Goal: Find specific page/section: Find specific page/section

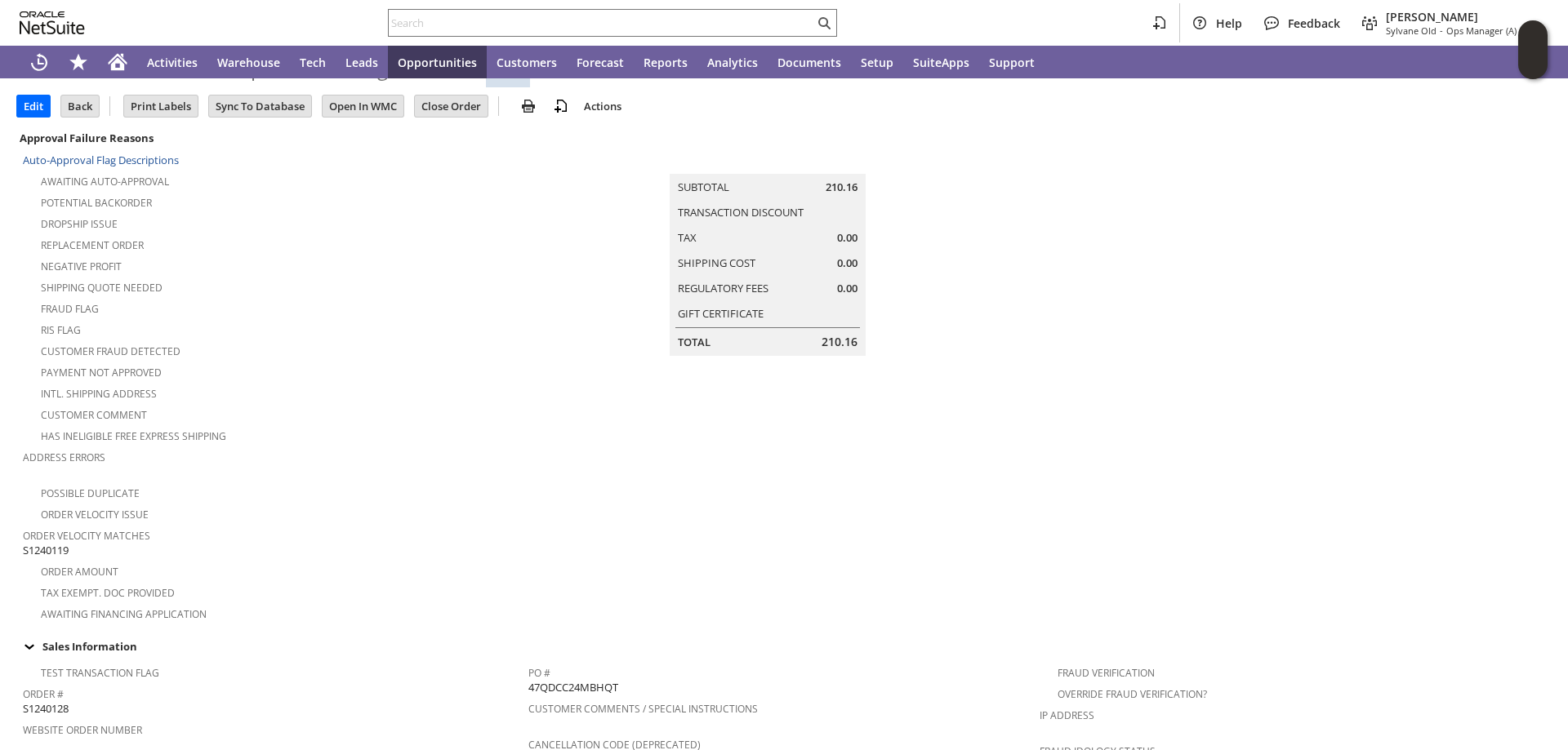
scroll to position [163, 0]
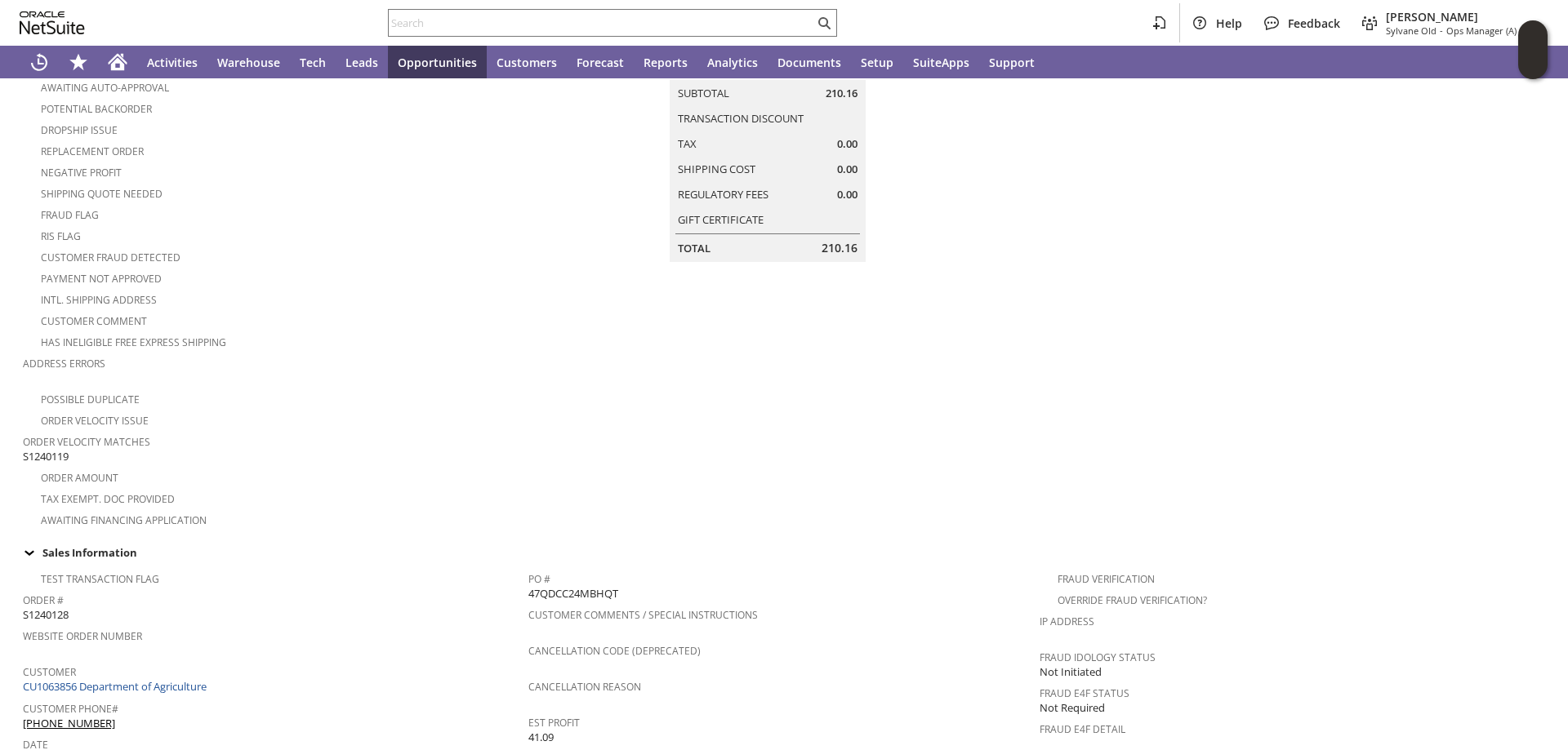
click at [567, 586] on span "47QDCC24MBHQT" at bounding box center [573, 594] width 90 height 16
copy span "47QDCC24MBHQT"
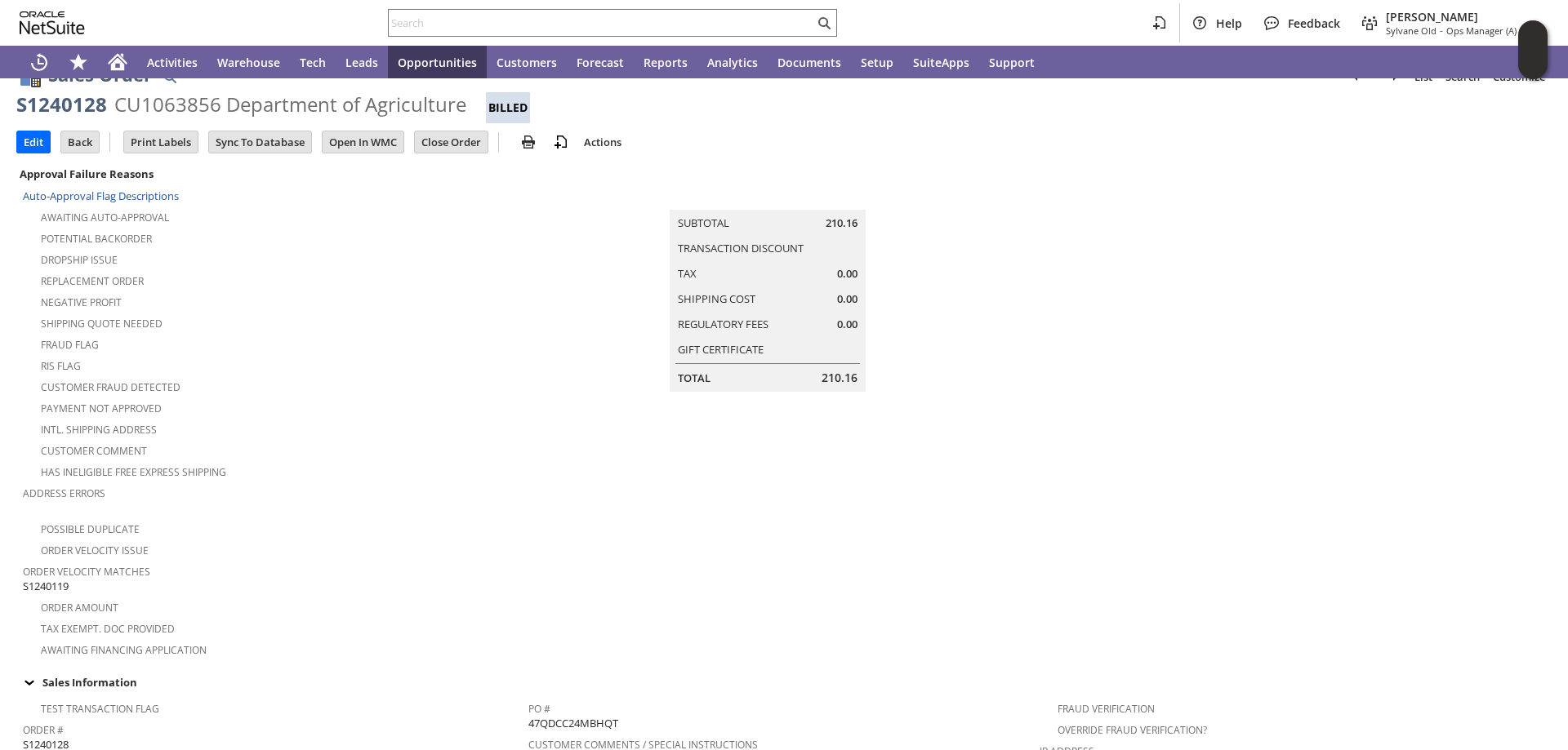
scroll to position [0, 0]
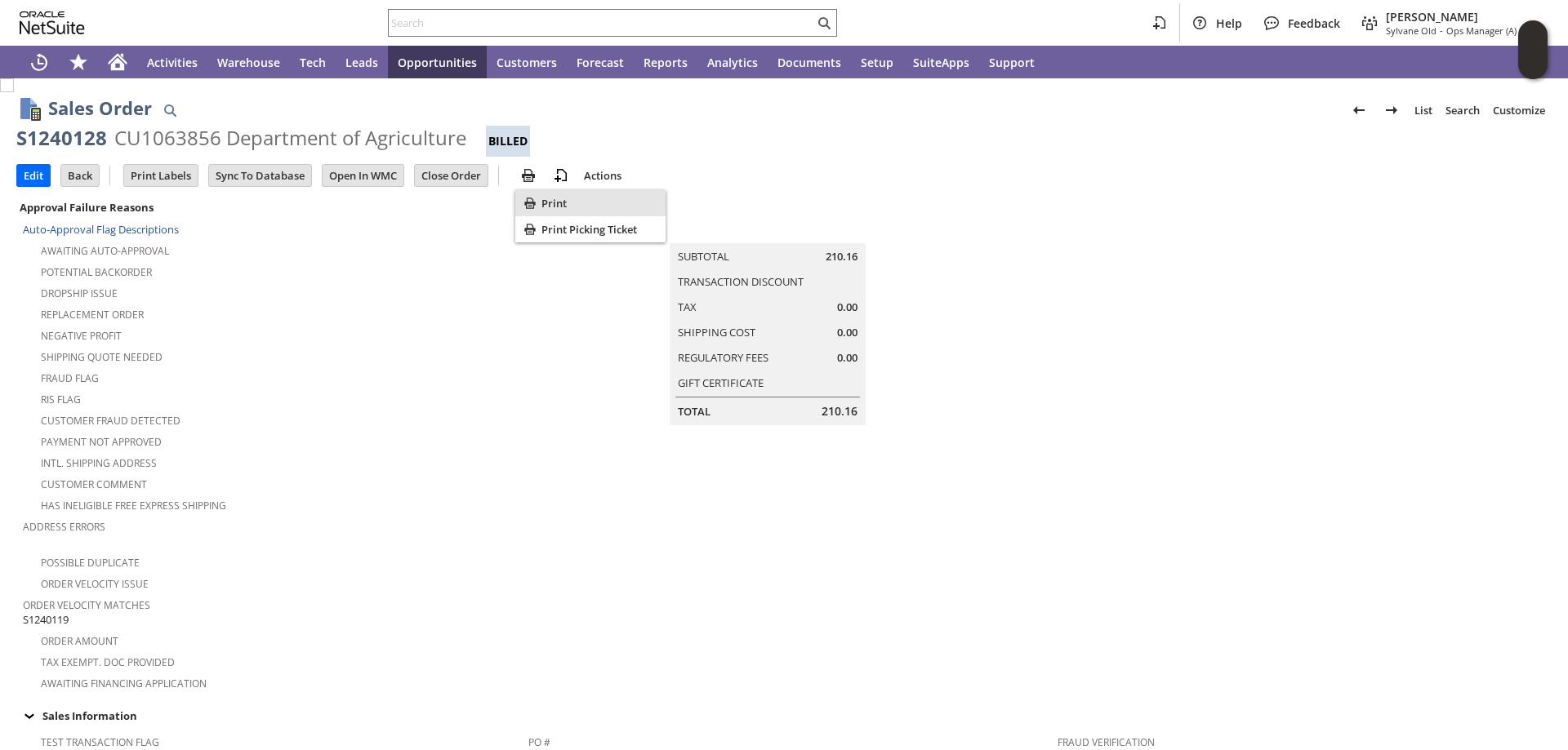
click at [567, 201] on span "Print" at bounding box center [600, 203] width 118 height 15
click at [967, 349] on td "Summary Subtotal 210.16 Transaction Discount Tax 0.00 Shipping Cost 0.00 Regula…" at bounding box center [784, 311] width 512 height 228
click at [538, 199] on icon "Print" at bounding box center [529, 202] width 16 height 16
click at [454, 30] on input "text" at bounding box center [601, 22] width 425 height 20
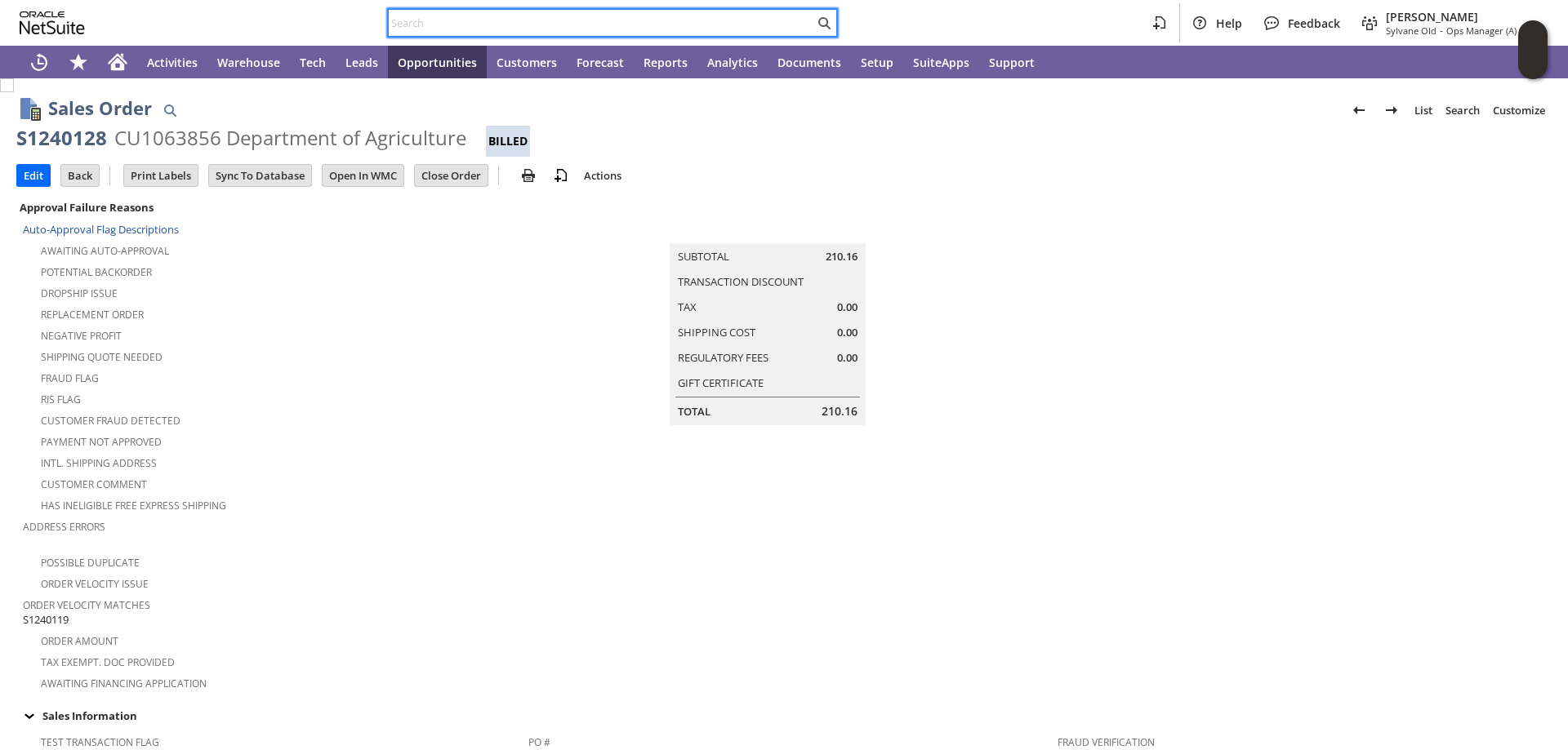
paste input "S1241443"
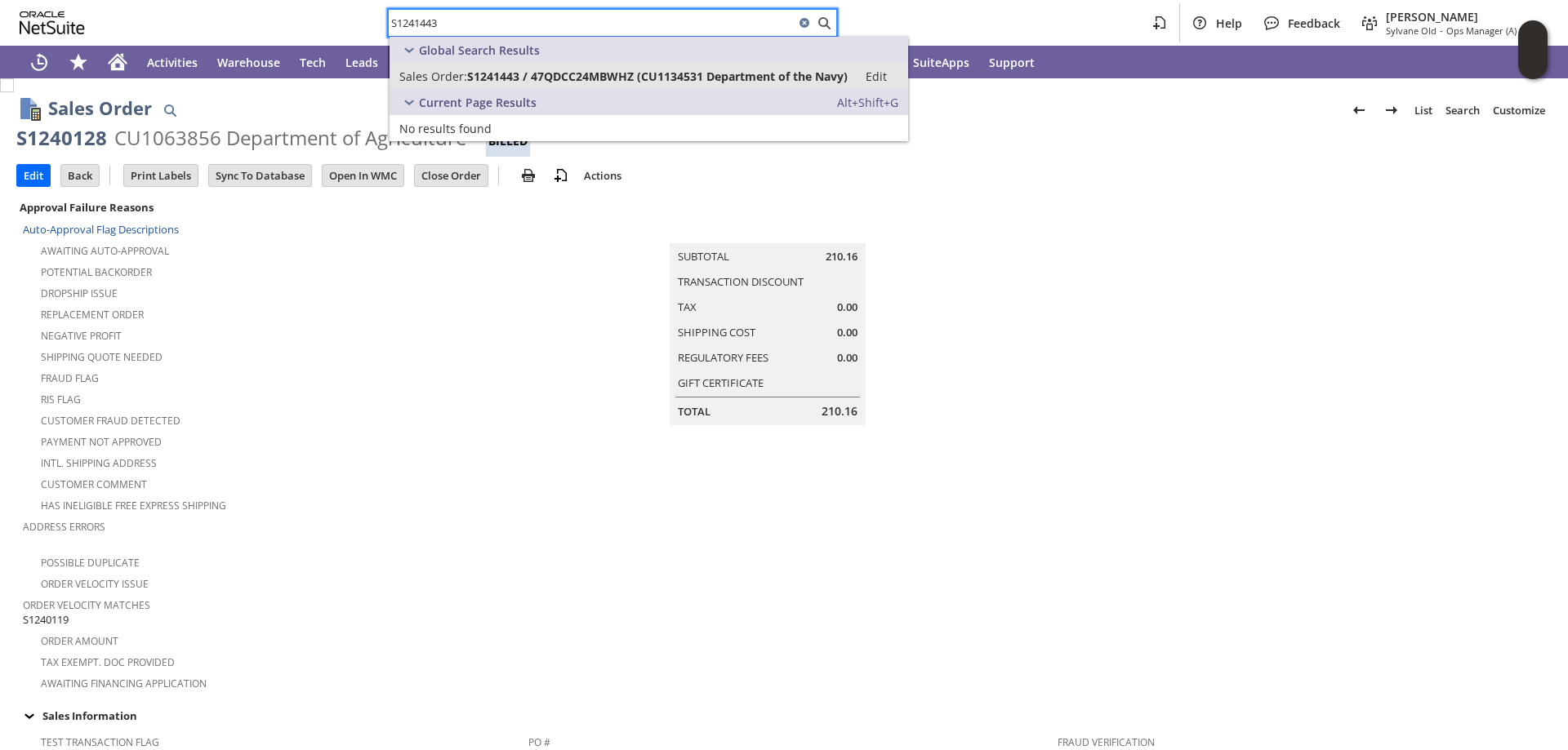
type input "S1241443"
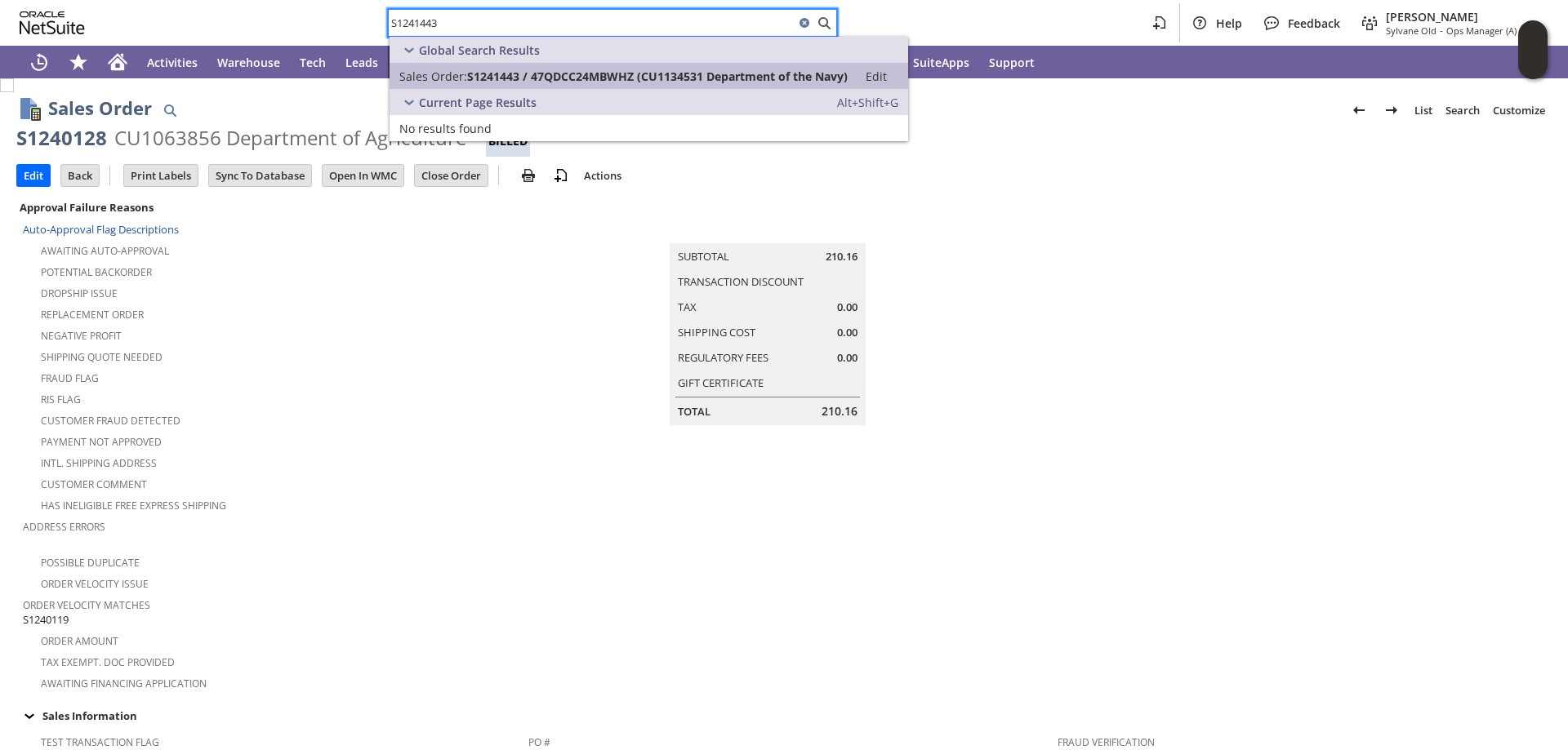
click at [469, 72] on span "S1241443 / 47QDCC24MBWHZ (CU1134531 Department of the Navy)" at bounding box center [658, 76] width 380 height 16
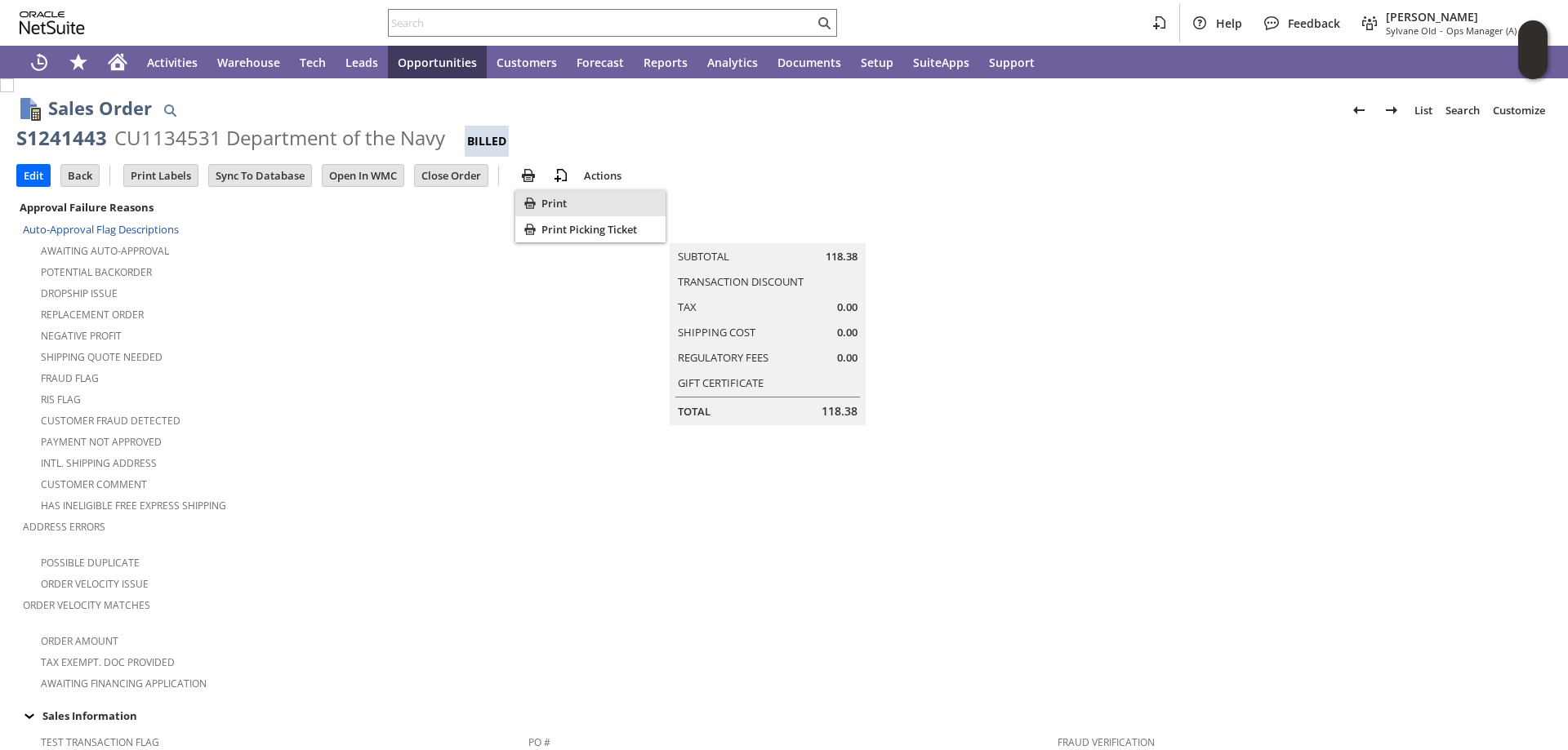
click at [570, 207] on span "Print" at bounding box center [600, 203] width 118 height 15
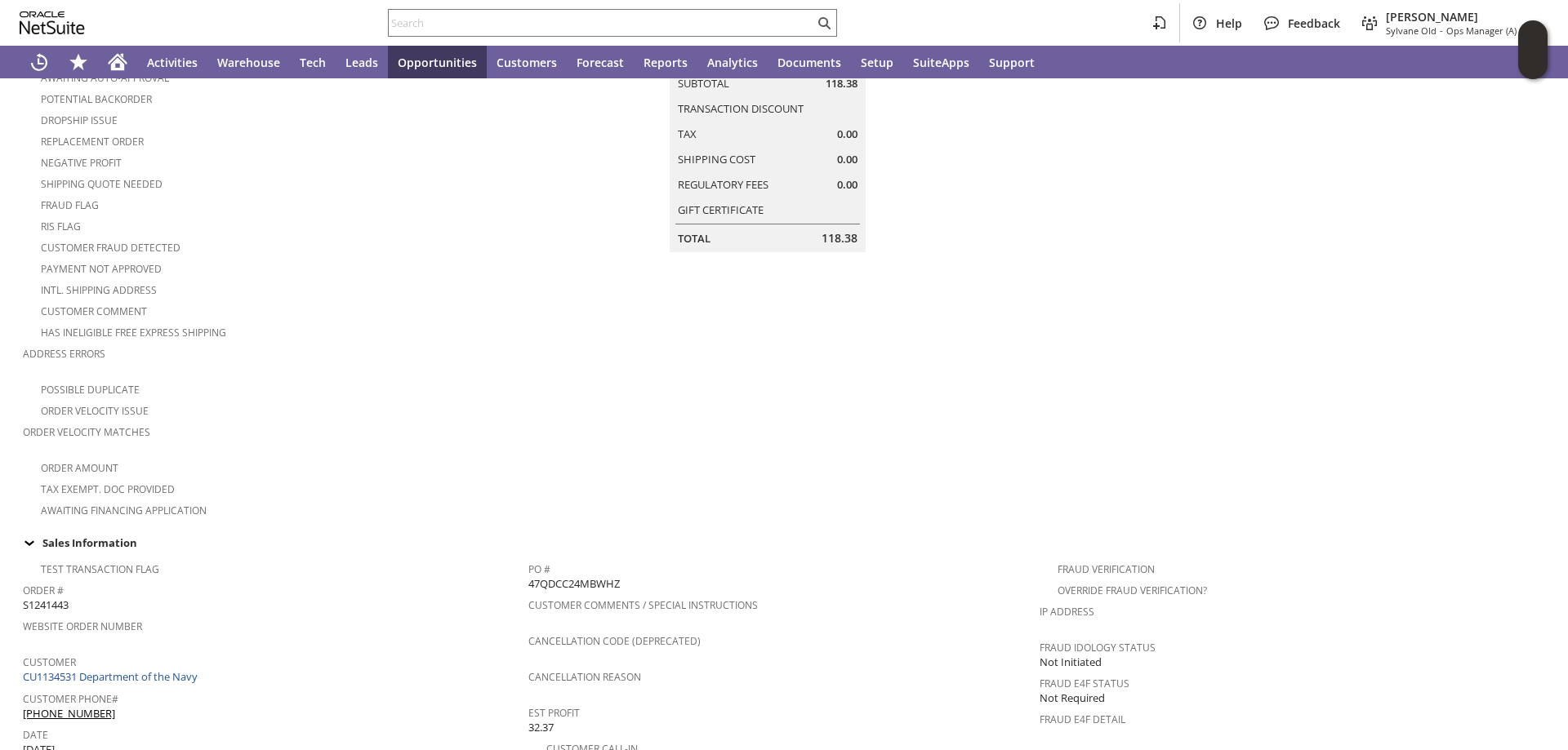
scroll to position [327, 0]
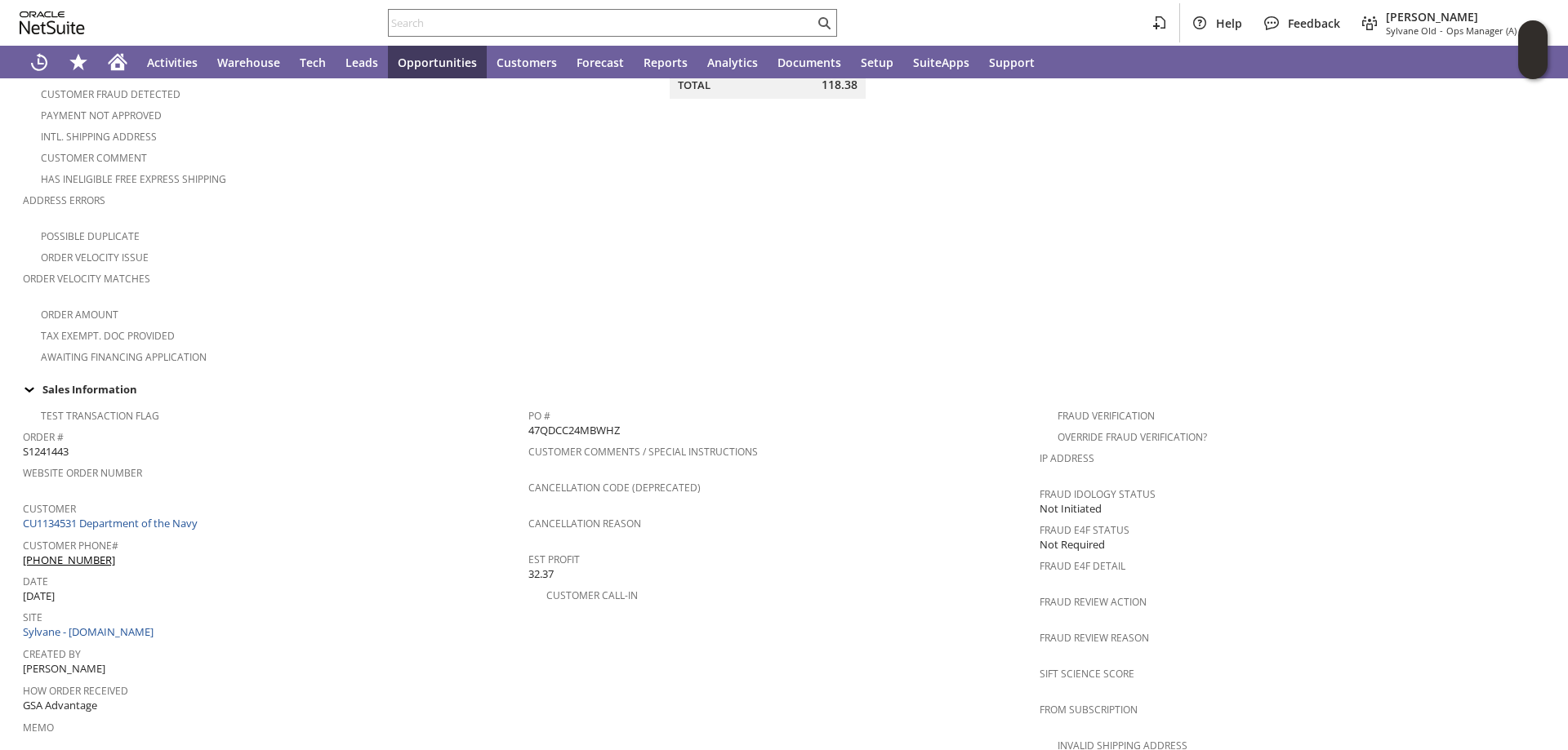
click at [577, 423] on span "47QDCC24MBWHZ" at bounding box center [574, 431] width 92 height 16
copy span "47QDCC24MBWHZ"
click at [436, 19] on input "text" at bounding box center [601, 22] width 425 height 20
paste input "S1277413"
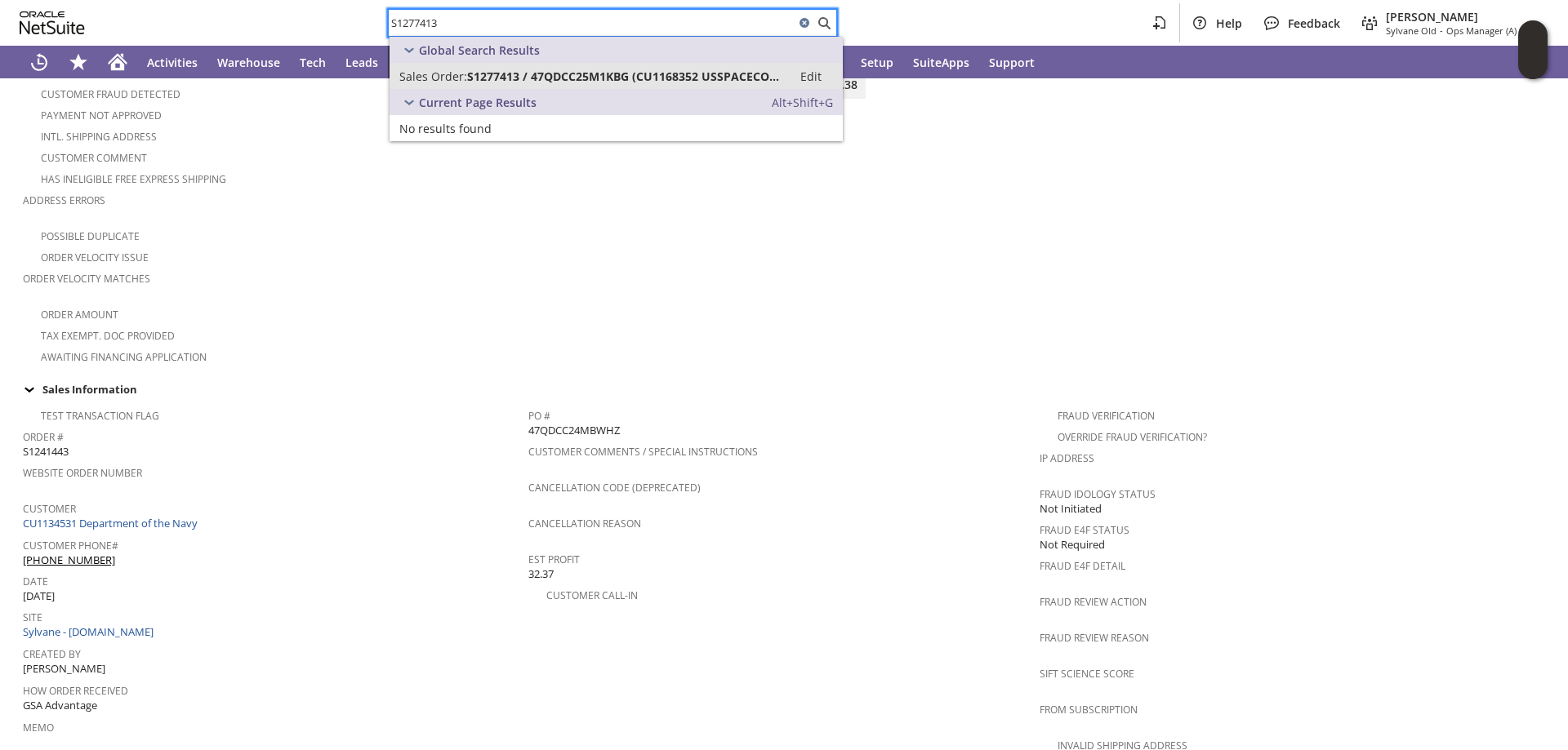
type input "S1277413"
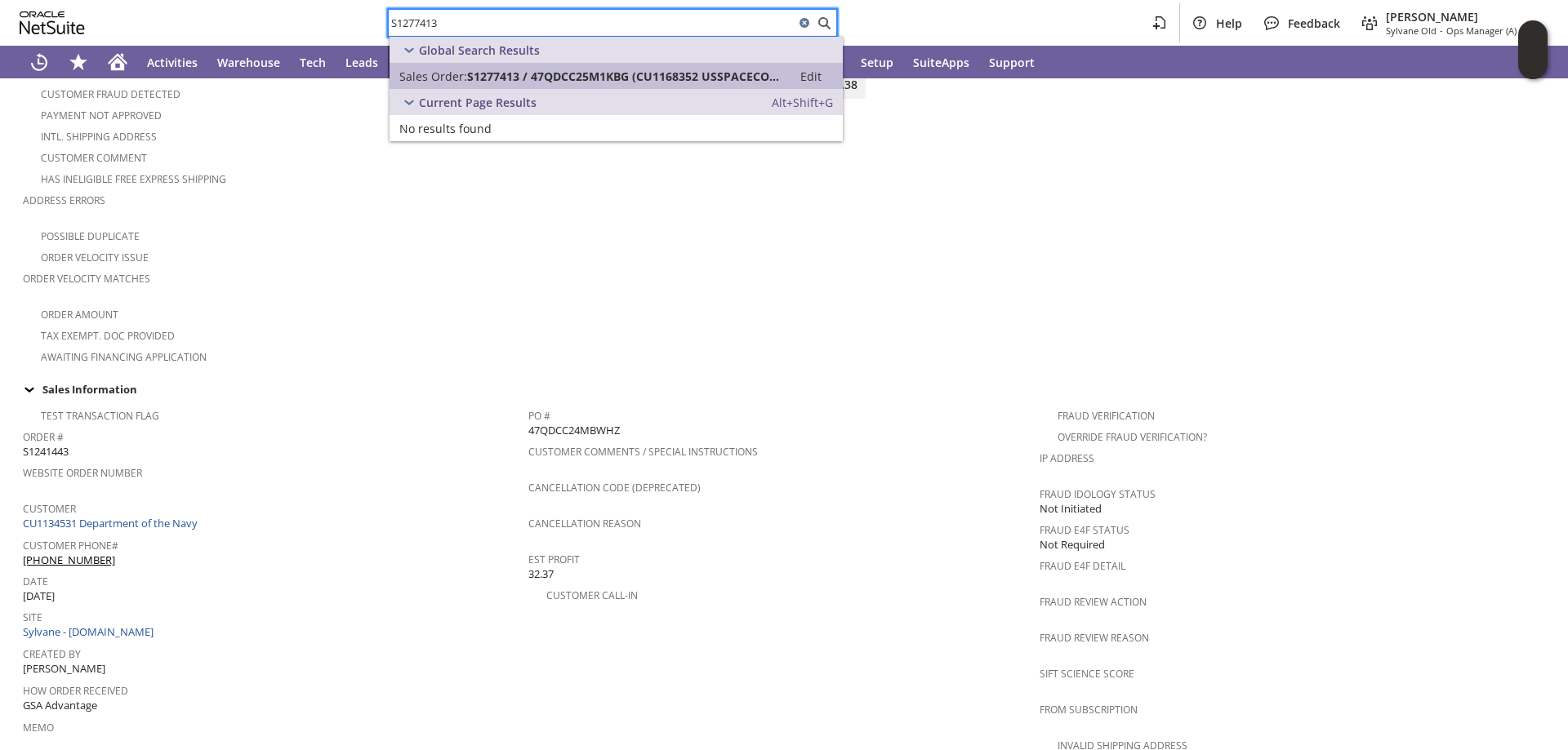
click at [486, 81] on span "S1277413 / 47QDCC25M1KBG (CU1168352 USSPACECOM)" at bounding box center [625, 76] width 315 height 16
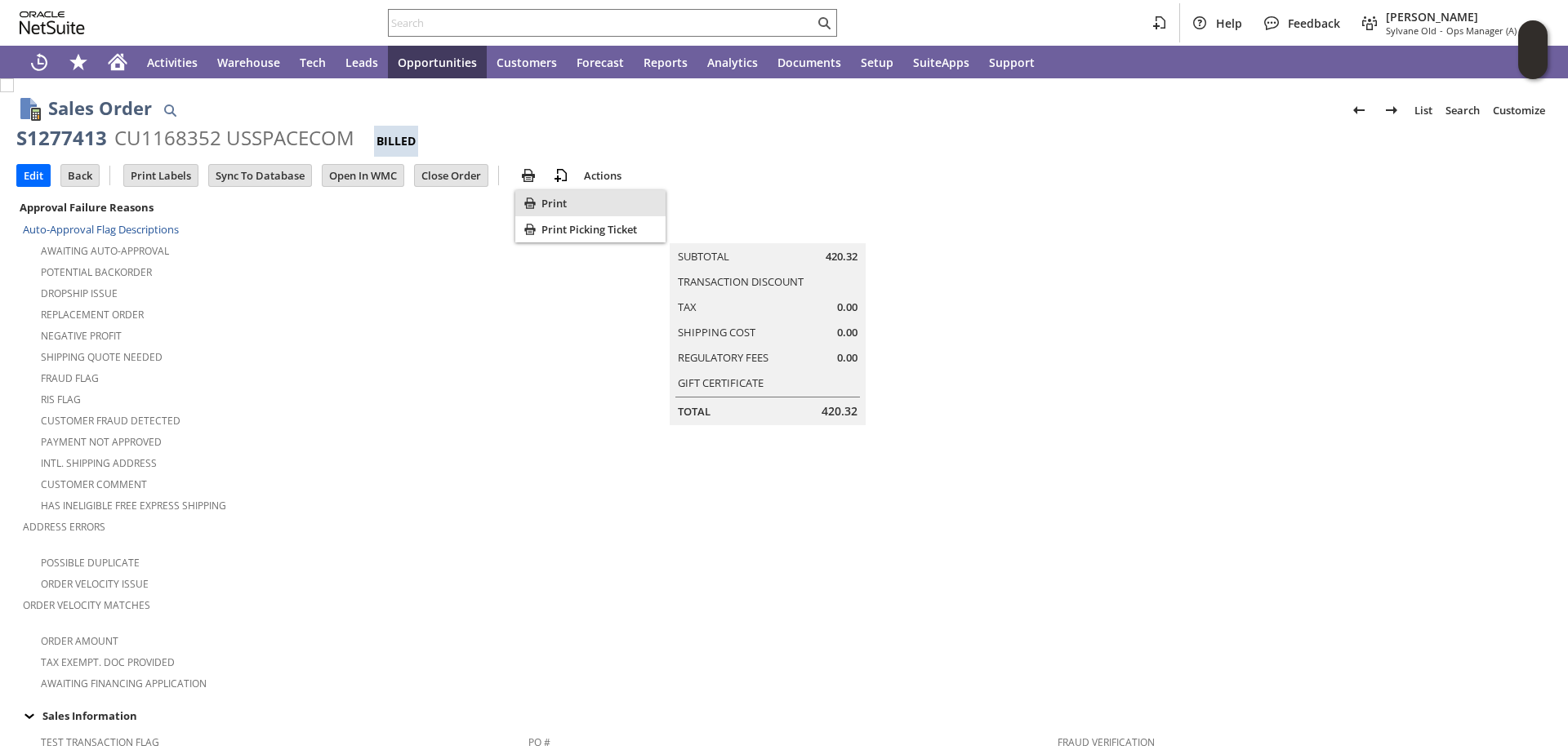
click at [563, 202] on span "Print" at bounding box center [600, 203] width 118 height 15
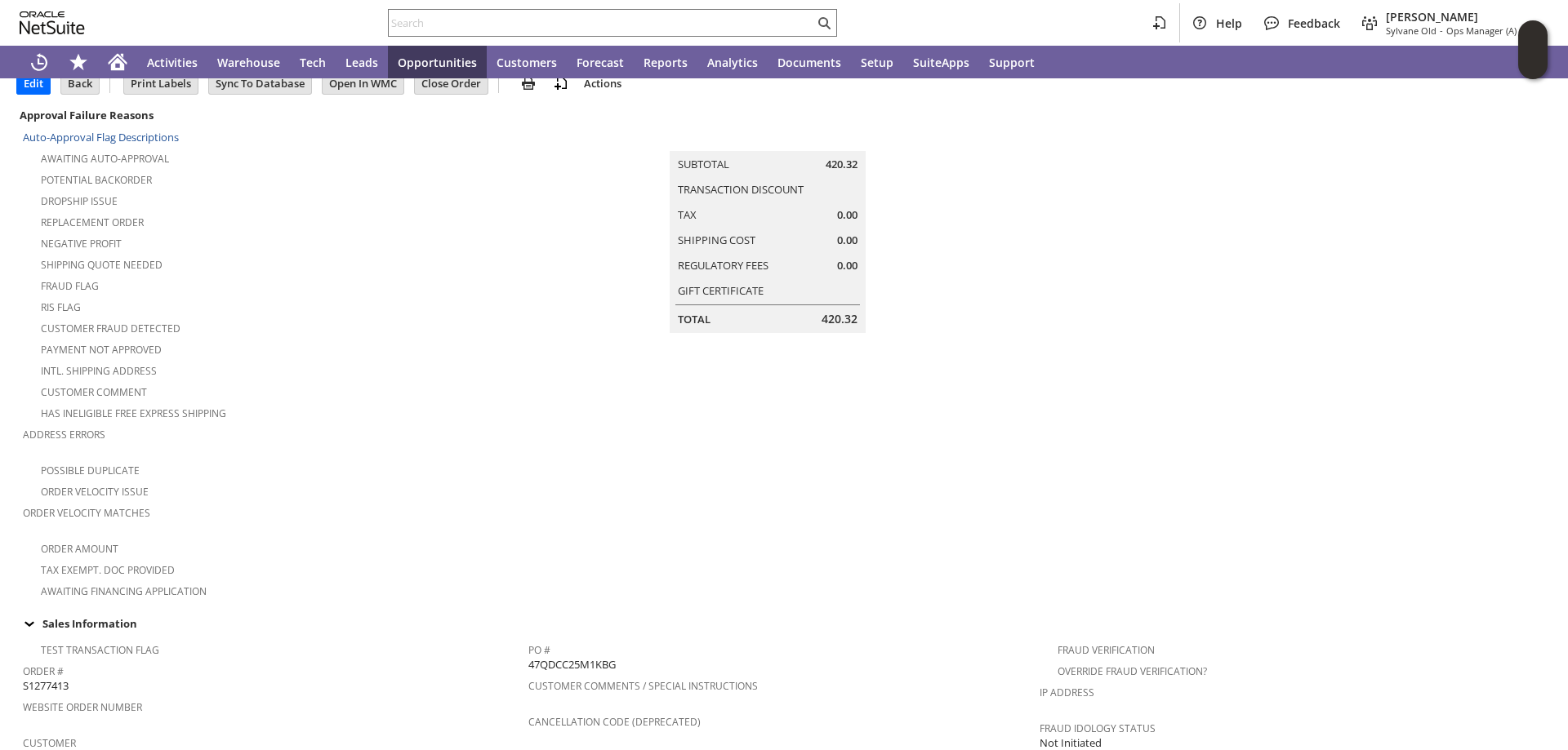
scroll to position [245, 0]
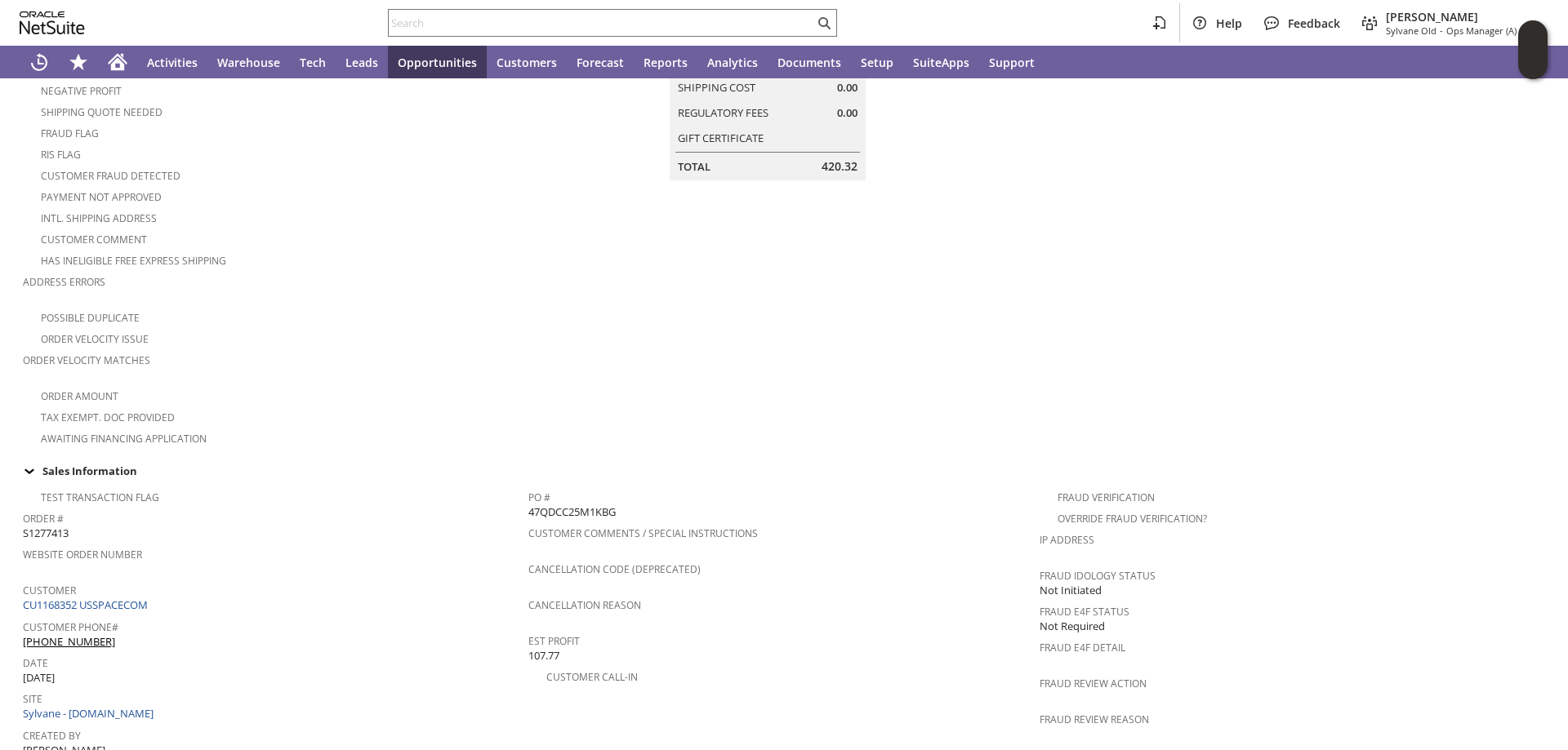
click at [573, 505] on span "47QDCC25M1KBG" at bounding box center [571, 512] width 87 height 16
copy span "47QDCC25M1KBG"
click at [479, 22] on input "text" at bounding box center [601, 22] width 425 height 20
paste input "S1279617"
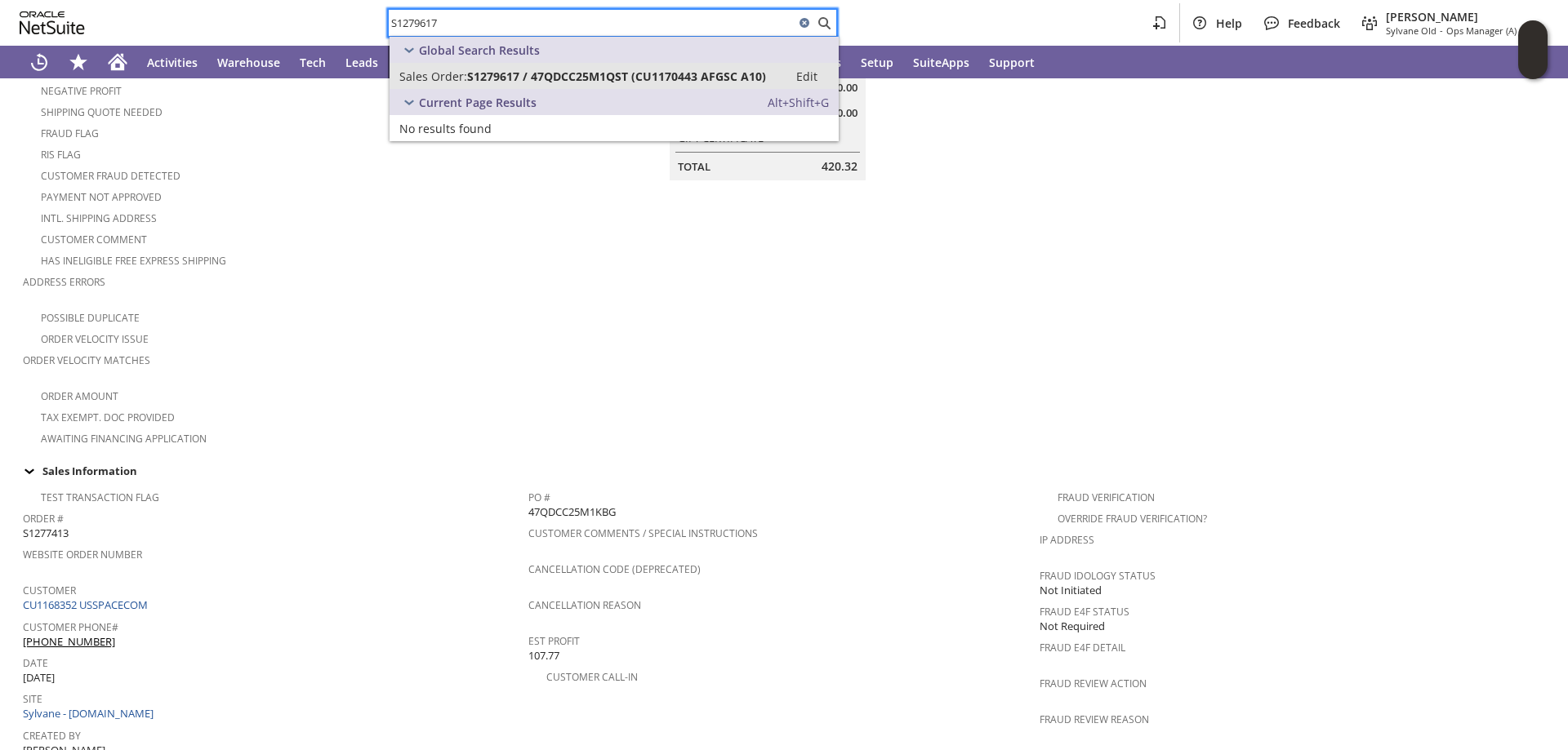
type input "S1279617"
click at [480, 77] on span "S1279617 / 47QDCC25M1QST (CU1170443 AFGSC A10)" at bounding box center [616, 76] width 299 height 16
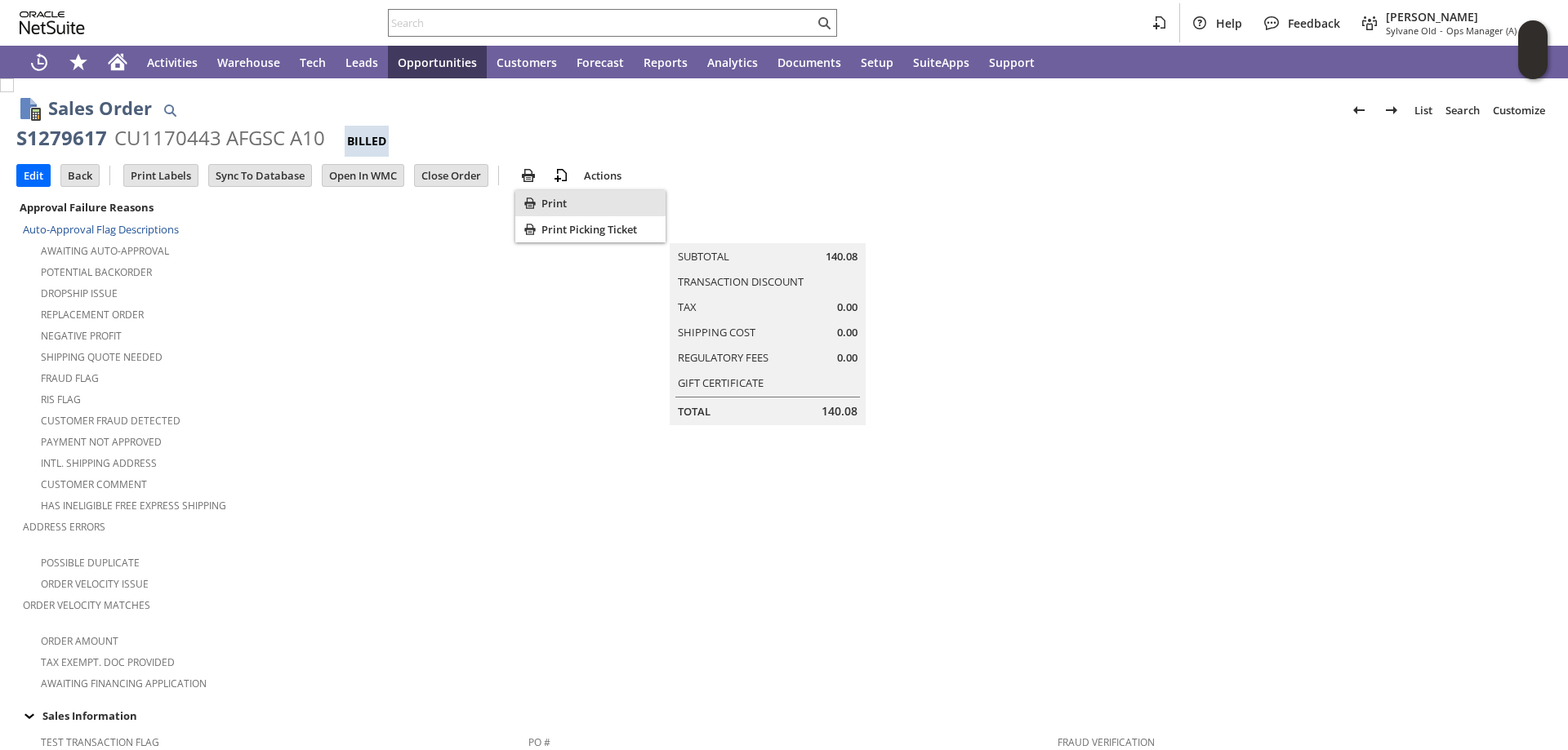
click at [571, 202] on span "Print" at bounding box center [600, 203] width 118 height 15
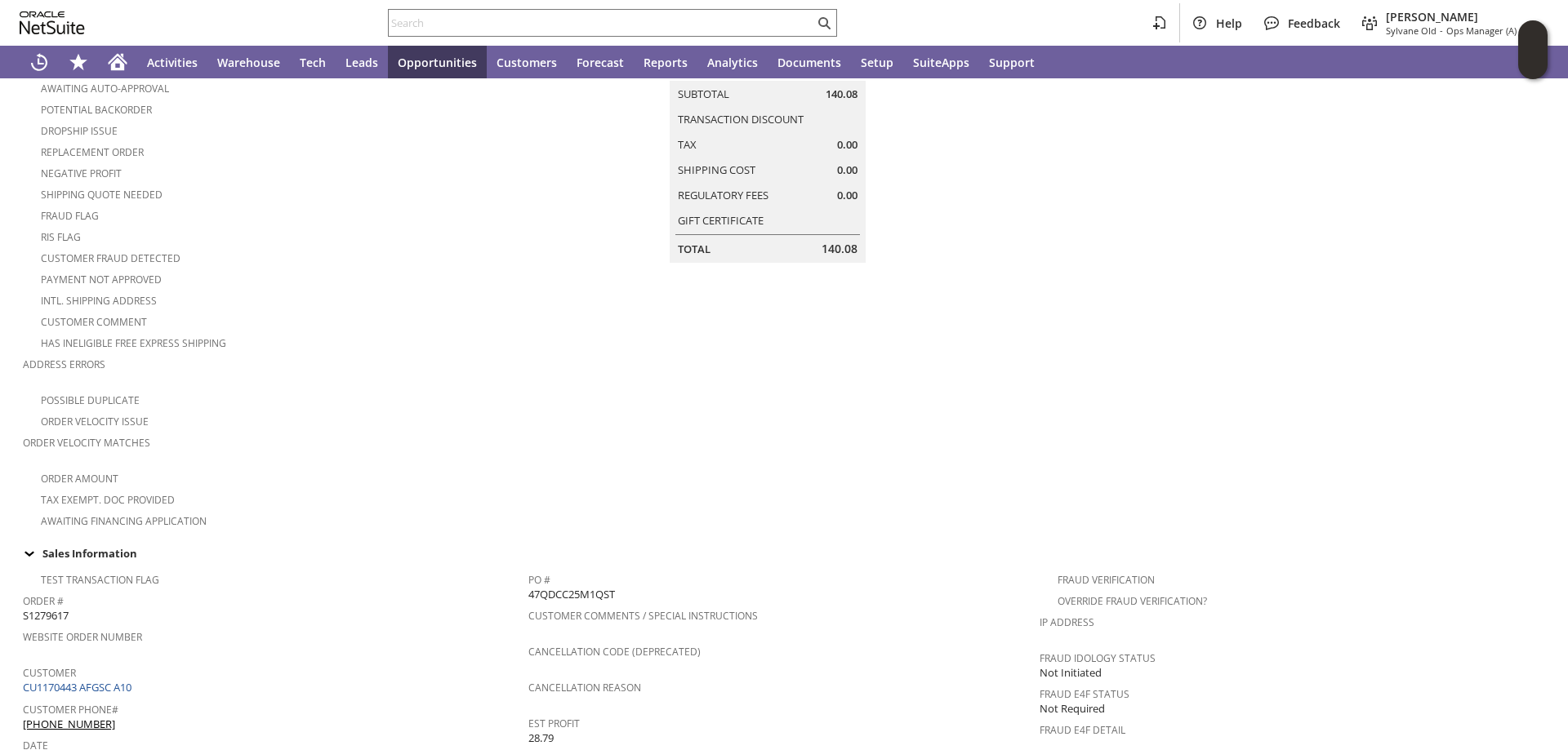
scroll to position [163, 0]
click at [580, 586] on span "47QDCC25M1QST" at bounding box center [571, 594] width 86 height 16
copy span "47QDCC25M1QST"
click at [550, 22] on input "text" at bounding box center [601, 22] width 425 height 20
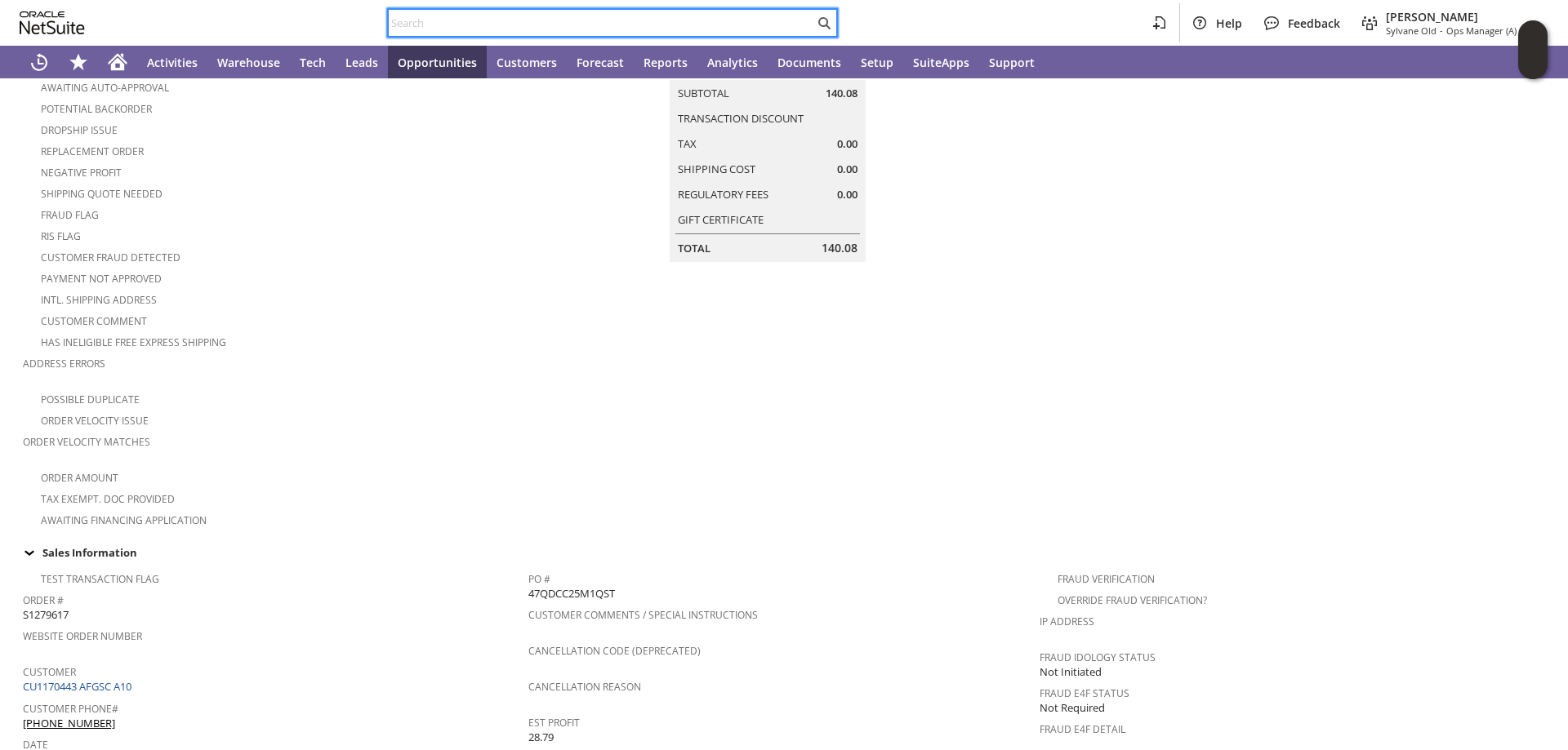
paste input "S1293106"
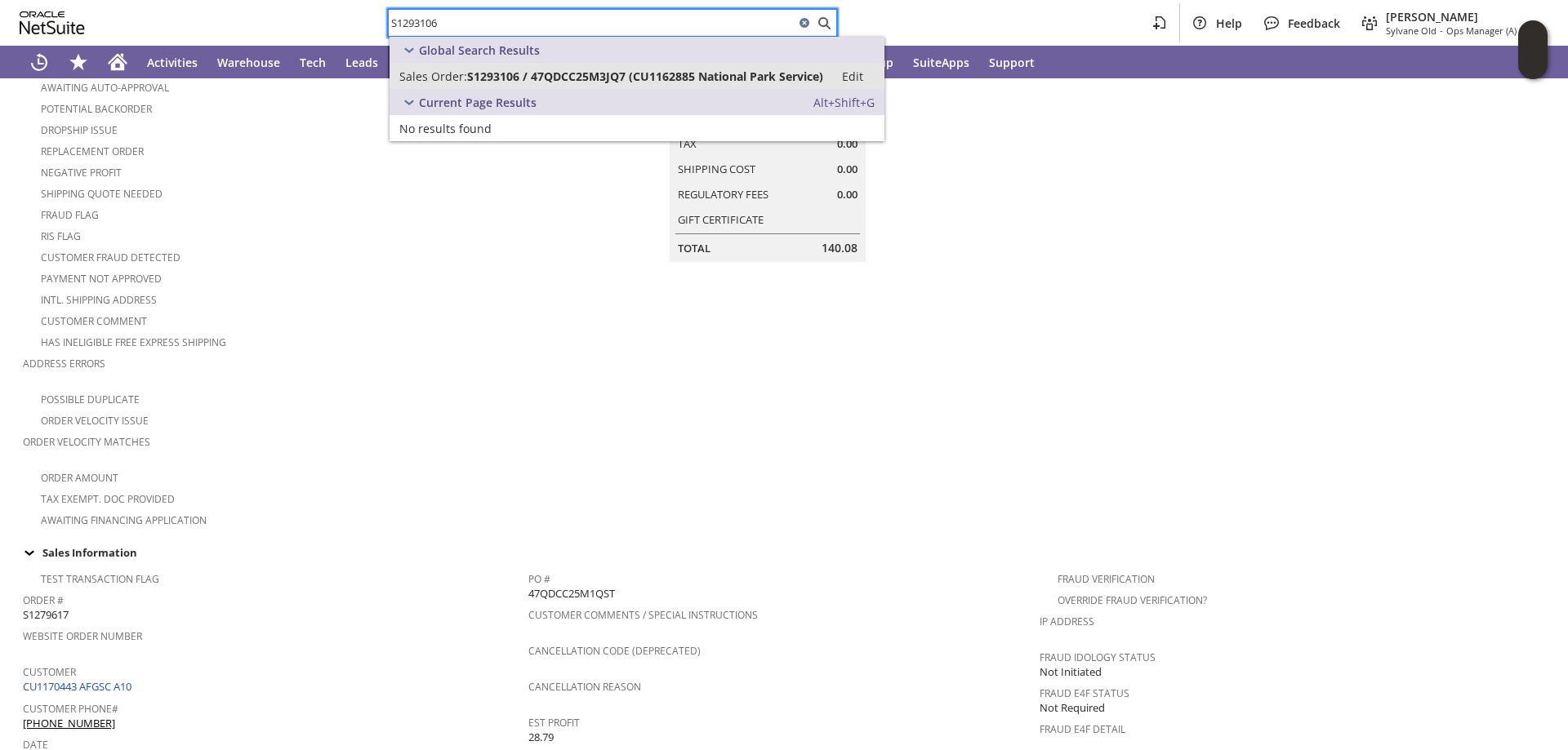
type input "S1293106"
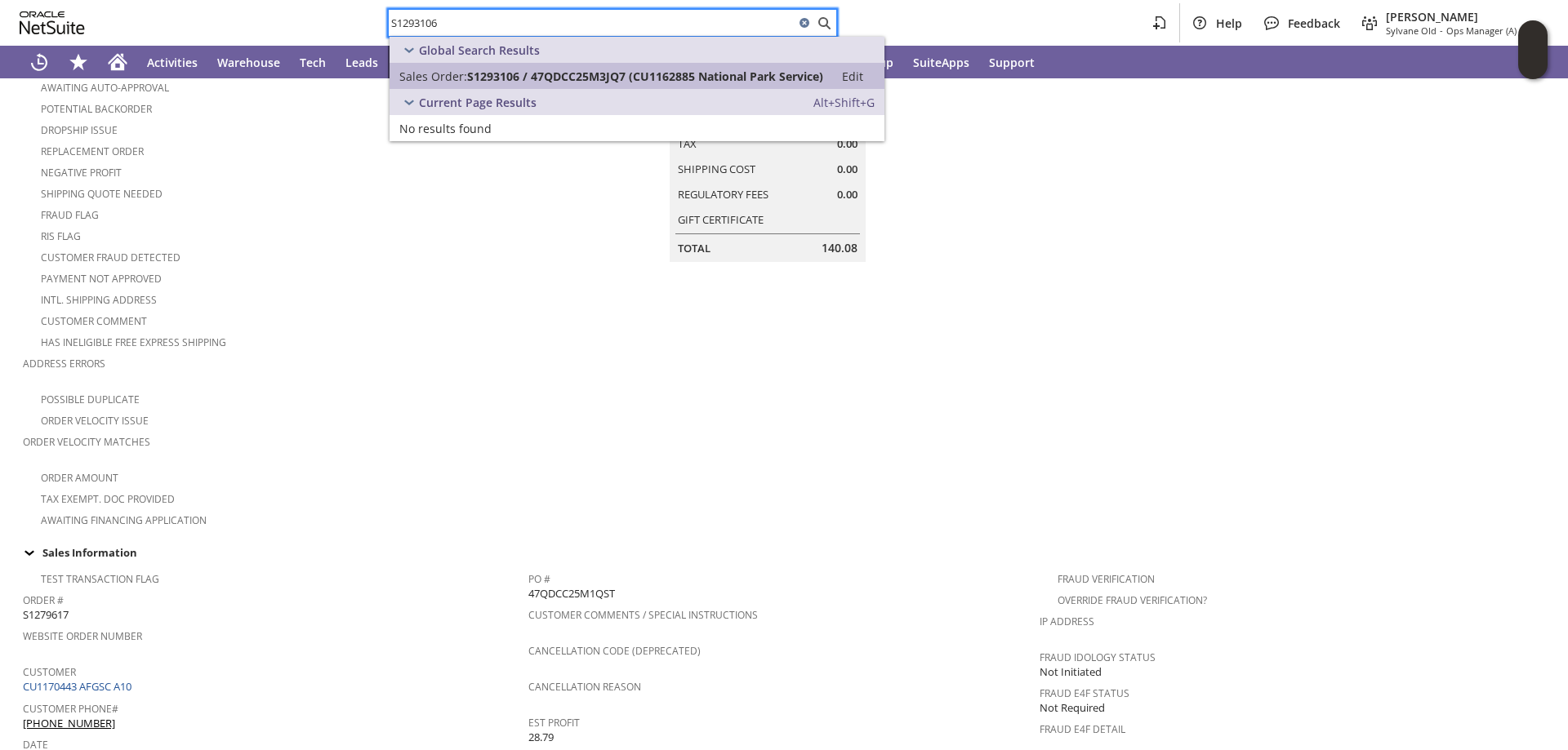
click at [479, 77] on span "S1293106 / 47QDCC25M3JQ7 (CU1162885 National Park Service)" at bounding box center [645, 76] width 356 height 16
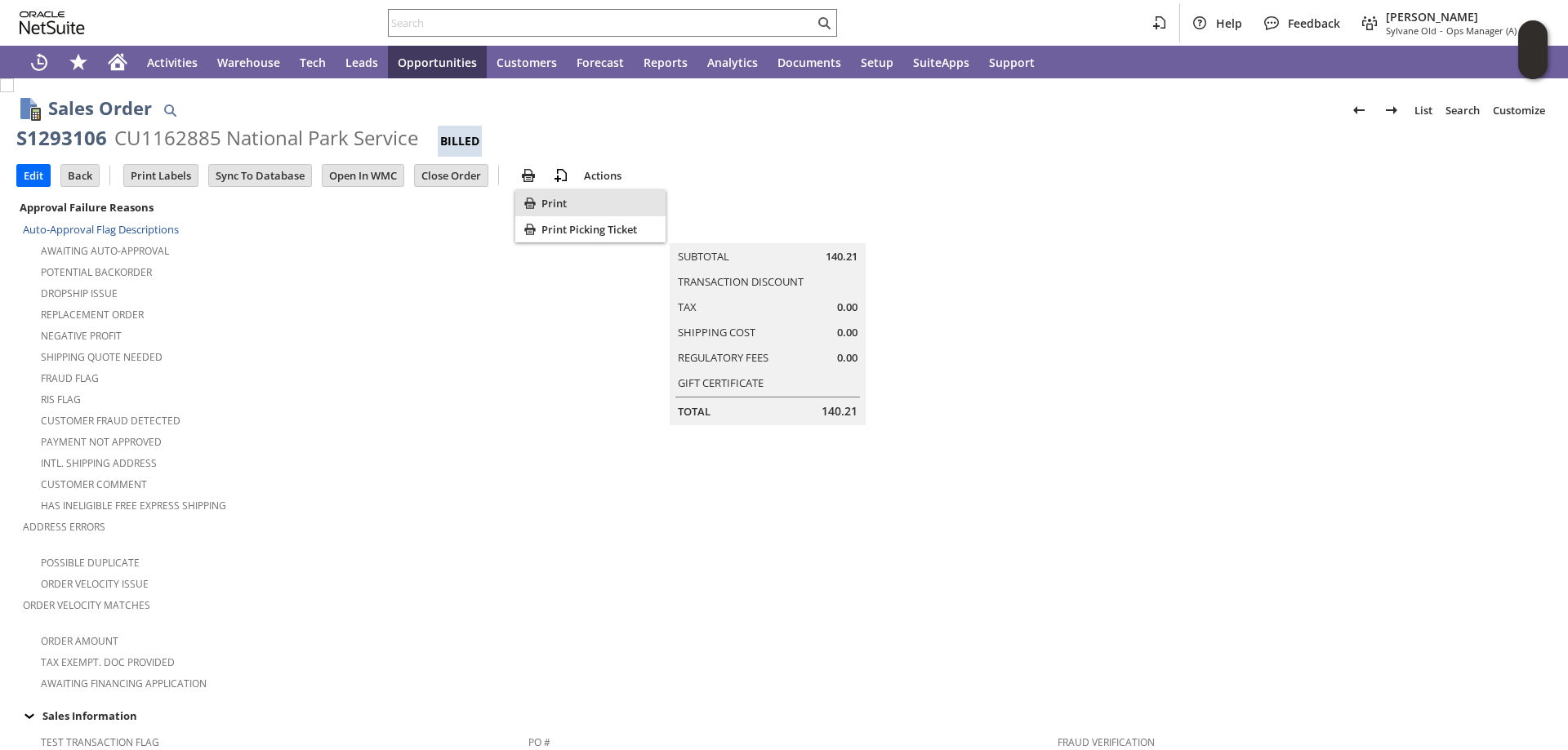
click at [537, 199] on icon "Print" at bounding box center [529, 202] width 16 height 16
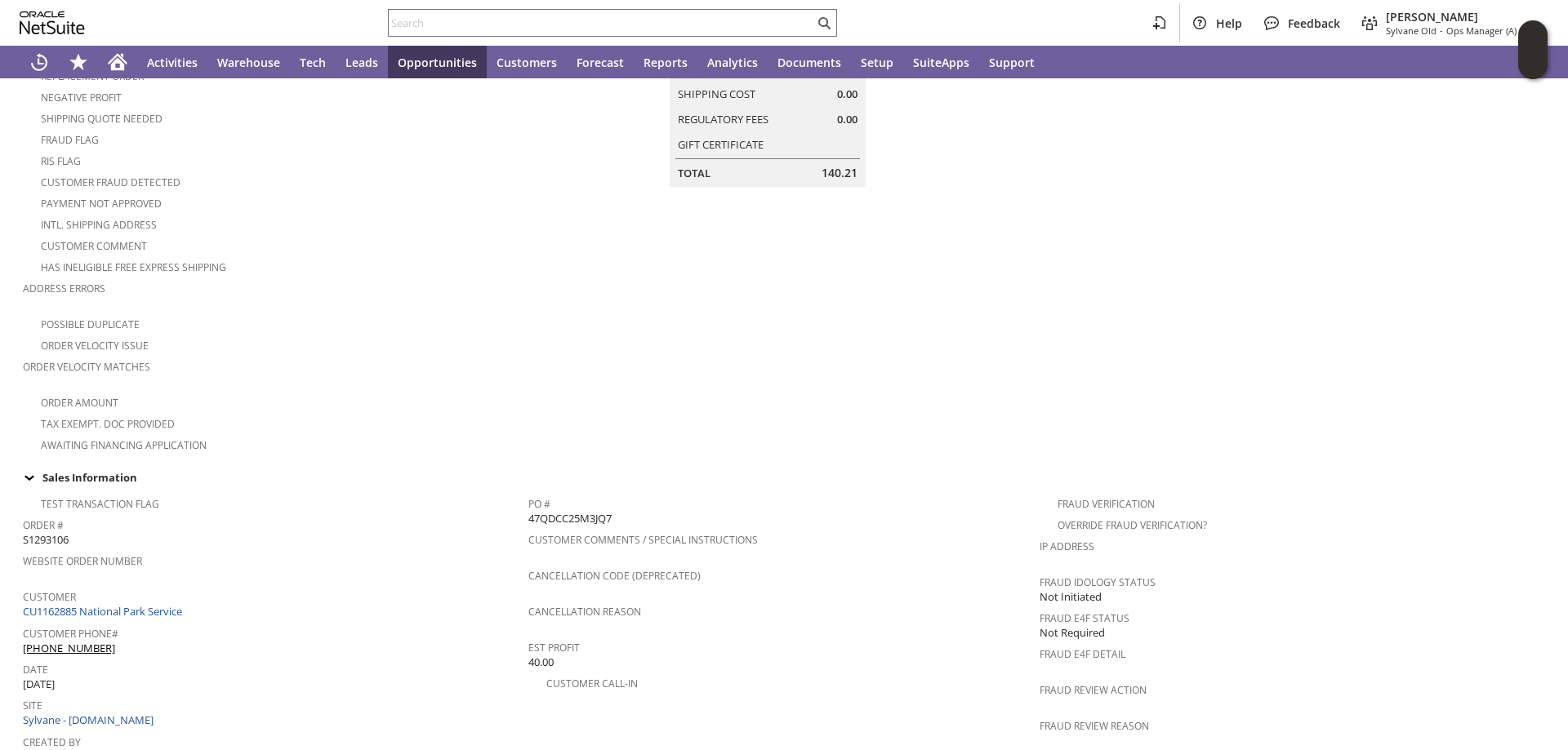
scroll to position [245, 0]
click at [570, 505] on span "47QDCC25M3JQ7" at bounding box center [570, 512] width 83 height 16
copy span "47QDCC25M3JQ7"
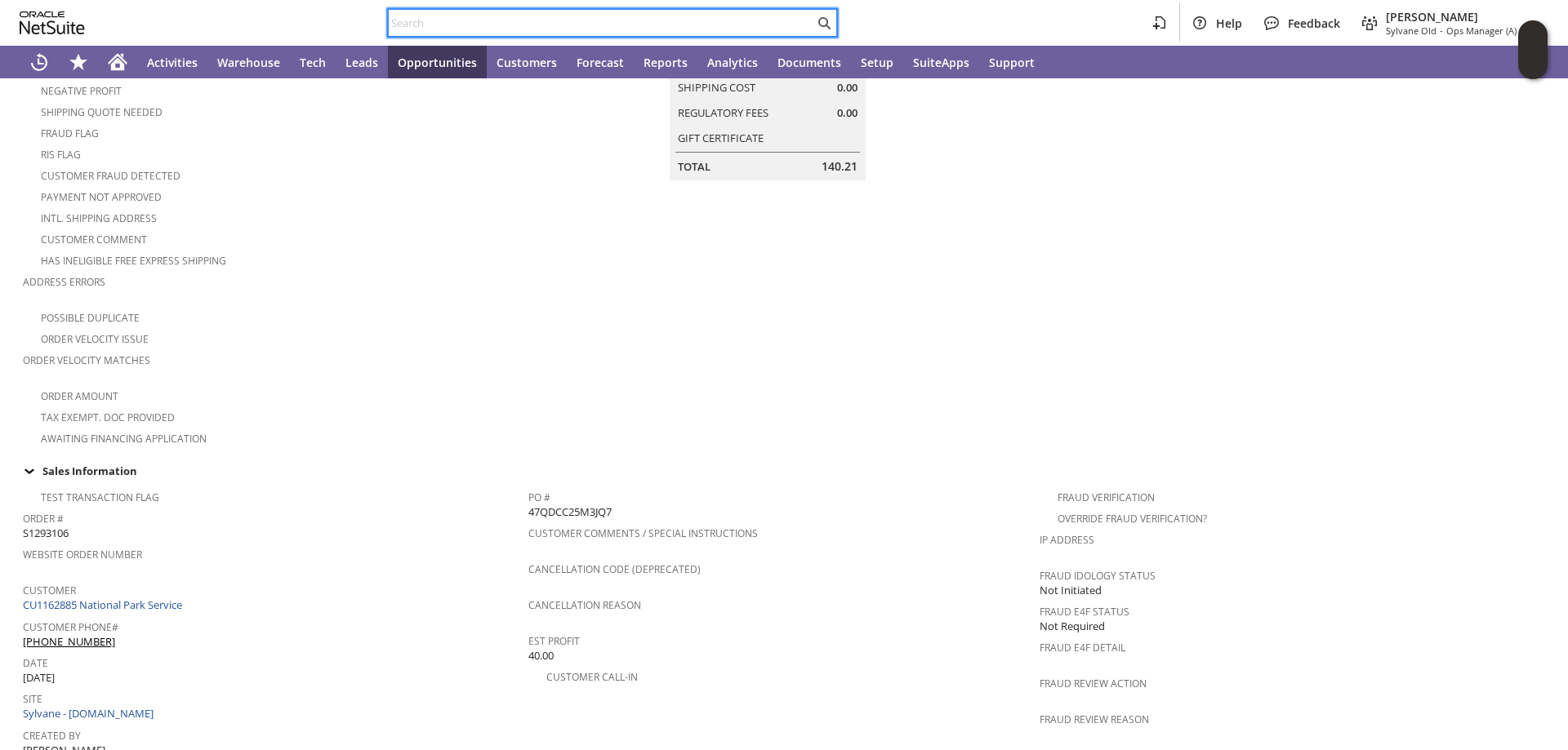
click at [475, 25] on input "text" at bounding box center [601, 22] width 425 height 20
paste input "S1293597"
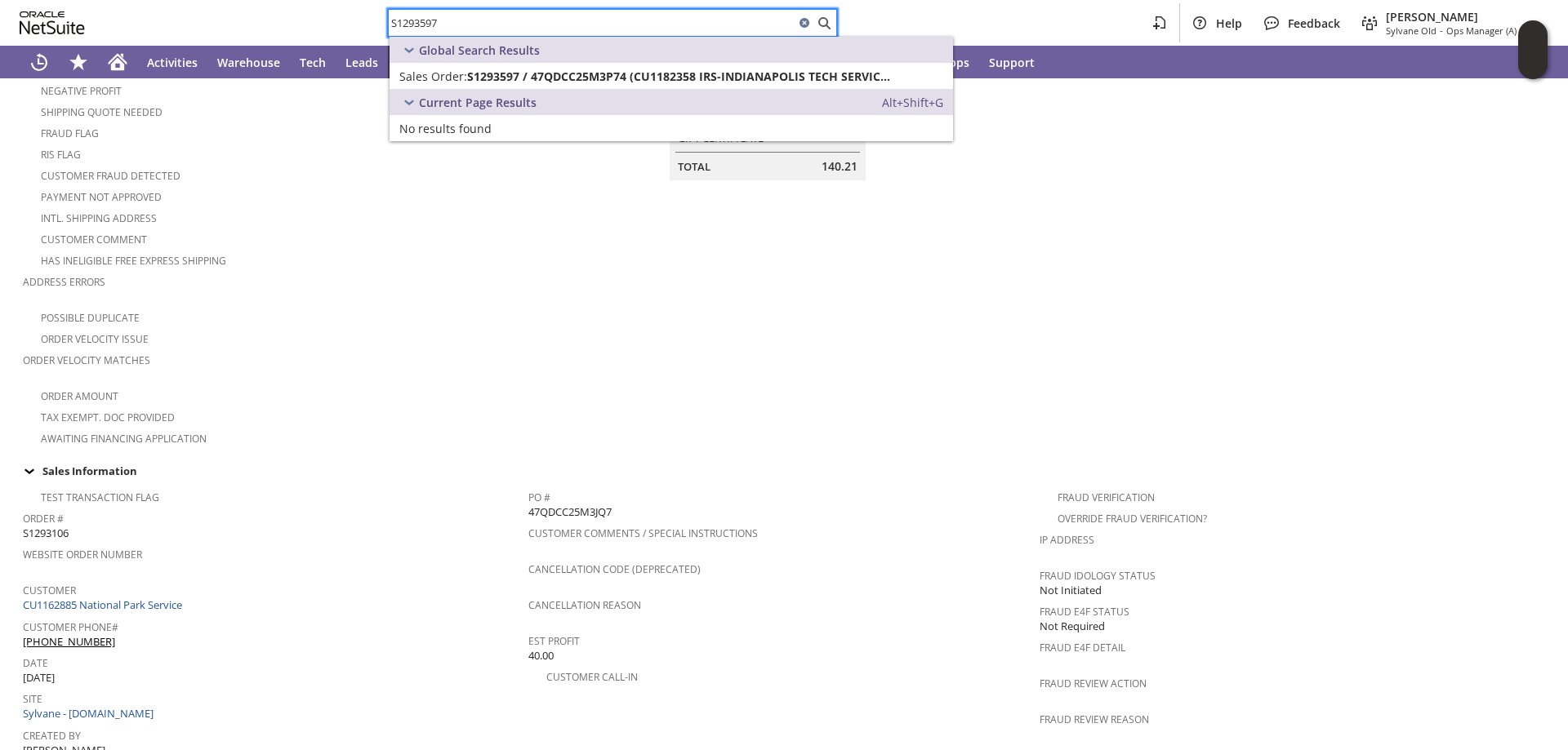
type input "S1293597"
click at [453, 78] on span "Sales Order:" at bounding box center [433, 76] width 67 height 16
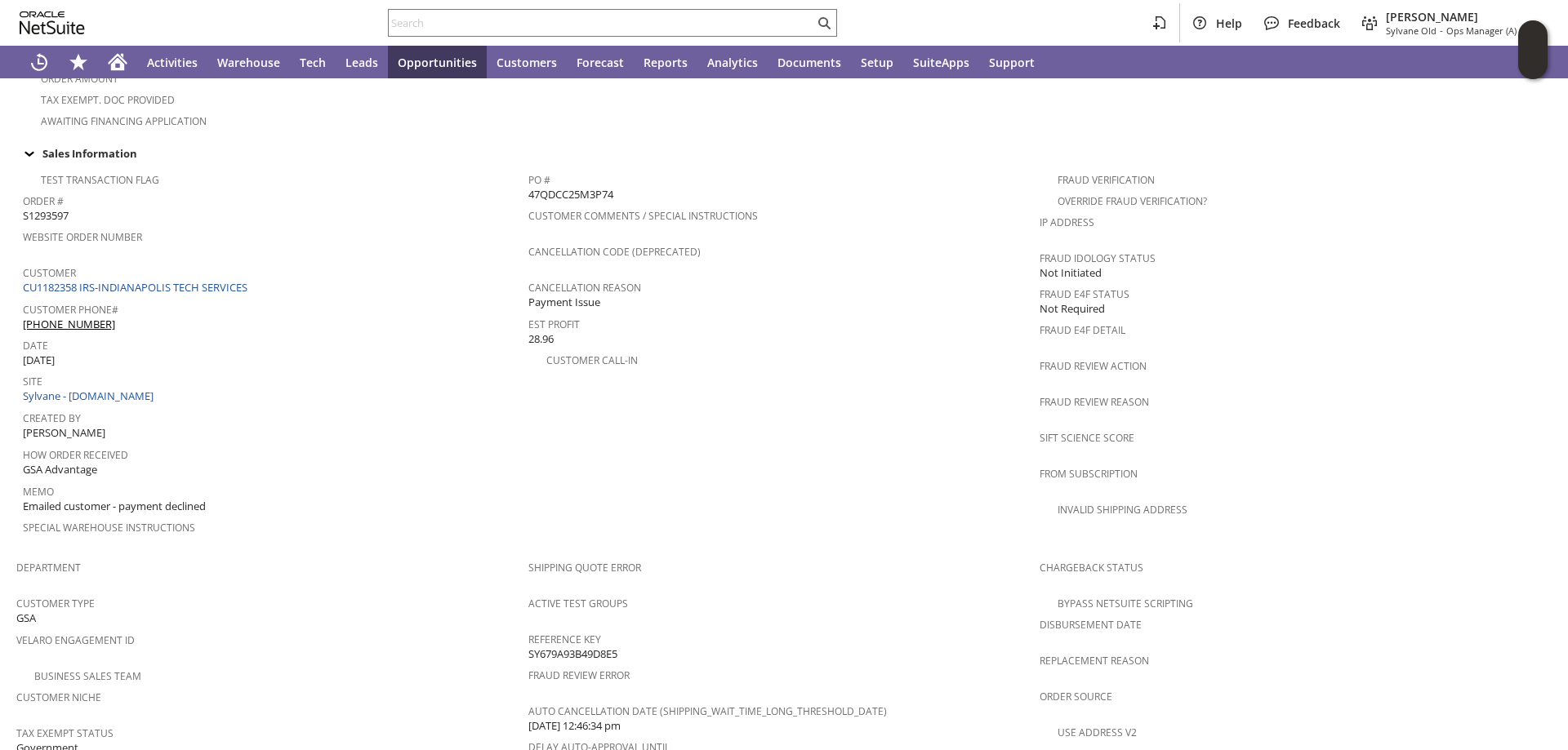
scroll to position [524, 0]
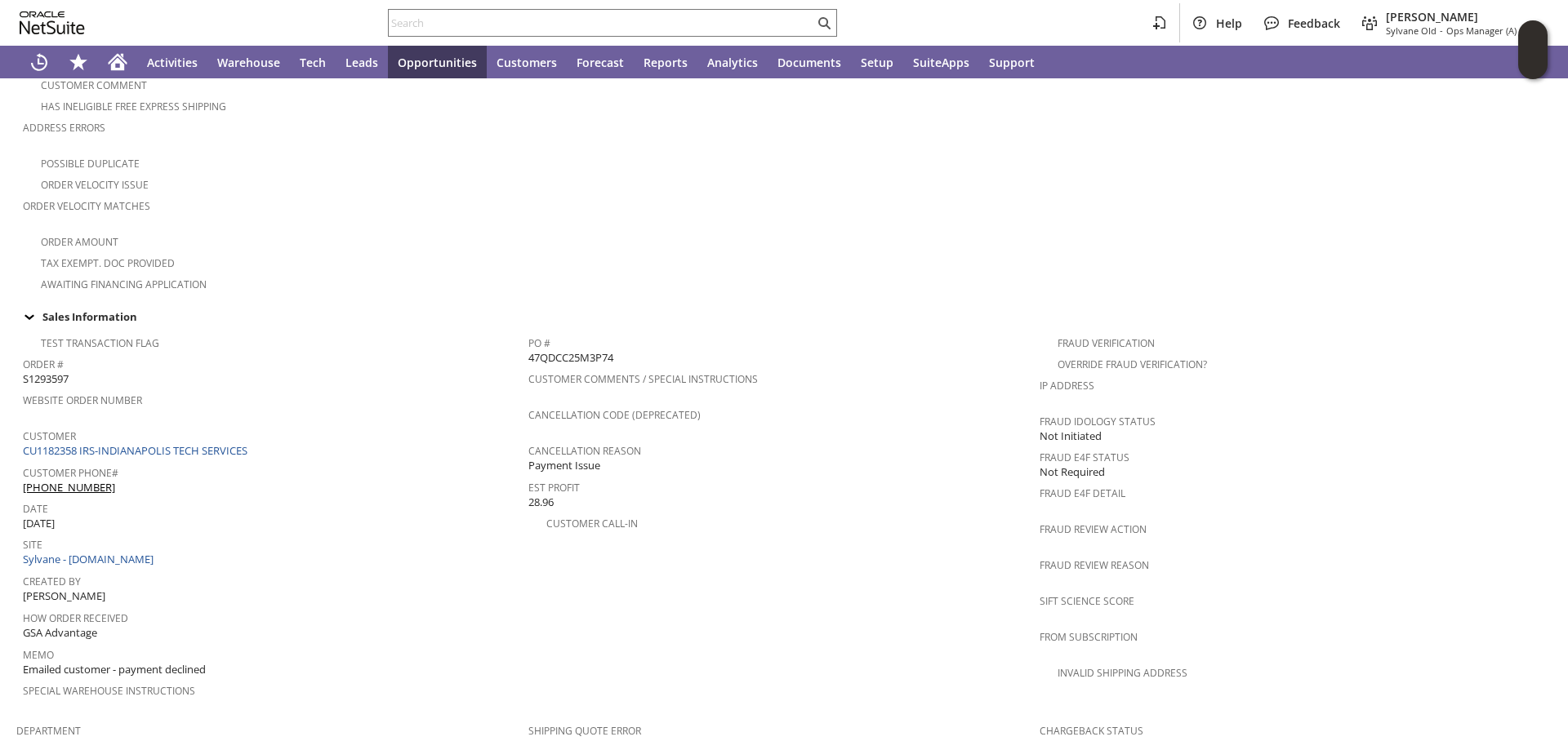
click at [580, 350] on span "47QDCC25M3P74" at bounding box center [570, 358] width 85 height 16
copy span "47QDCC25M3P74"
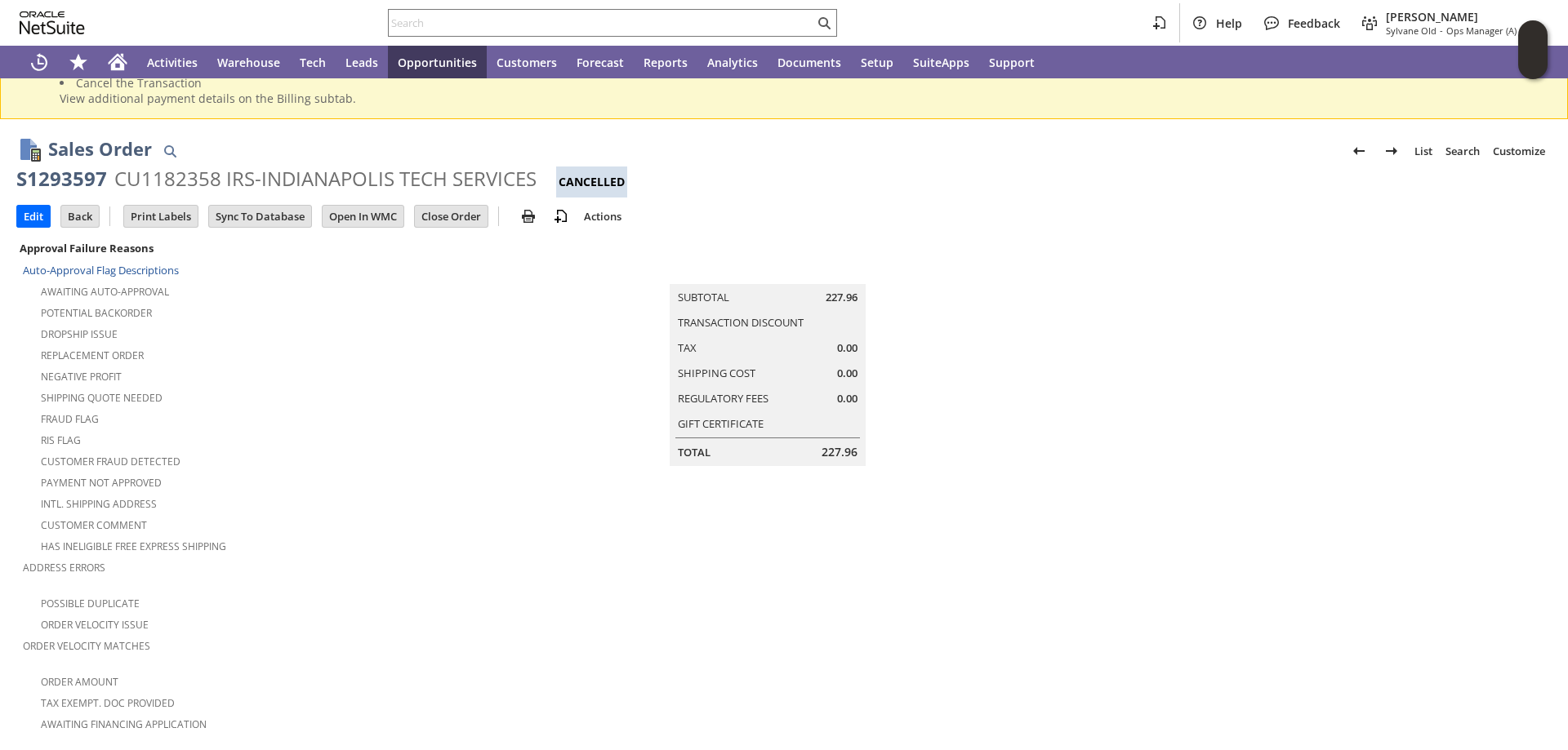
scroll to position [0, 0]
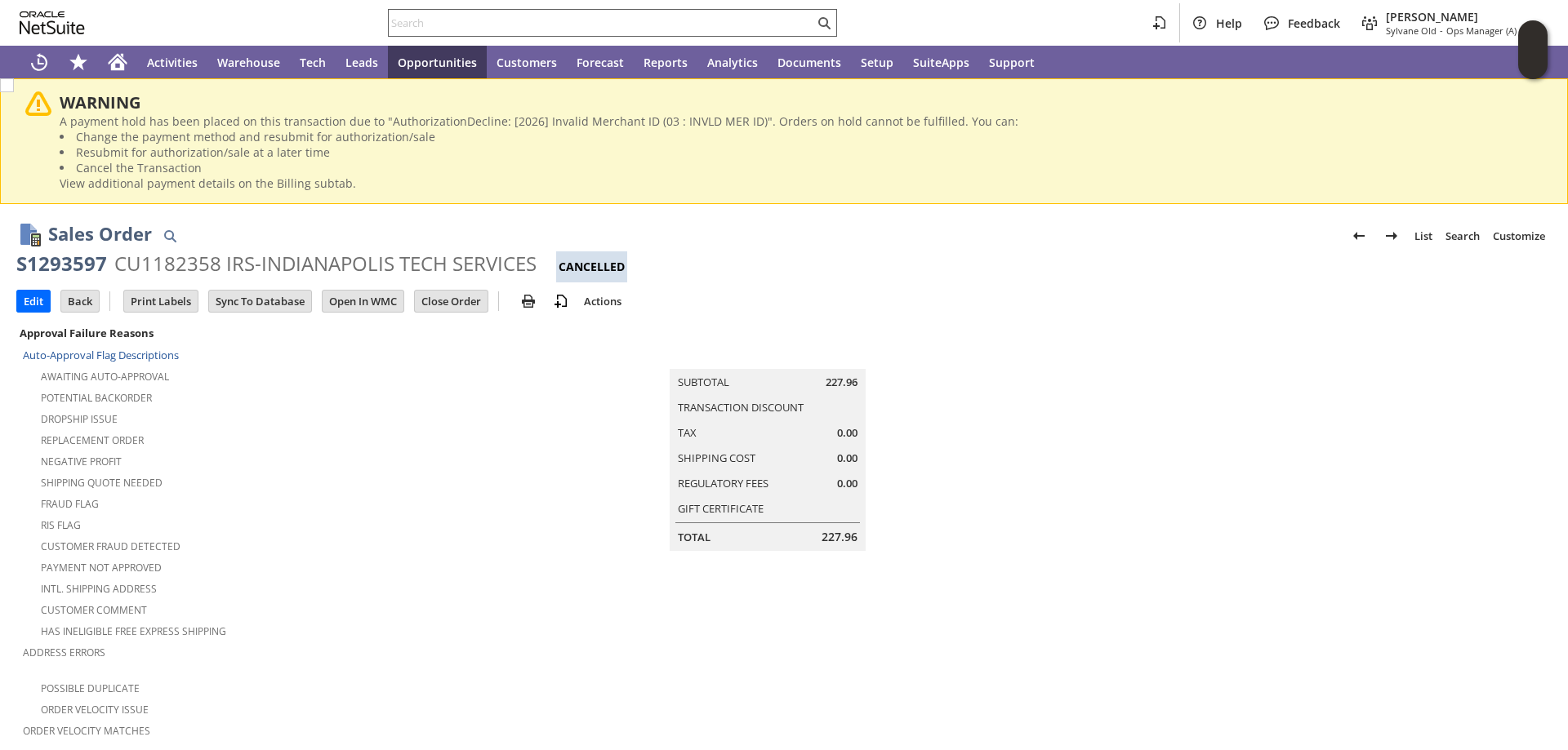
click at [489, 25] on input "text" at bounding box center [601, 22] width 425 height 20
paste input "S1323555"
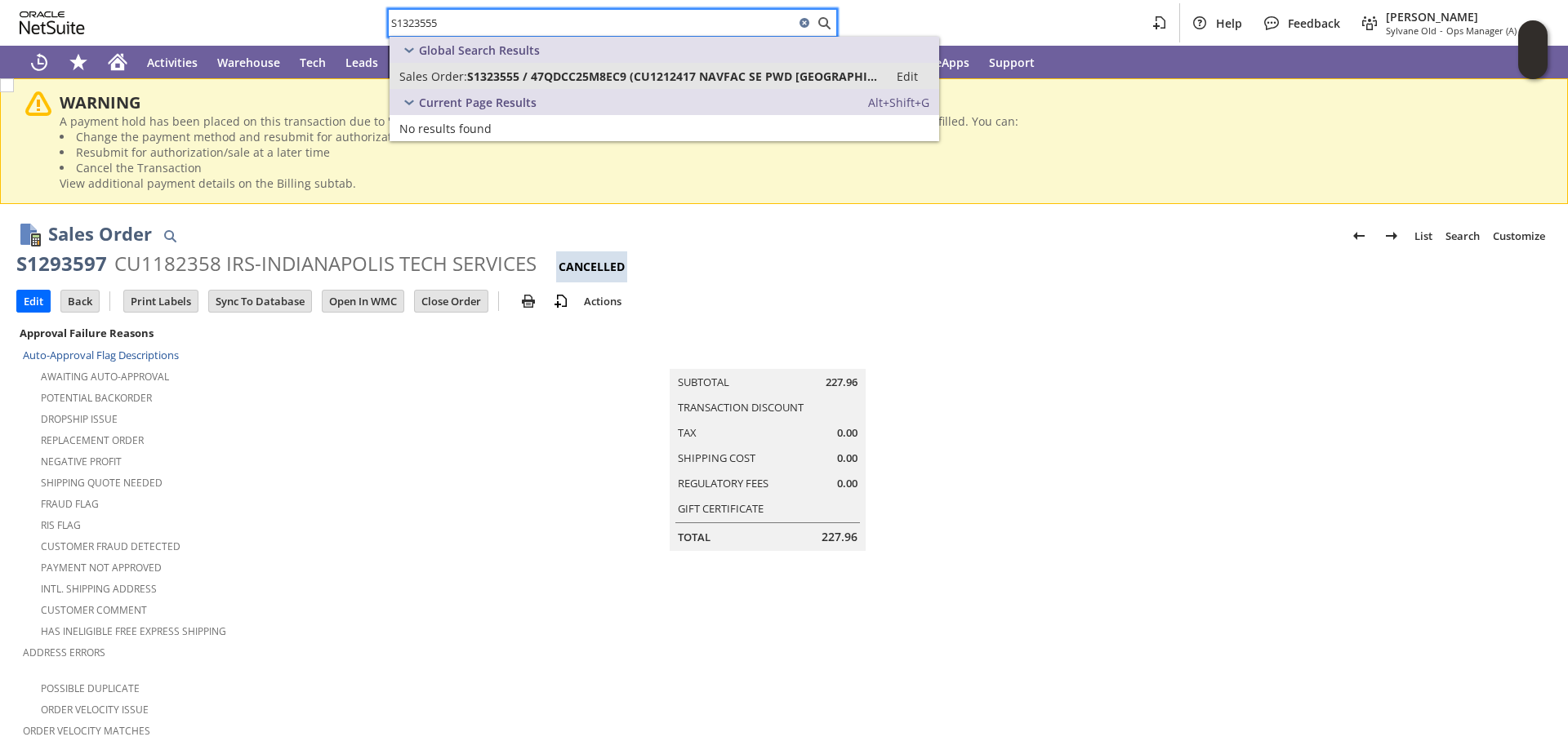
type input "S1323555"
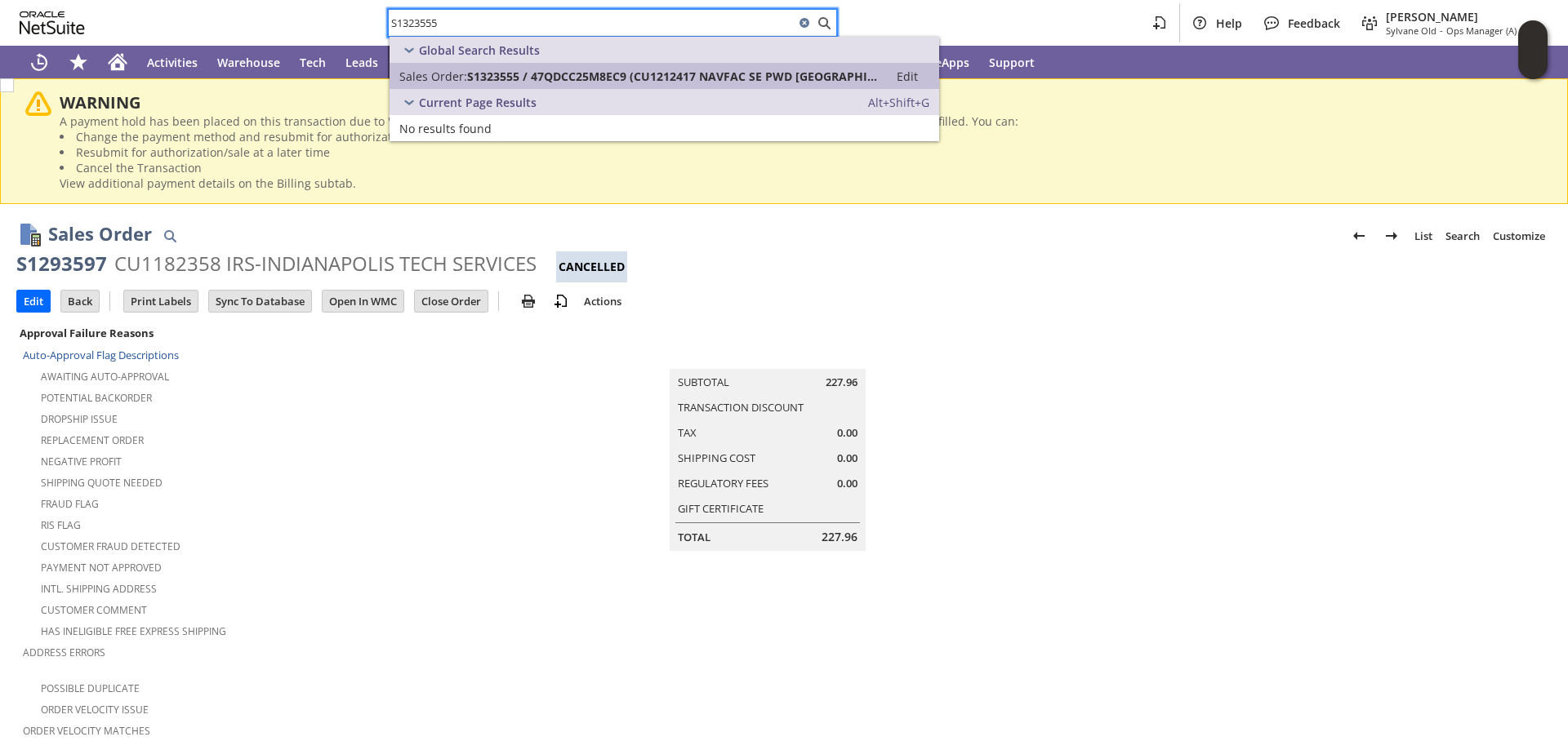
click at [481, 80] on span "S1323555 / 47QDCC25M8EC9 (CU1212417 NAVFAC SE PWD NEW ORLEANS)" at bounding box center [673, 76] width 411 height 16
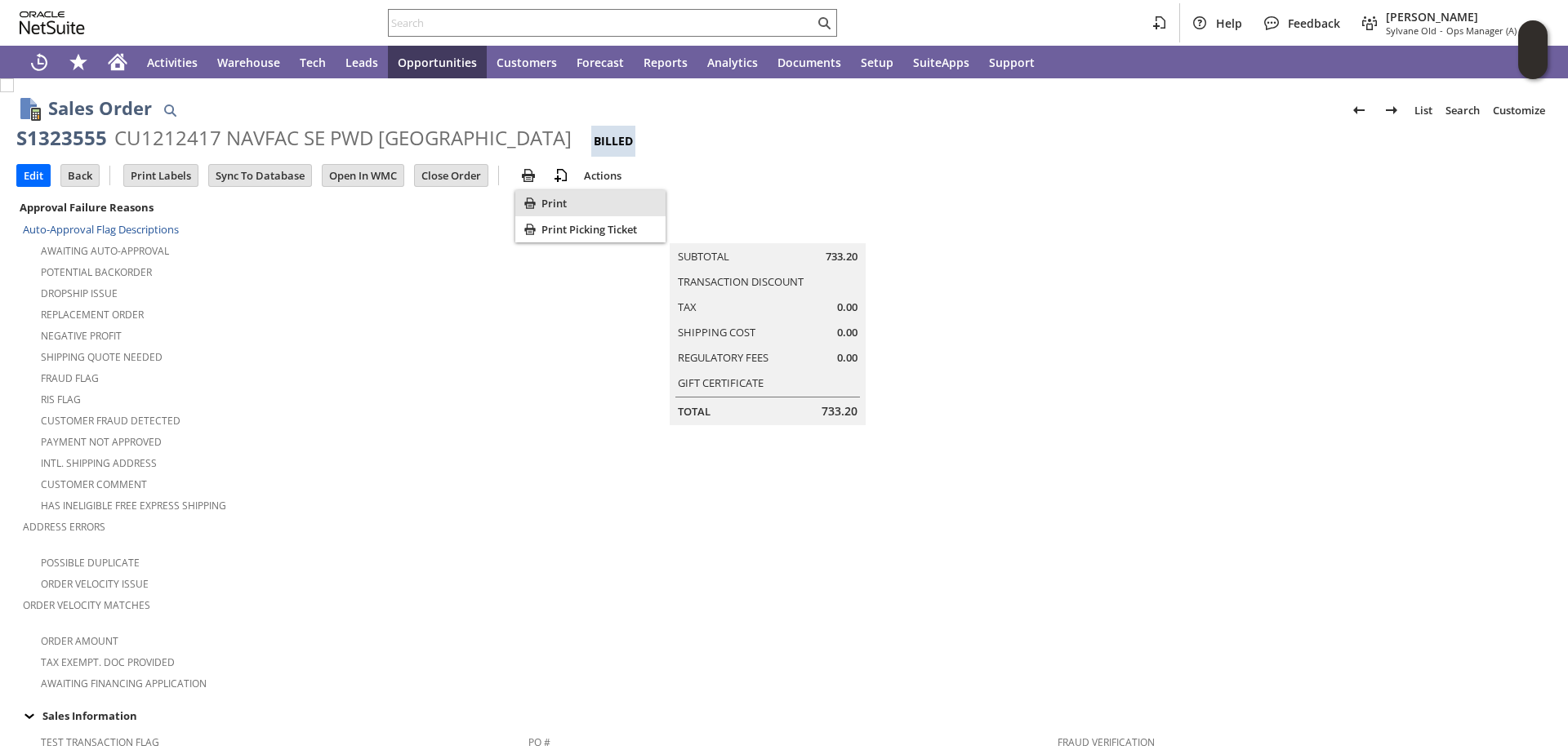
click at [561, 198] on span "Print" at bounding box center [600, 203] width 118 height 15
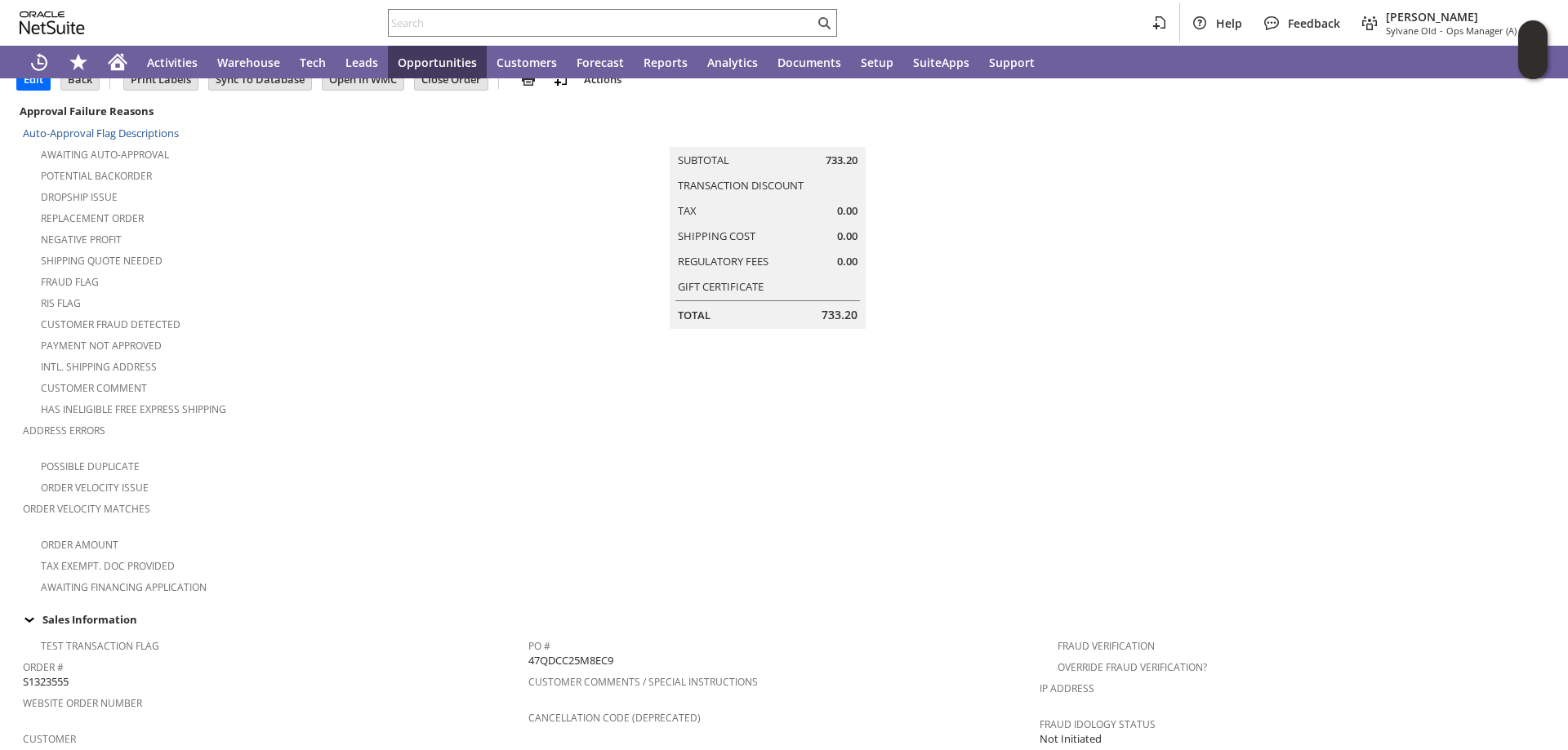
scroll to position [163, 0]
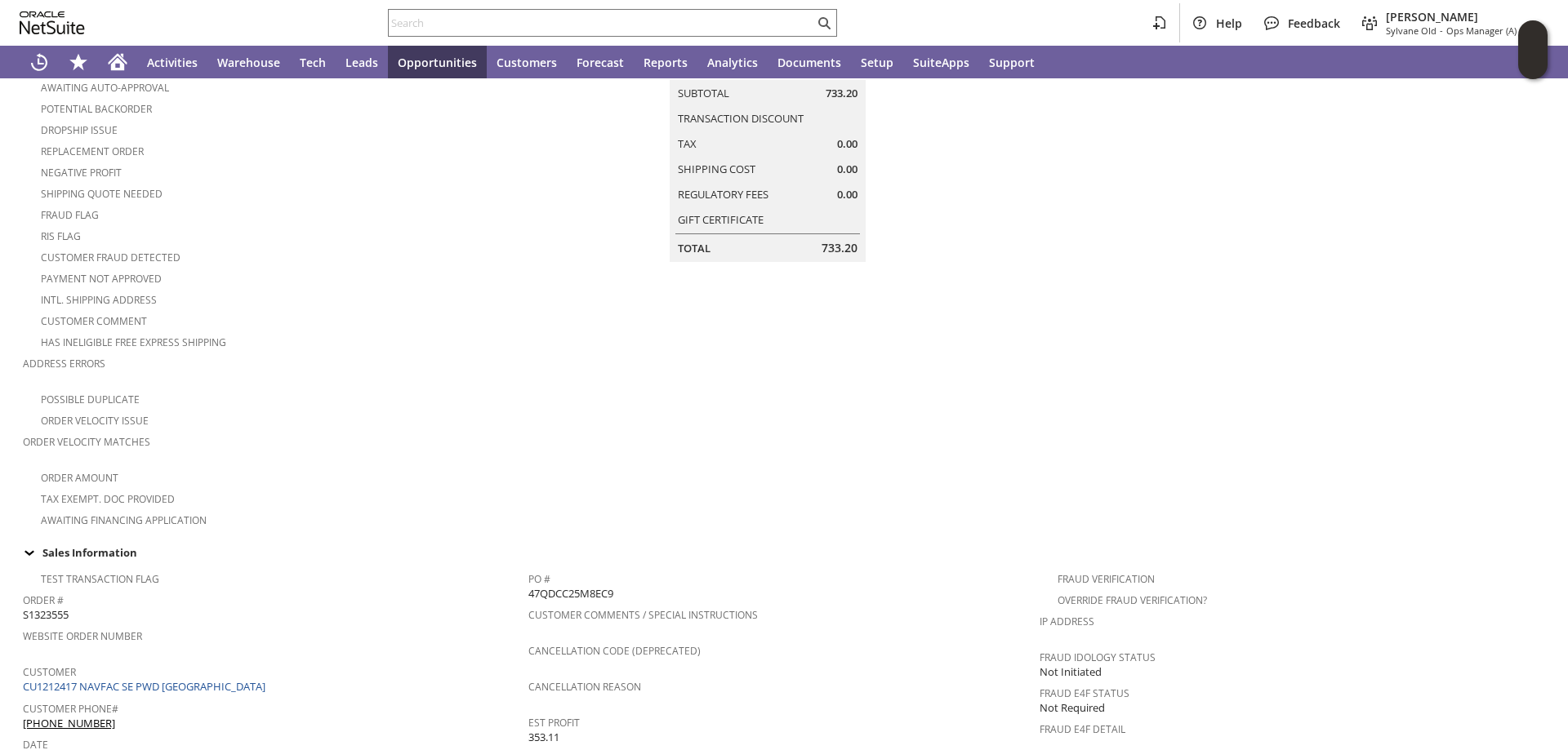
click at [577, 586] on span "47QDCC25M8EC9" at bounding box center [570, 594] width 85 height 16
copy span "47QDCC25M8EC9"
click at [477, 22] on input "text" at bounding box center [601, 22] width 425 height 20
paste input "S1293528"
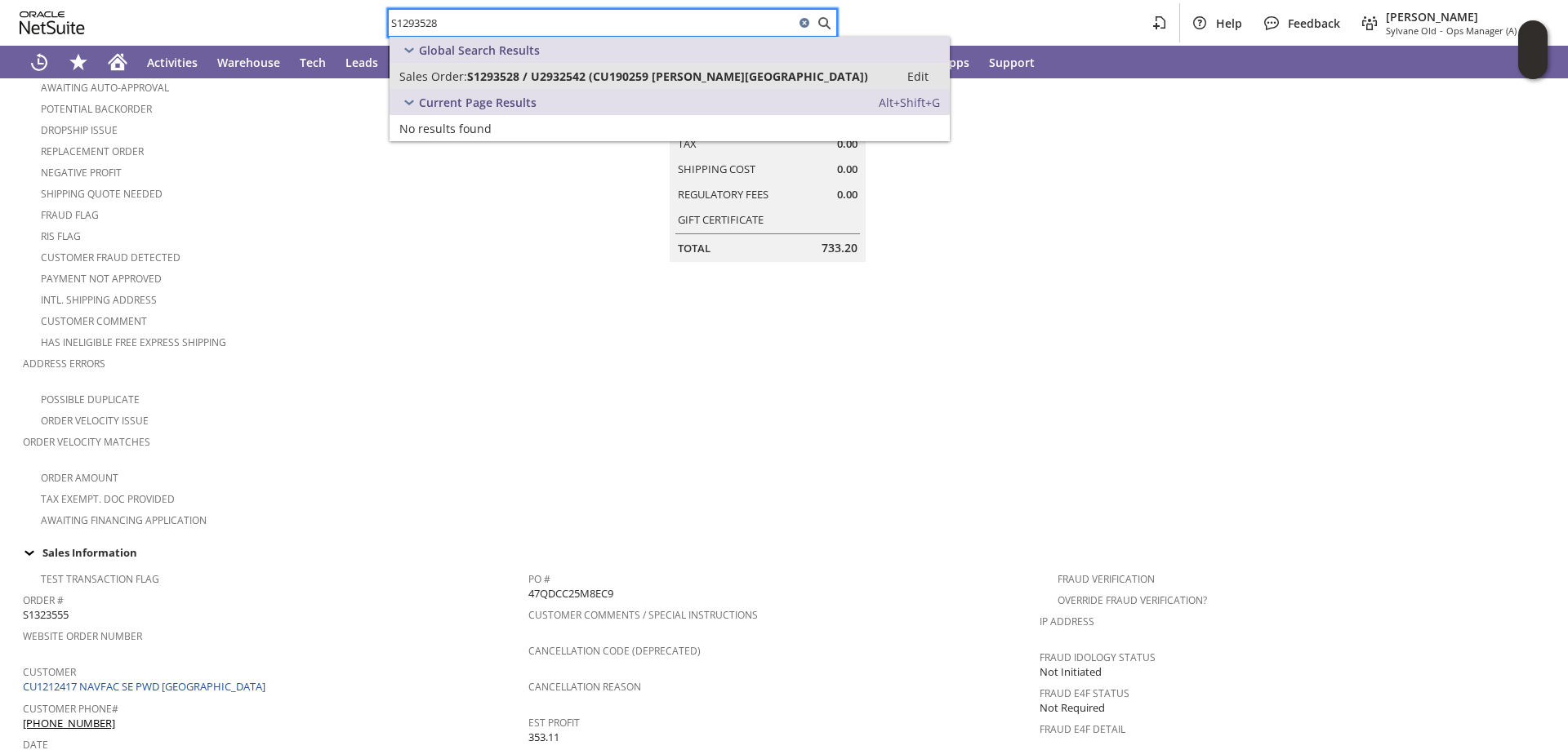
type input "S1293528"
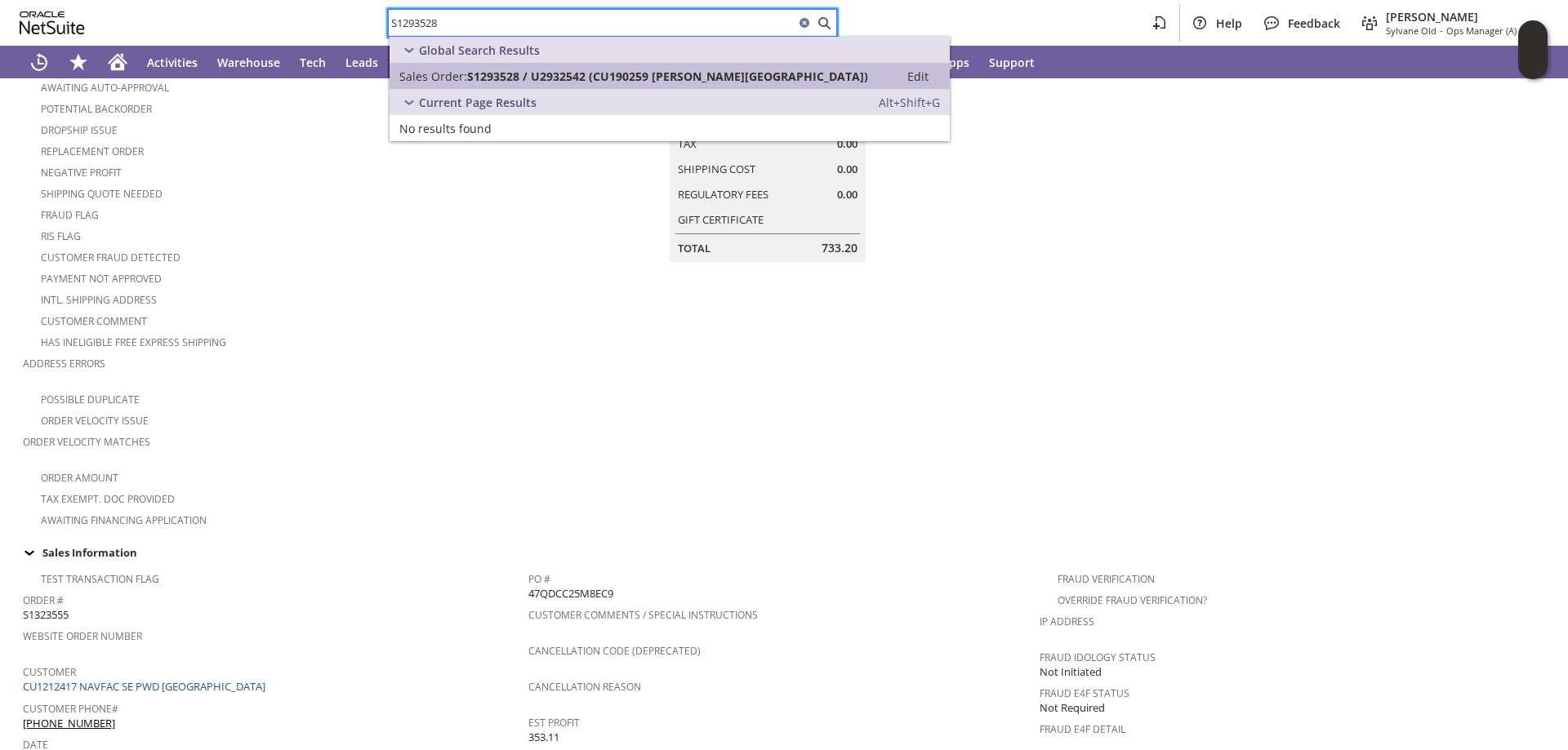
click at [480, 74] on span "S1293528 / U2932542 (CU190259 Lawrence Livermore National Laboratory)" at bounding box center [668, 76] width 401 height 16
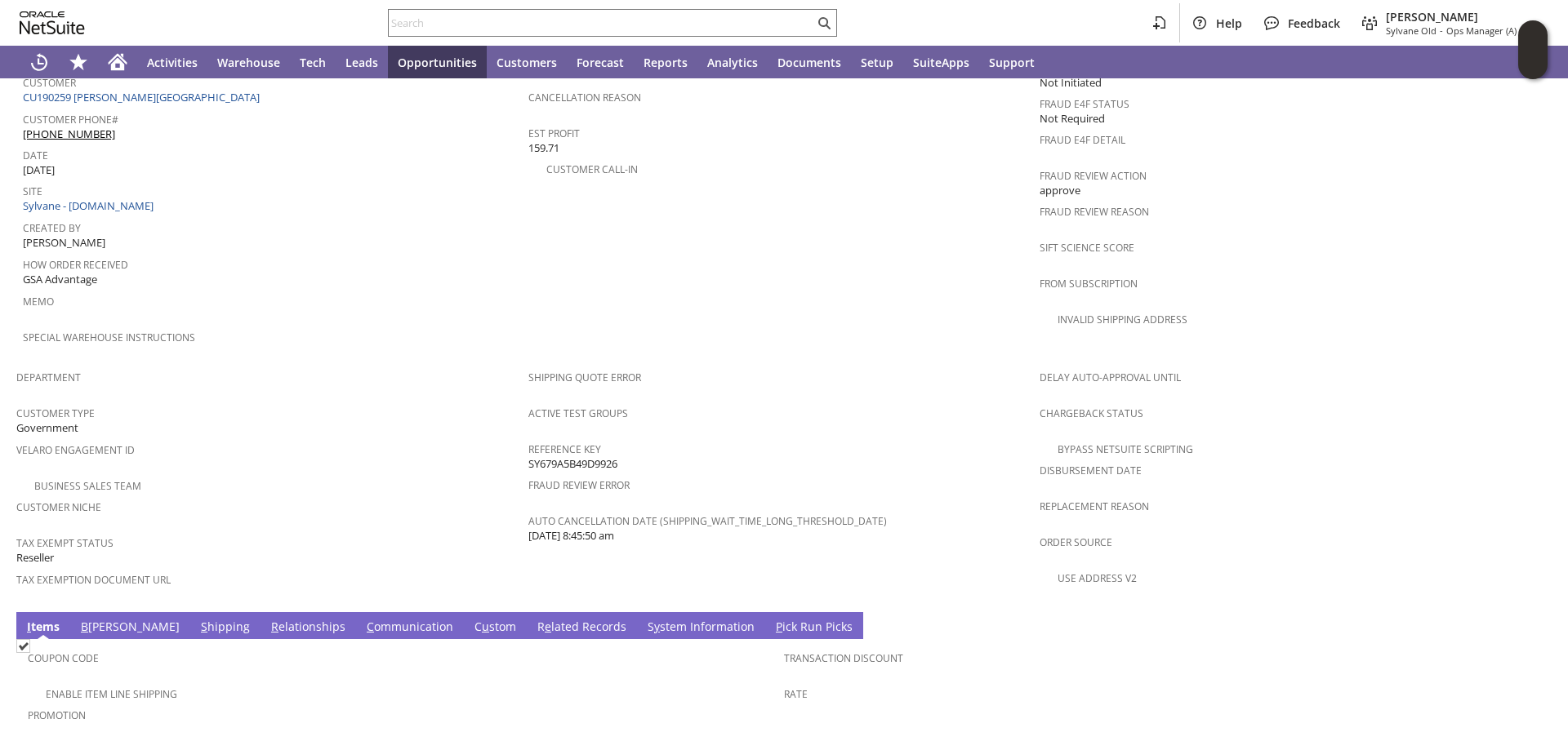
scroll to position [816, 0]
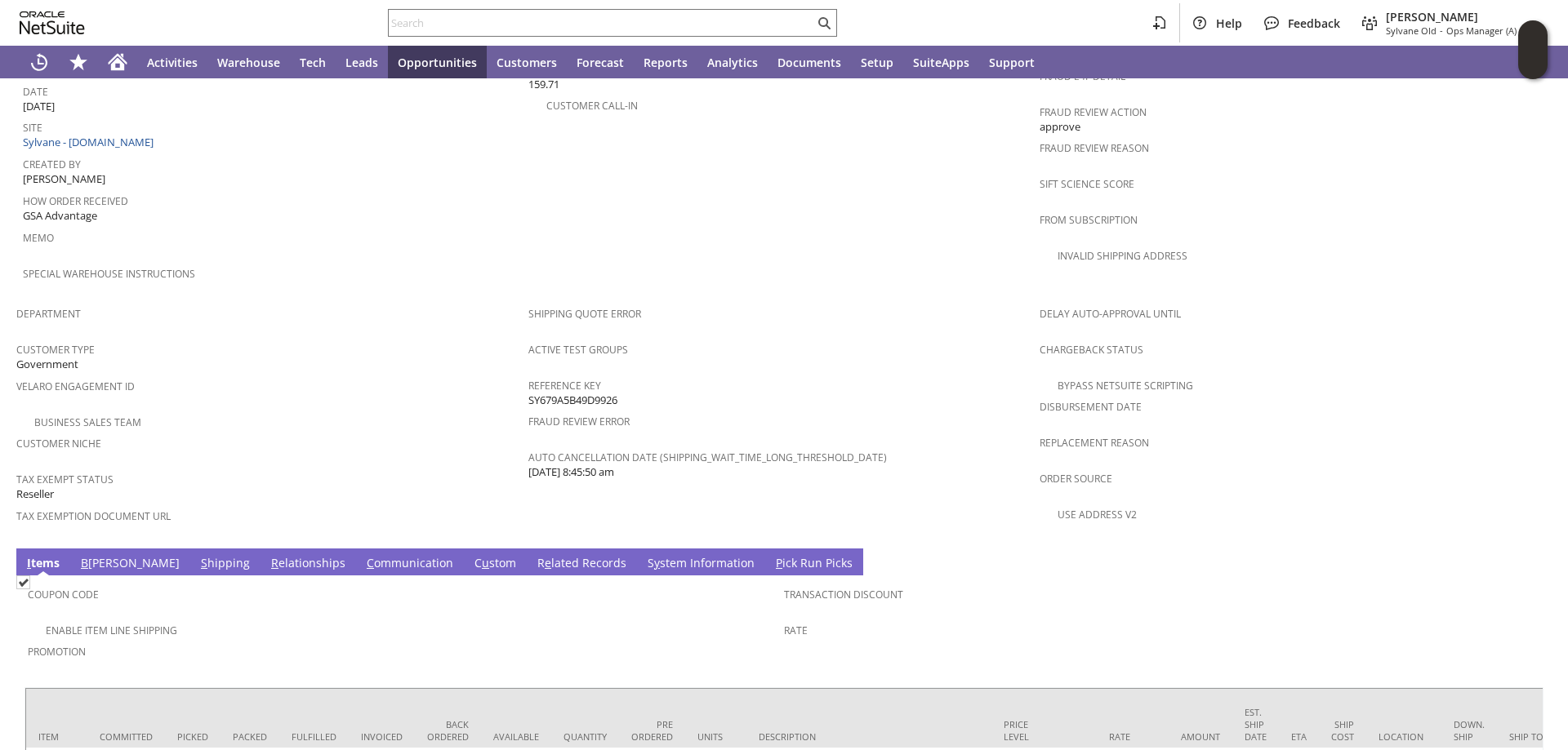
click at [197, 555] on link "S hipping" at bounding box center [225, 564] width 57 height 18
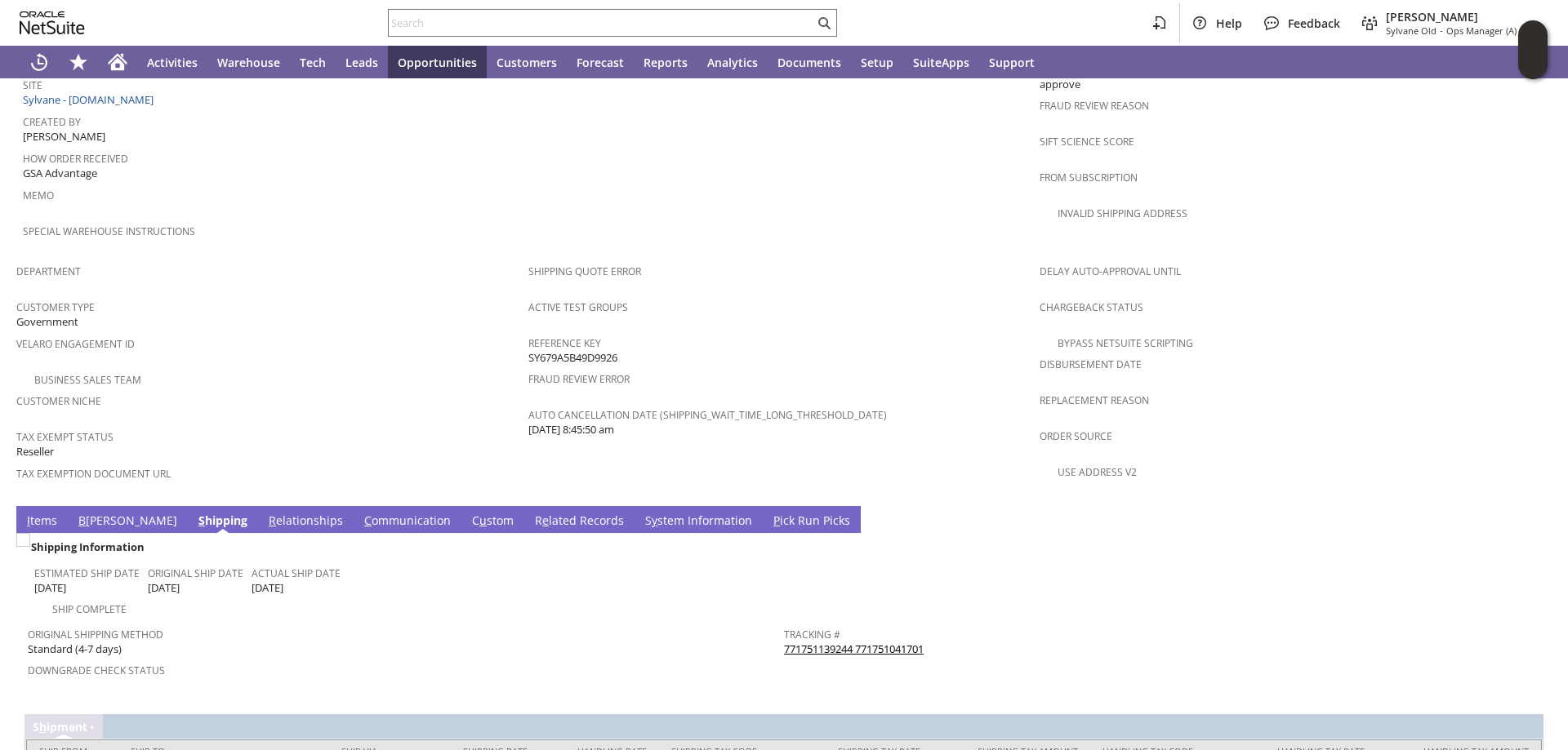
scroll to position [939, 0]
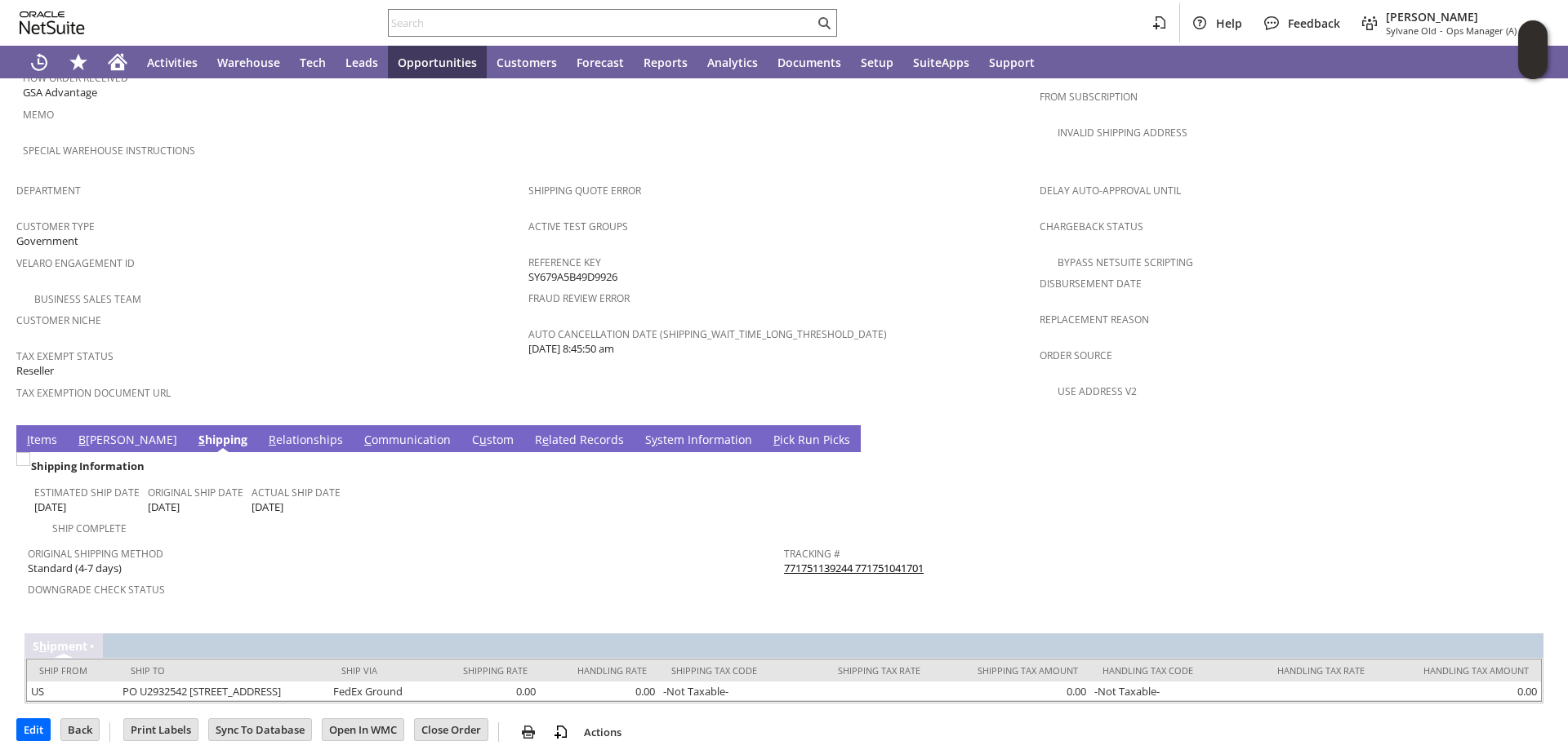
click at [89, 432] on link "B illing" at bounding box center [127, 440] width 107 height 18
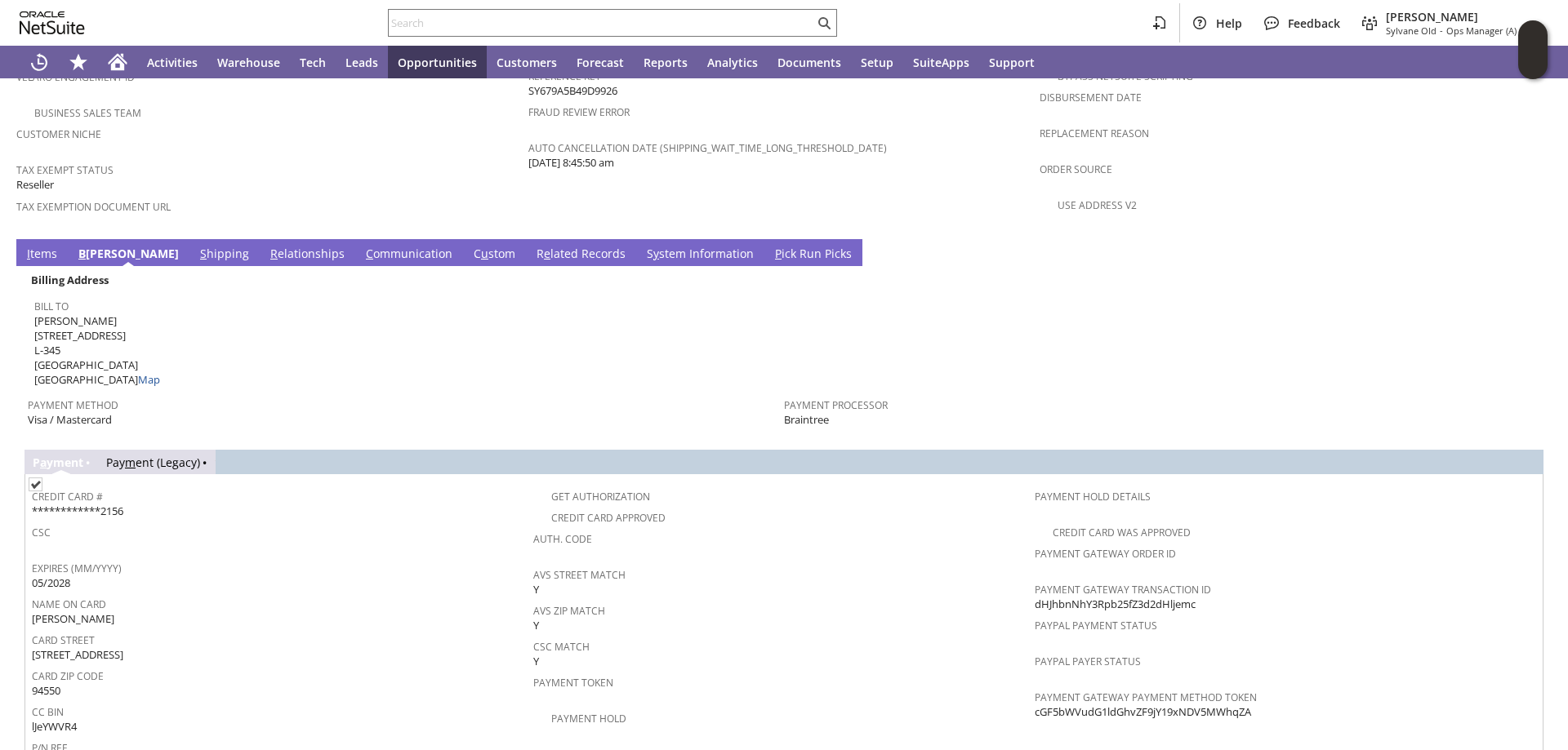
scroll to position [1119, 0]
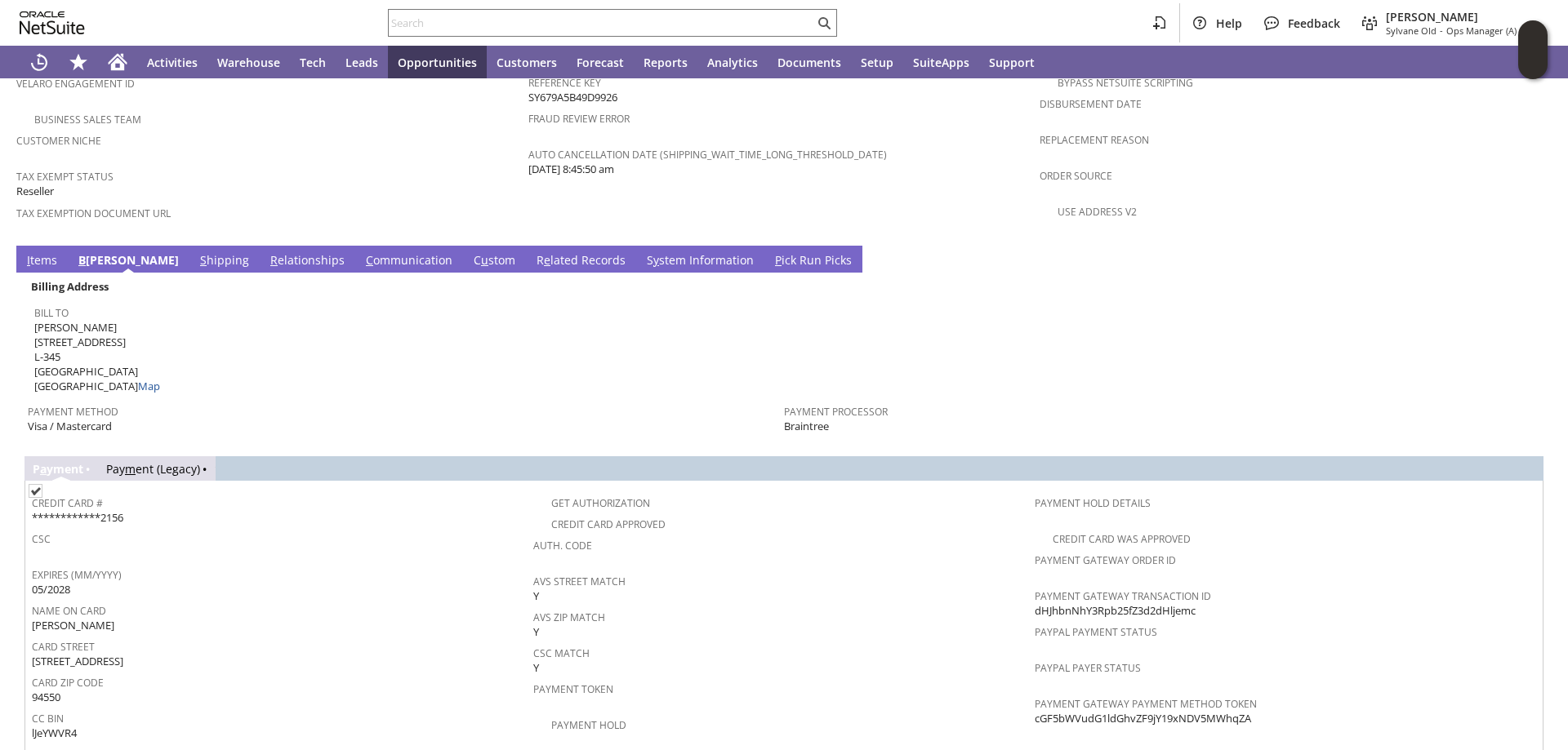
click at [43, 252] on link "I tems" at bounding box center [41, 260] width 38 height 18
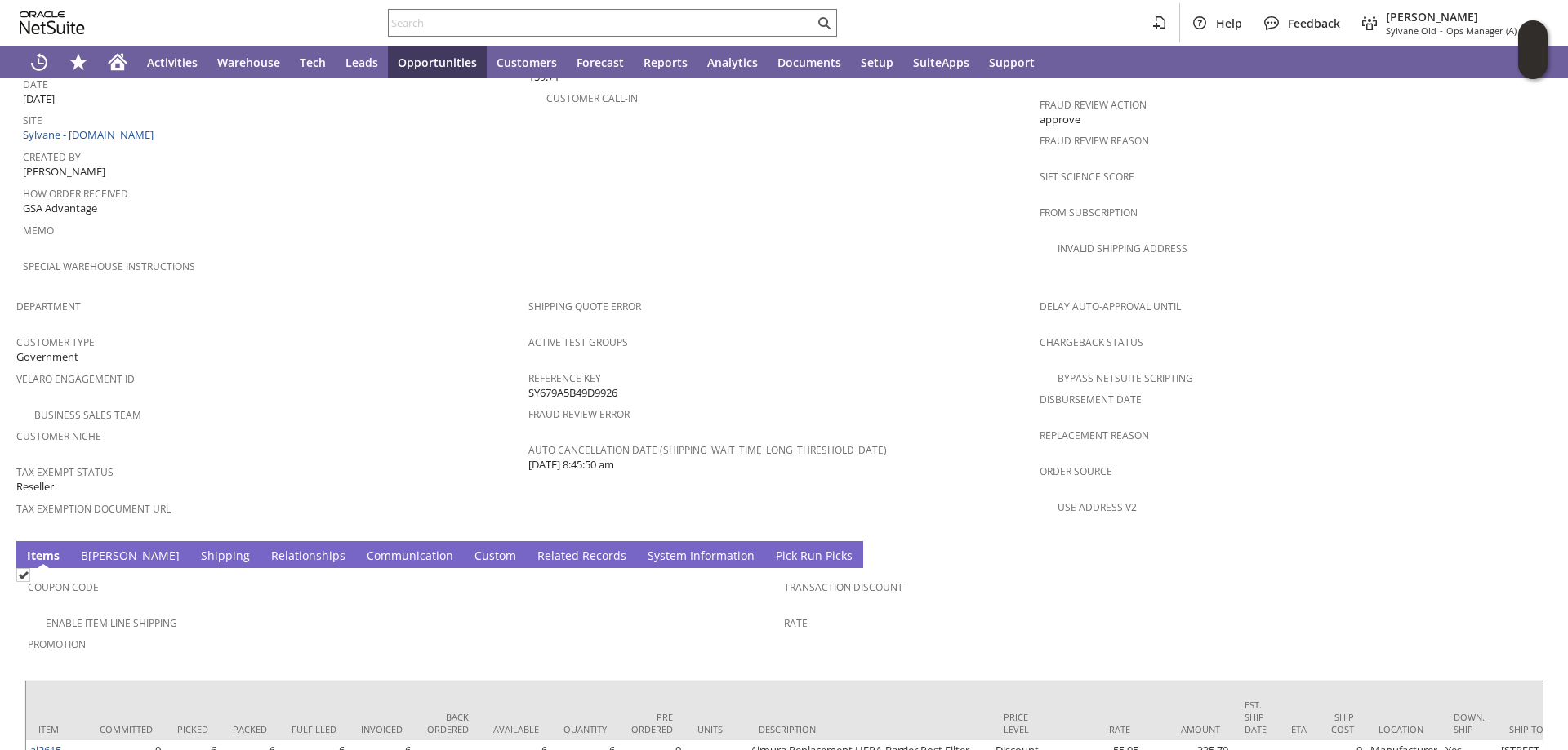
scroll to position [987, 0]
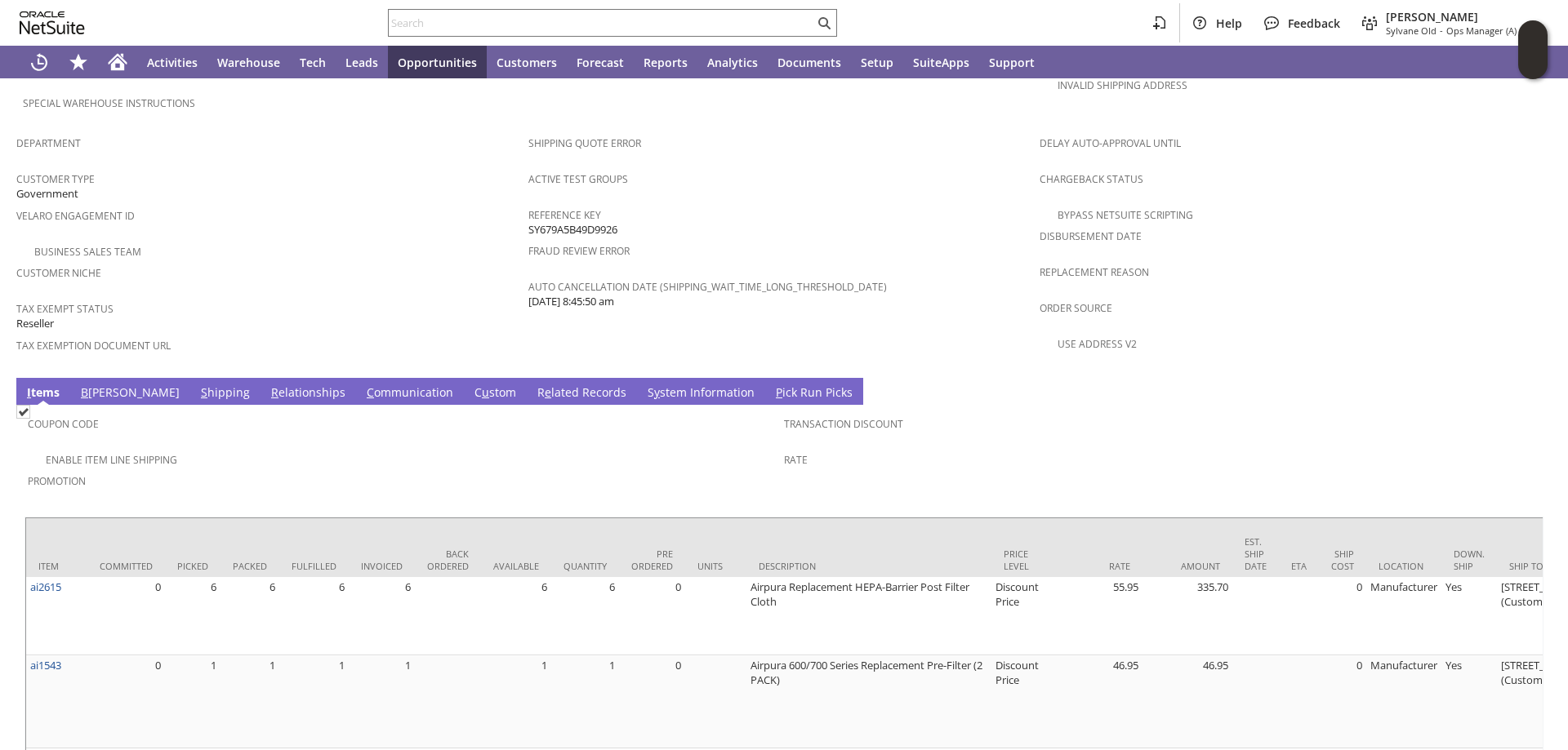
click at [197, 385] on link "S hipping" at bounding box center [225, 393] width 57 height 18
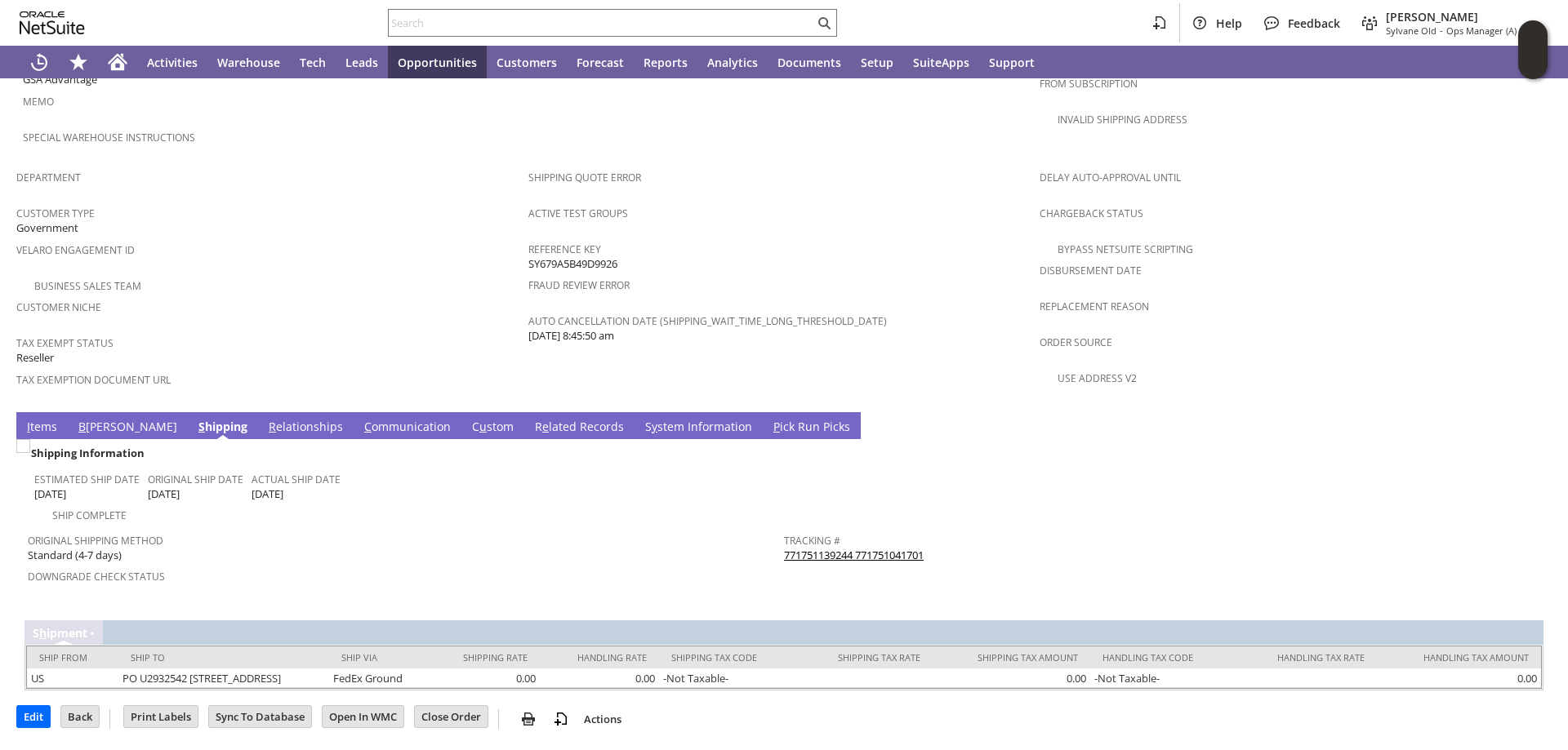
scroll to position [939, 0]
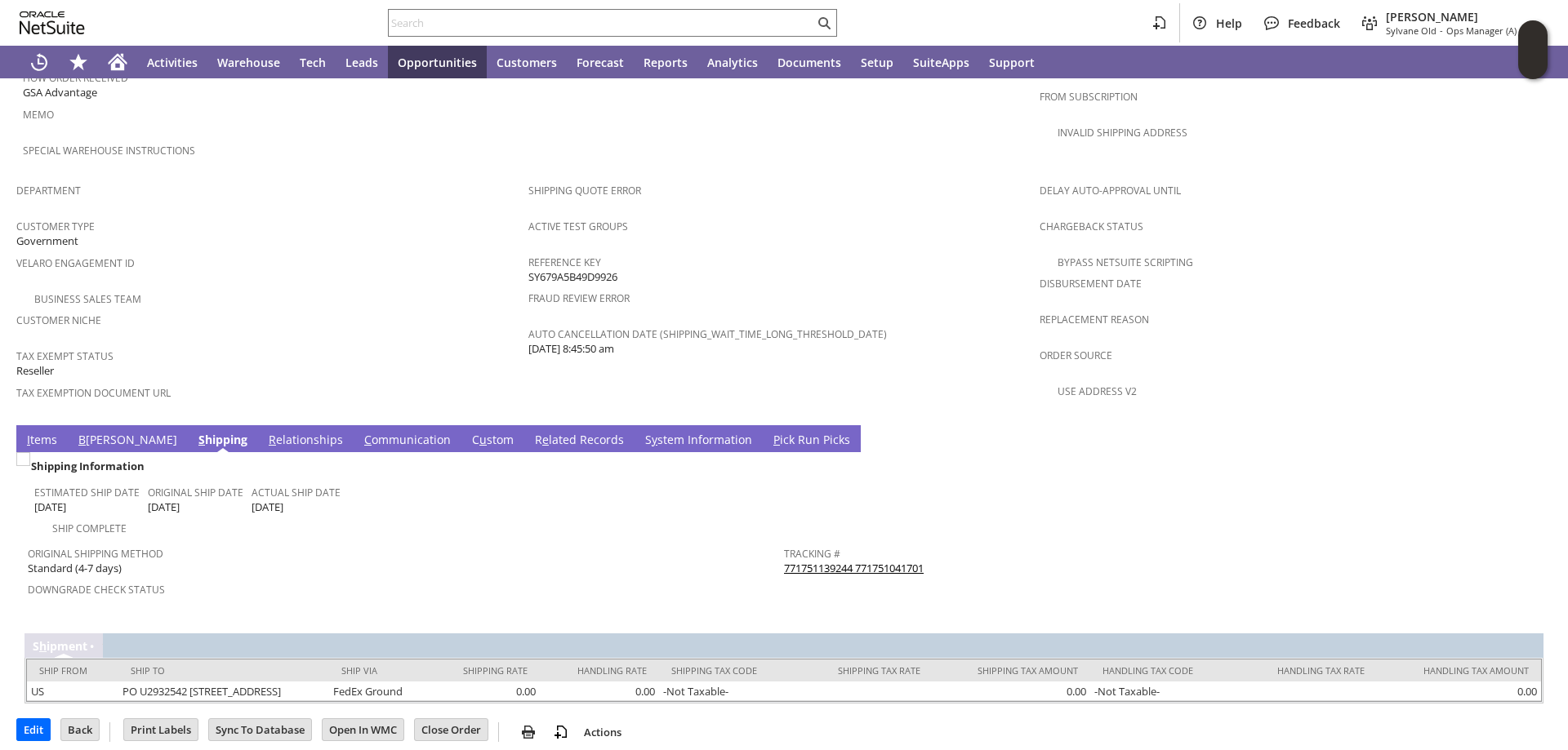
click at [44, 432] on link "I tems" at bounding box center [41, 440] width 38 height 18
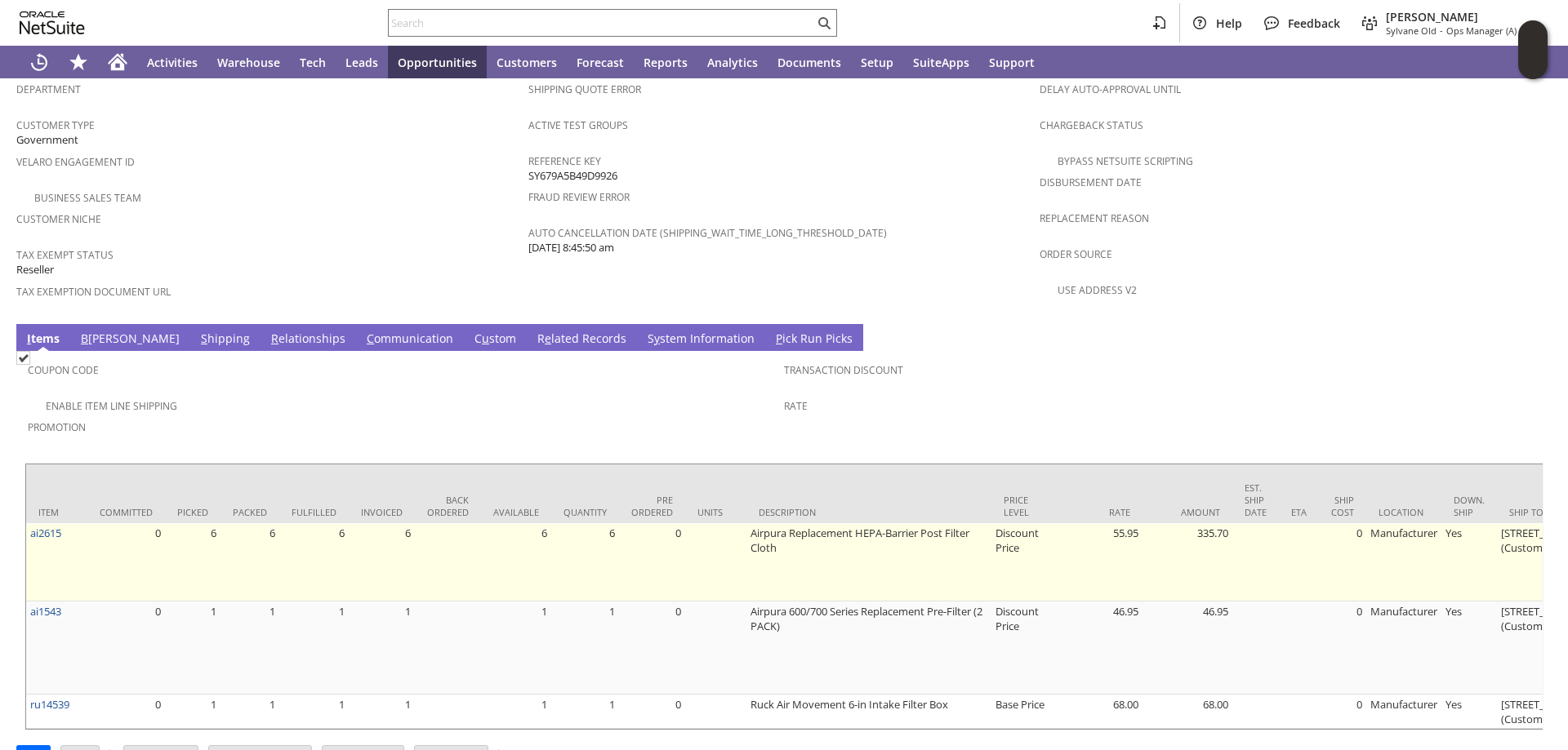
scroll to position [1068, 0]
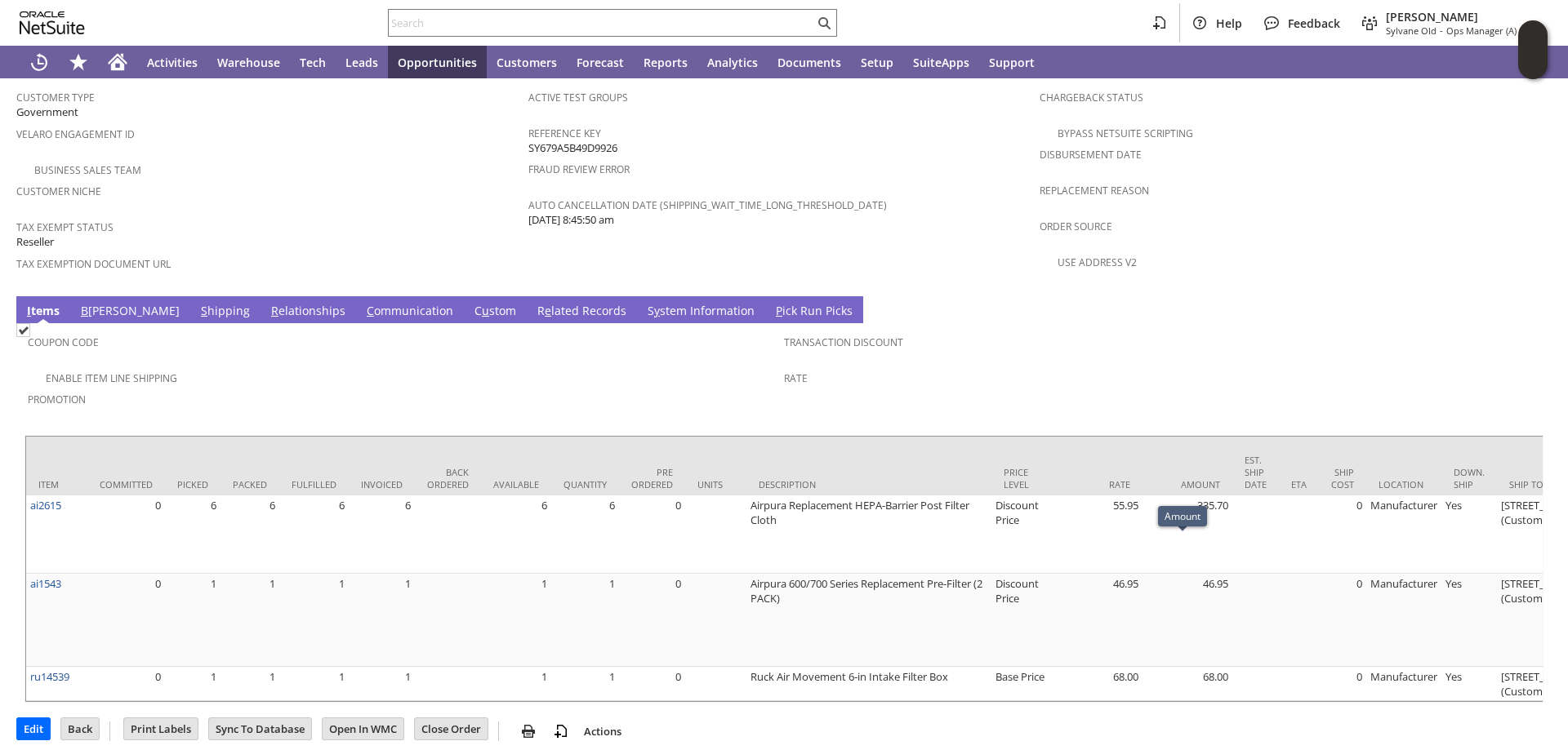
click at [362, 302] on link "C ommunication" at bounding box center [409, 311] width 95 height 18
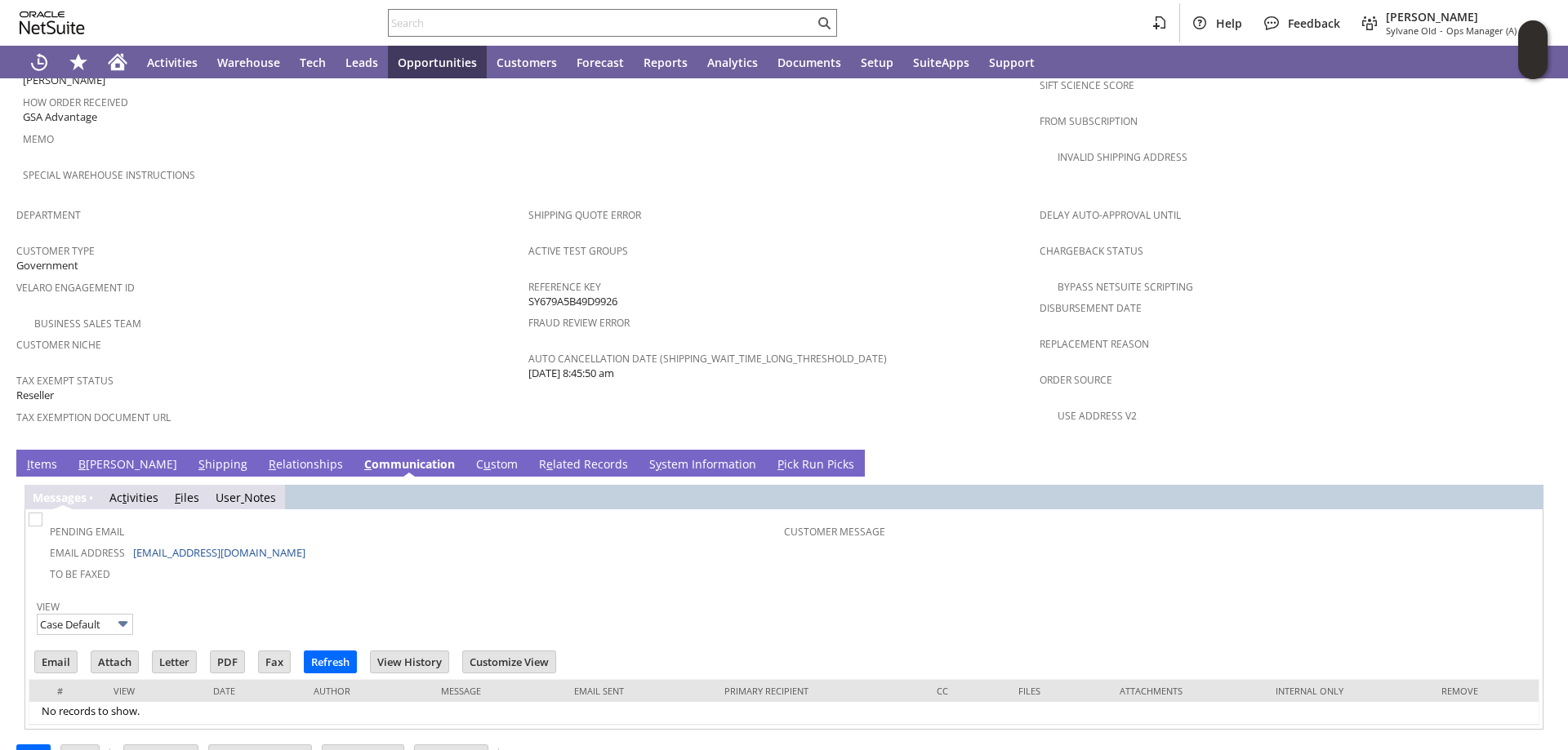
scroll to position [0, 0]
click at [45, 456] on link "I tems" at bounding box center [41, 464] width 38 height 18
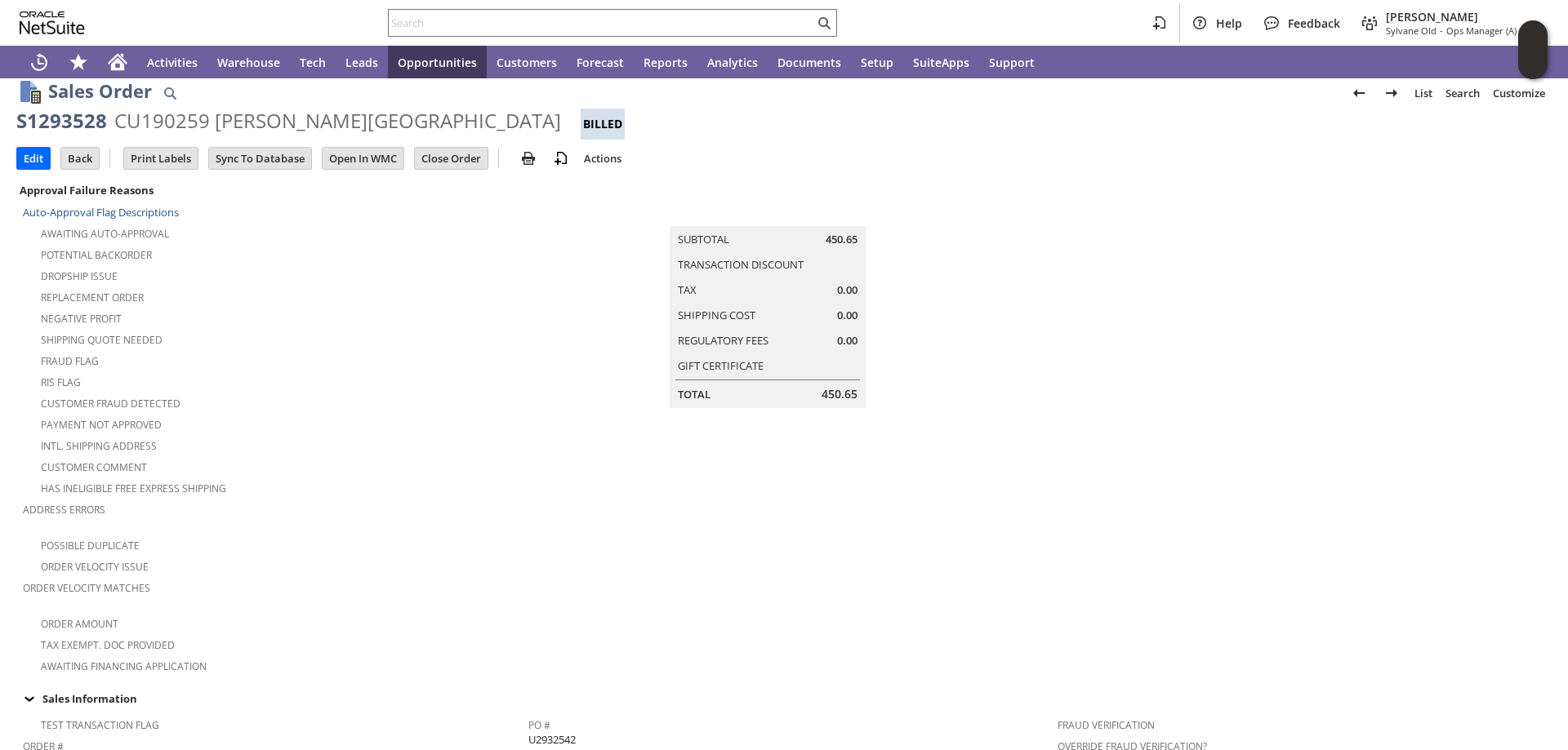
scroll to position [262, 0]
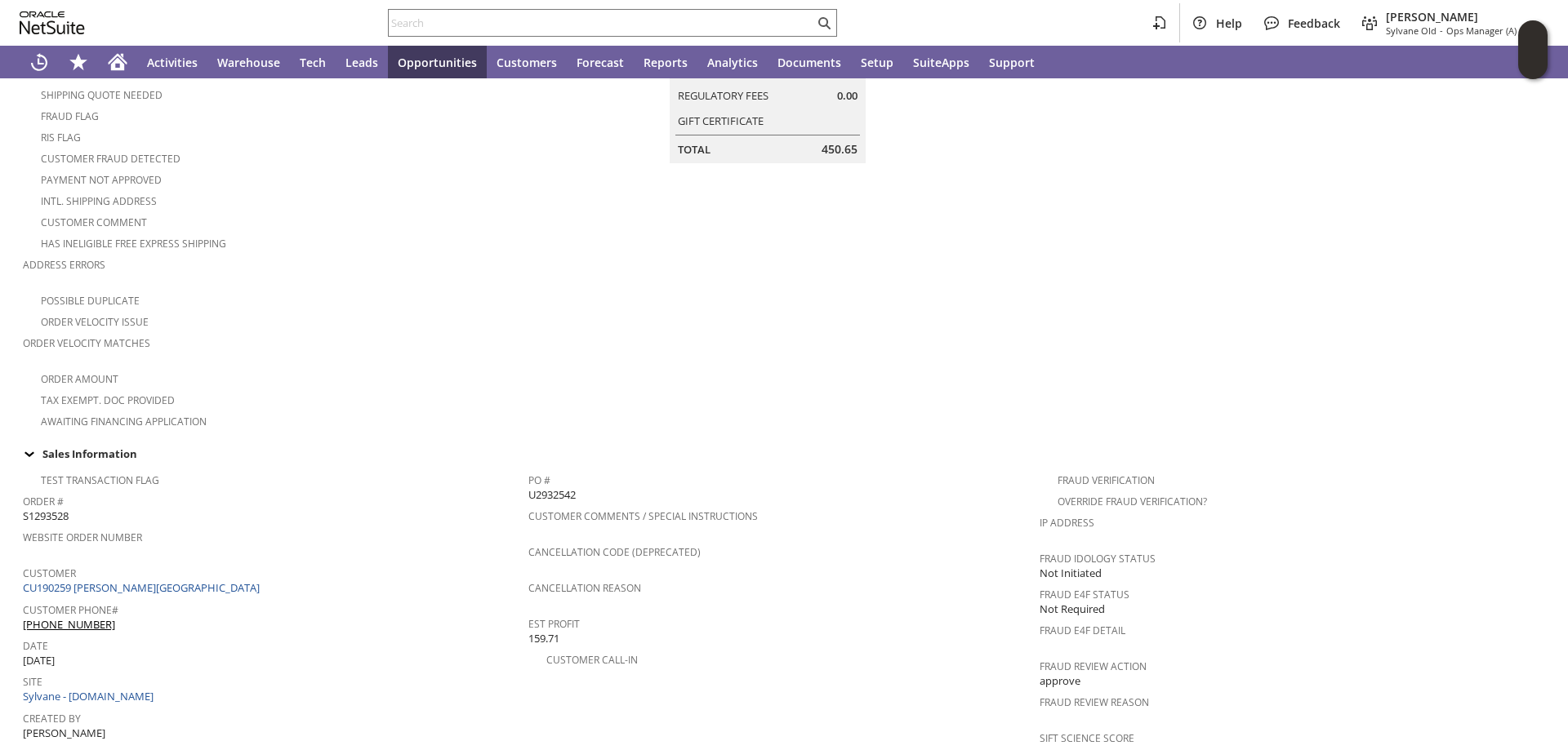
click at [53, 508] on span "S1293528" at bounding box center [45, 516] width 46 height 16
copy span "S1293528"
drag, startPoint x: 577, startPoint y: 478, endPoint x: 527, endPoint y: 480, distance: 50.0
click at [528, 480] on div "PO # U2932542" at bounding box center [780, 485] width 504 height 35
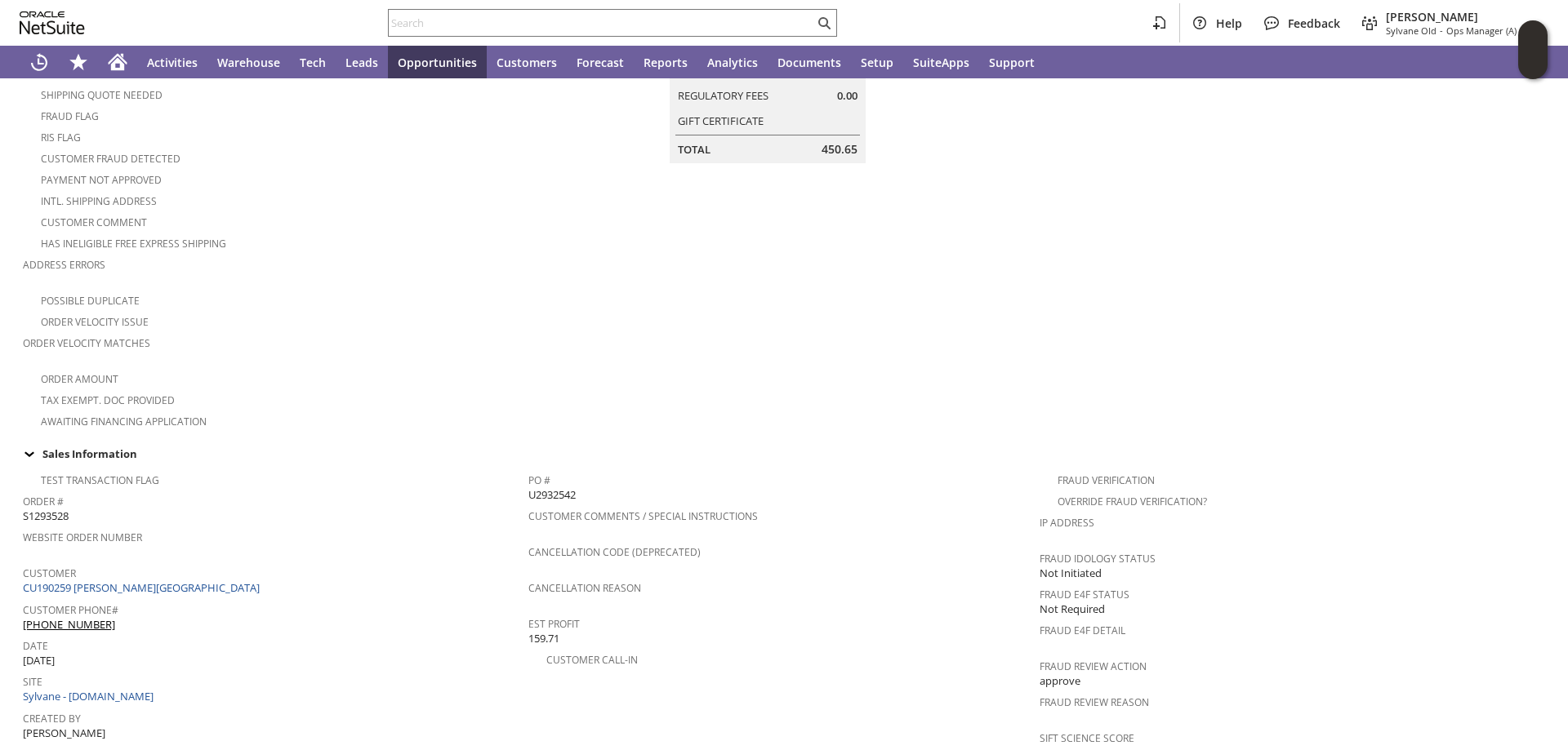
copy span "U2932542"
click at [425, 22] on input "text" at bounding box center [601, 22] width 425 height 20
paste input "S1327618"
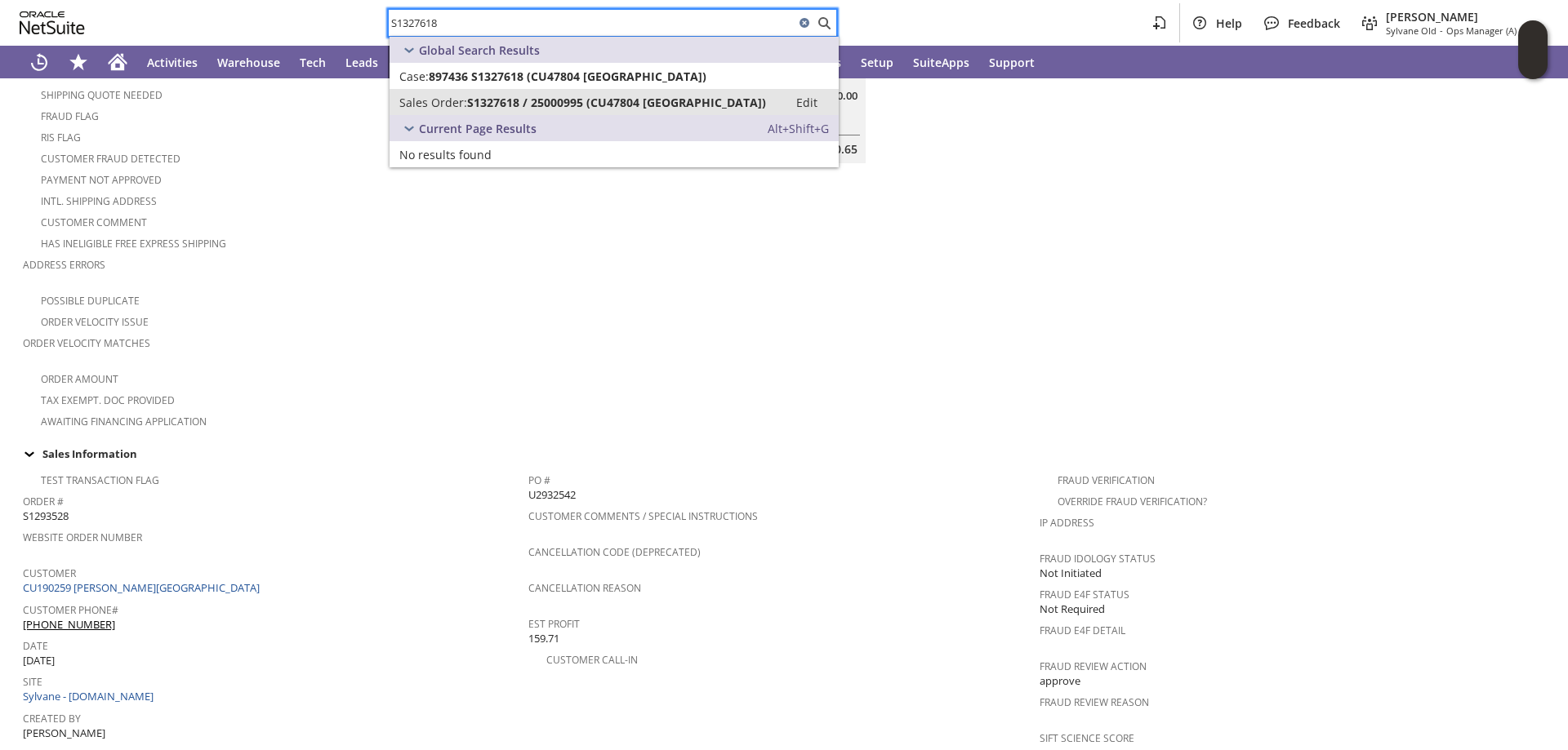
type input "S1327618"
click at [494, 99] on span "S1327618 / 25000995 (CU47804 Little Egg Harbor)" at bounding box center [616, 102] width 299 height 16
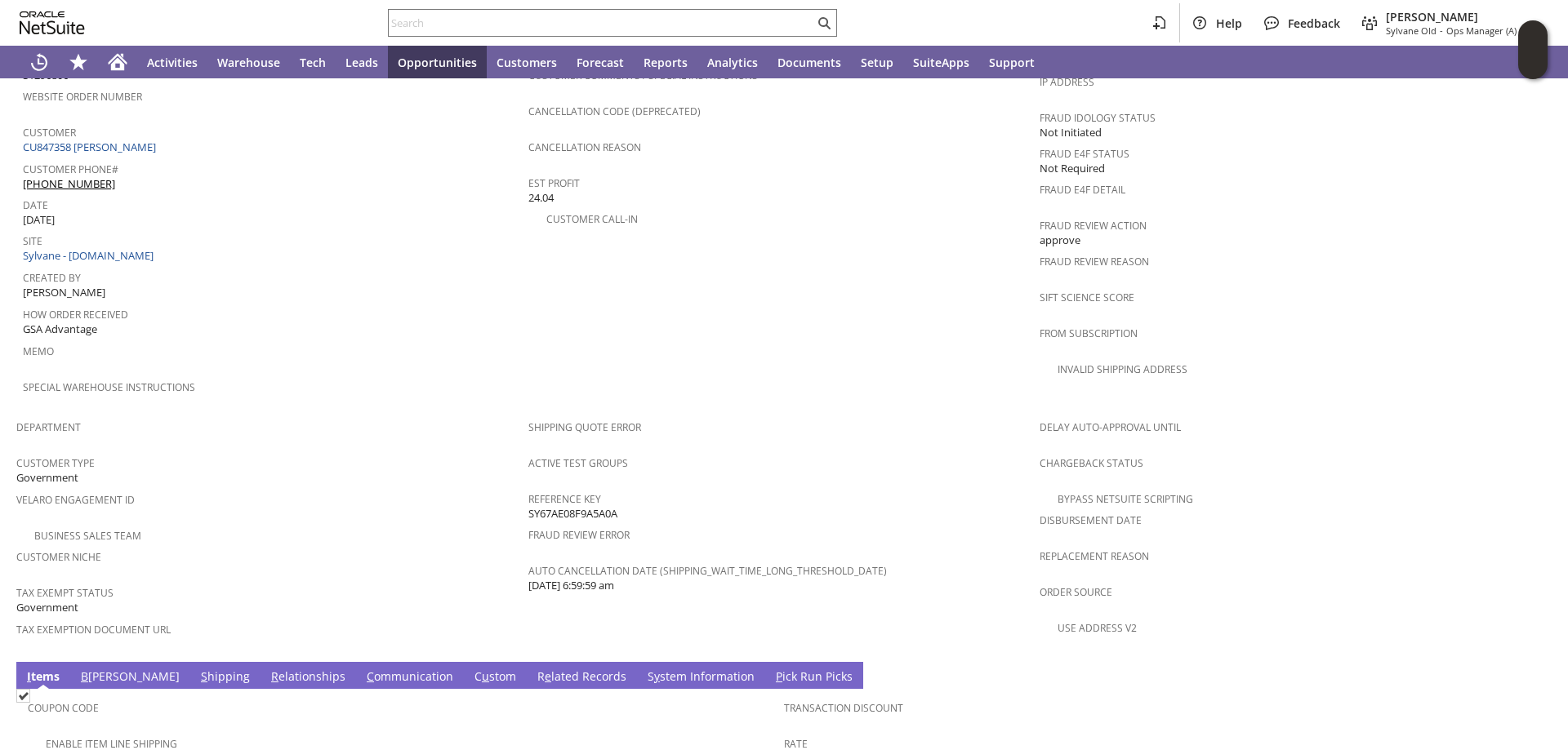
scroll to position [735, 0]
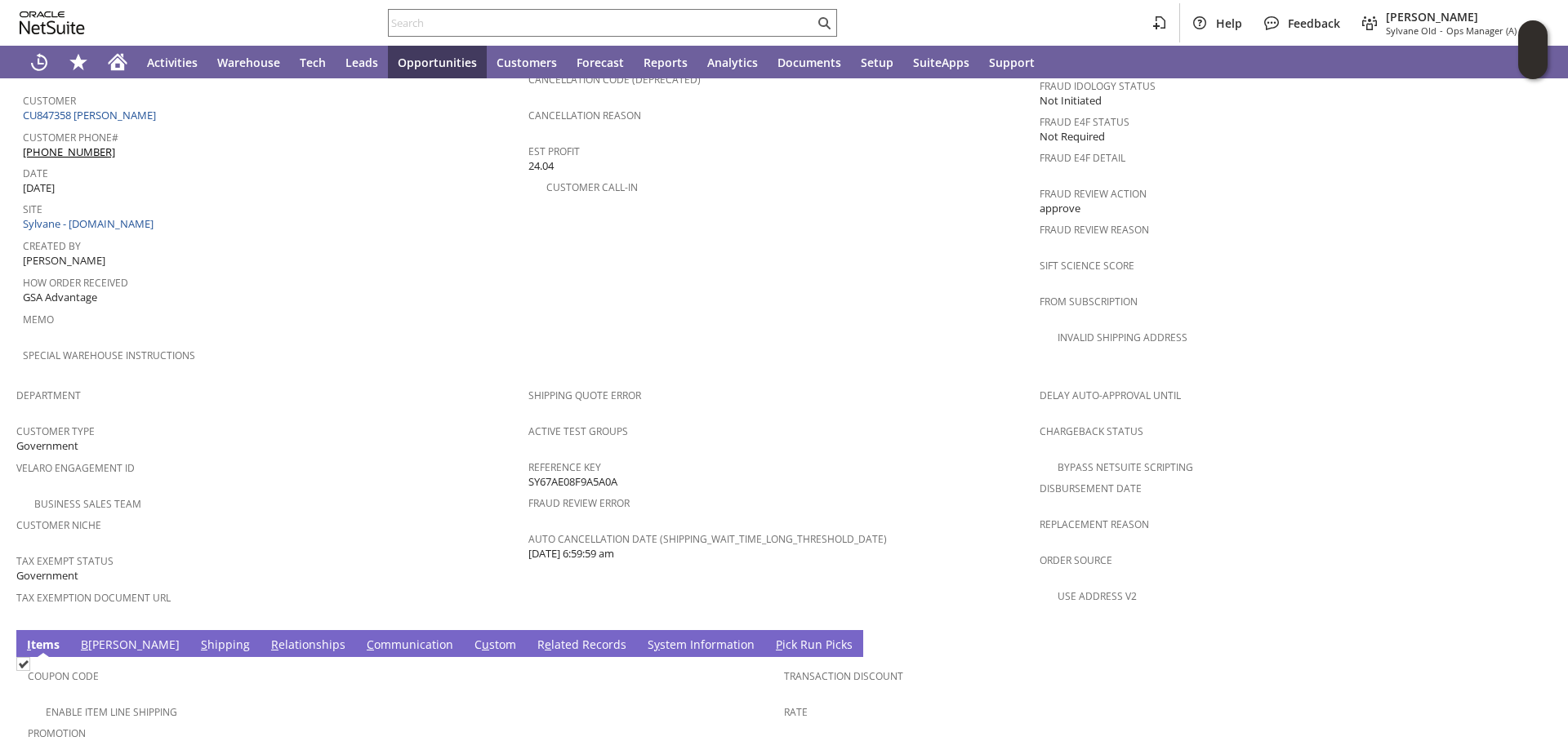
click at [356, 630] on td "C ommunication" at bounding box center [409, 643] width 108 height 27
click at [362, 637] on link "C ommunication" at bounding box center [409, 645] width 95 height 18
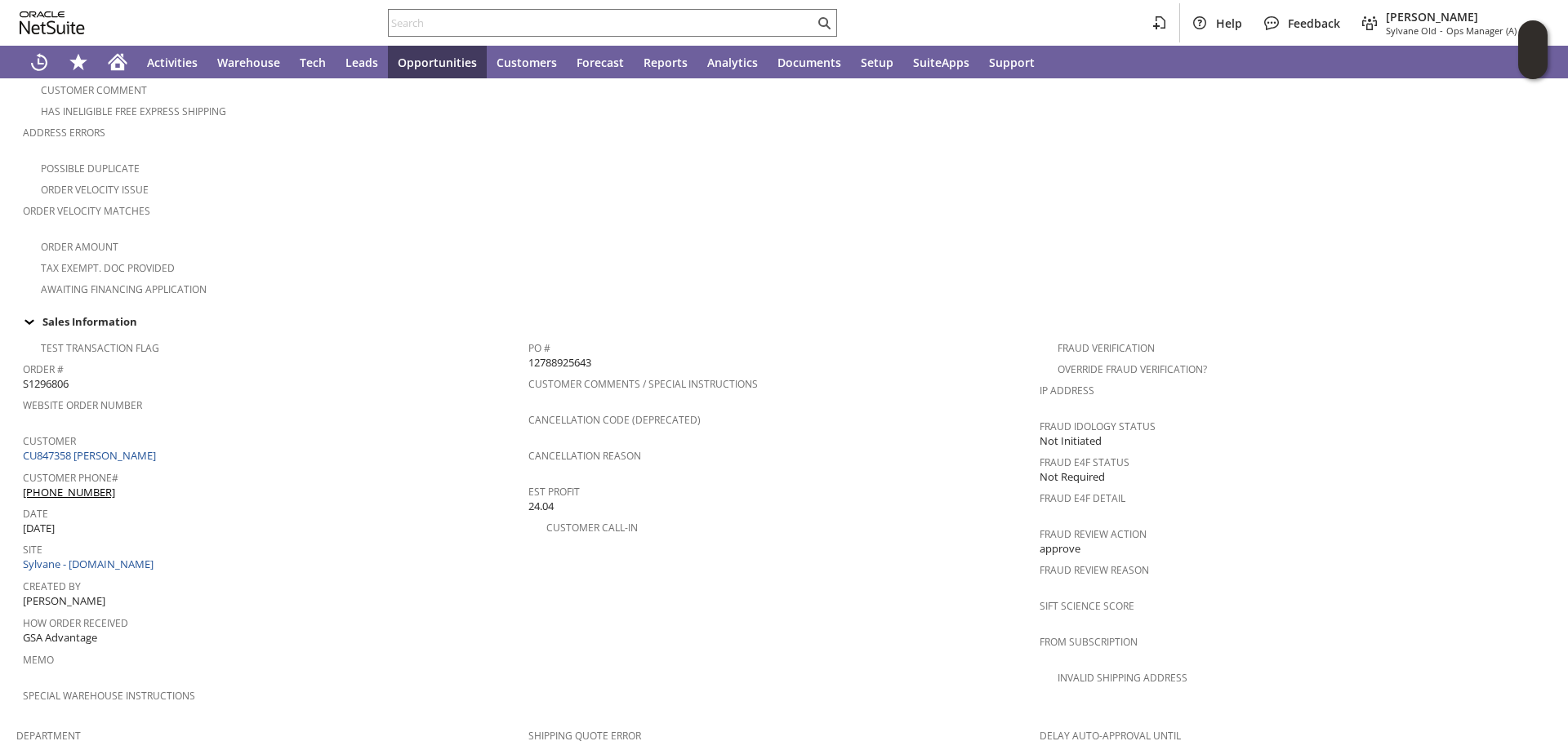
scroll to position [390, 0]
click at [55, 380] on span "S1296806" at bounding box center [45, 388] width 46 height 16
copy span "S1296806"
click at [572, 360] on span "12788925643" at bounding box center [559, 367] width 63 height 16
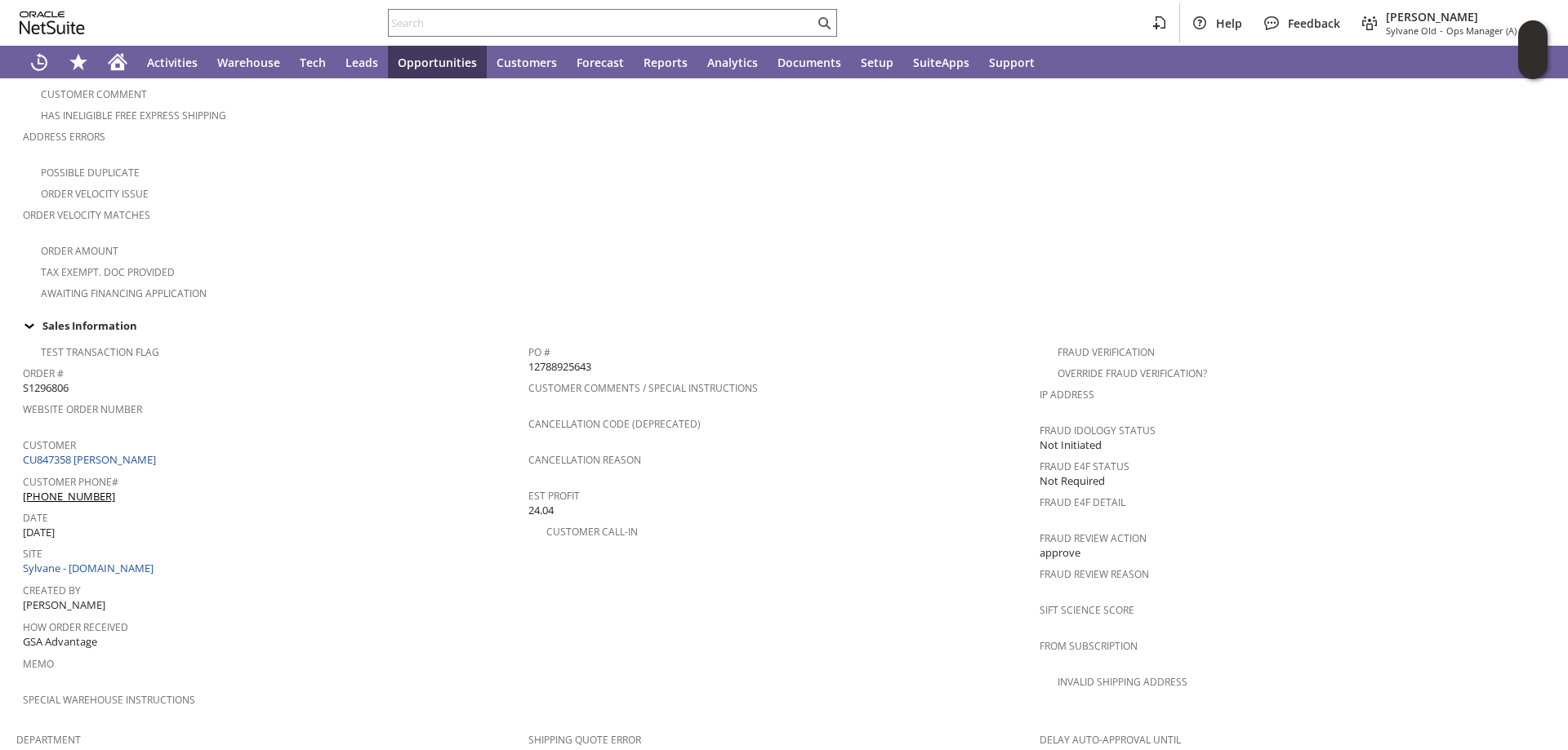
click at [572, 360] on span "12788925643" at bounding box center [559, 367] width 63 height 16
copy span "12788925643"
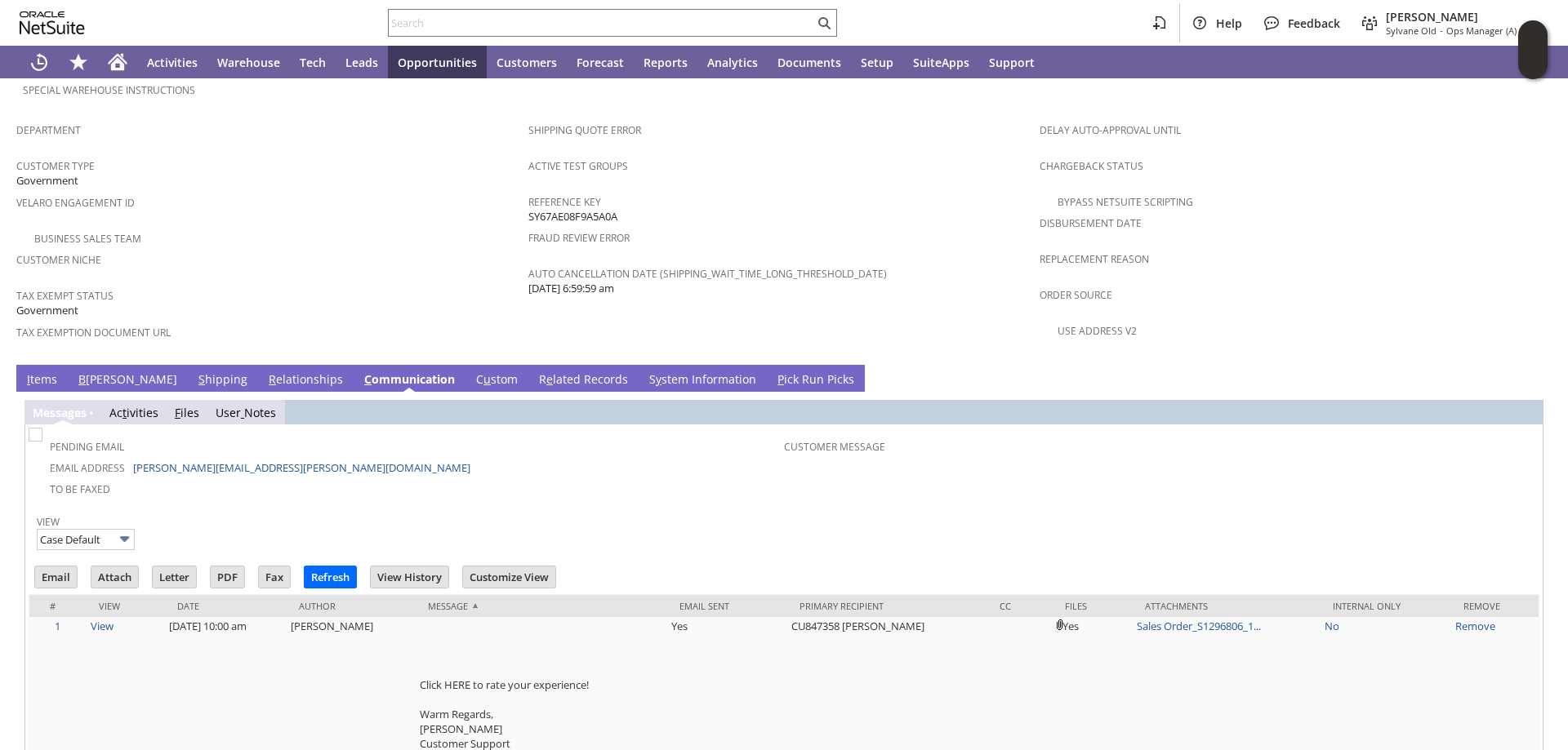
scroll to position [1043, 0]
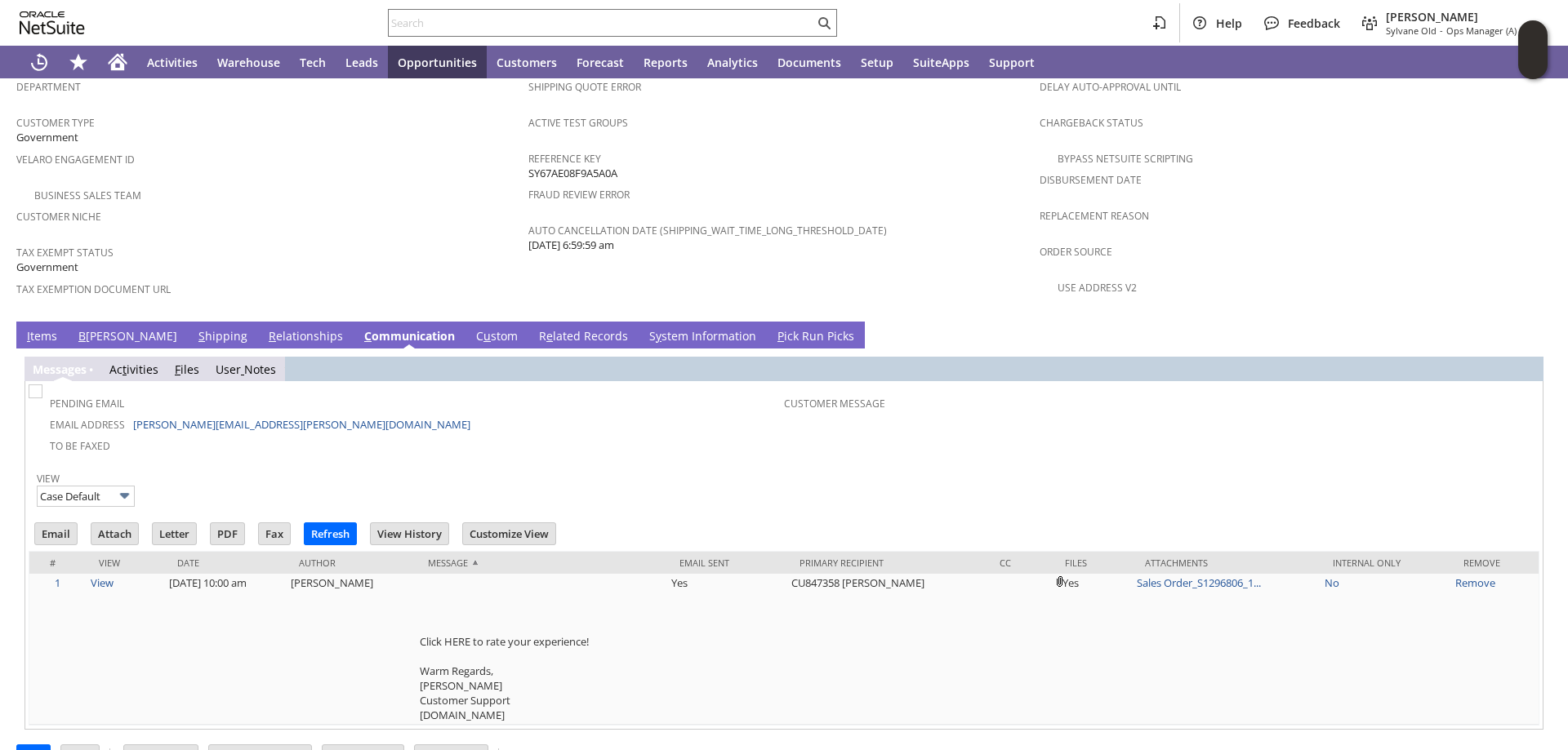
click at [90, 328] on link "B illing" at bounding box center [127, 336] width 107 height 18
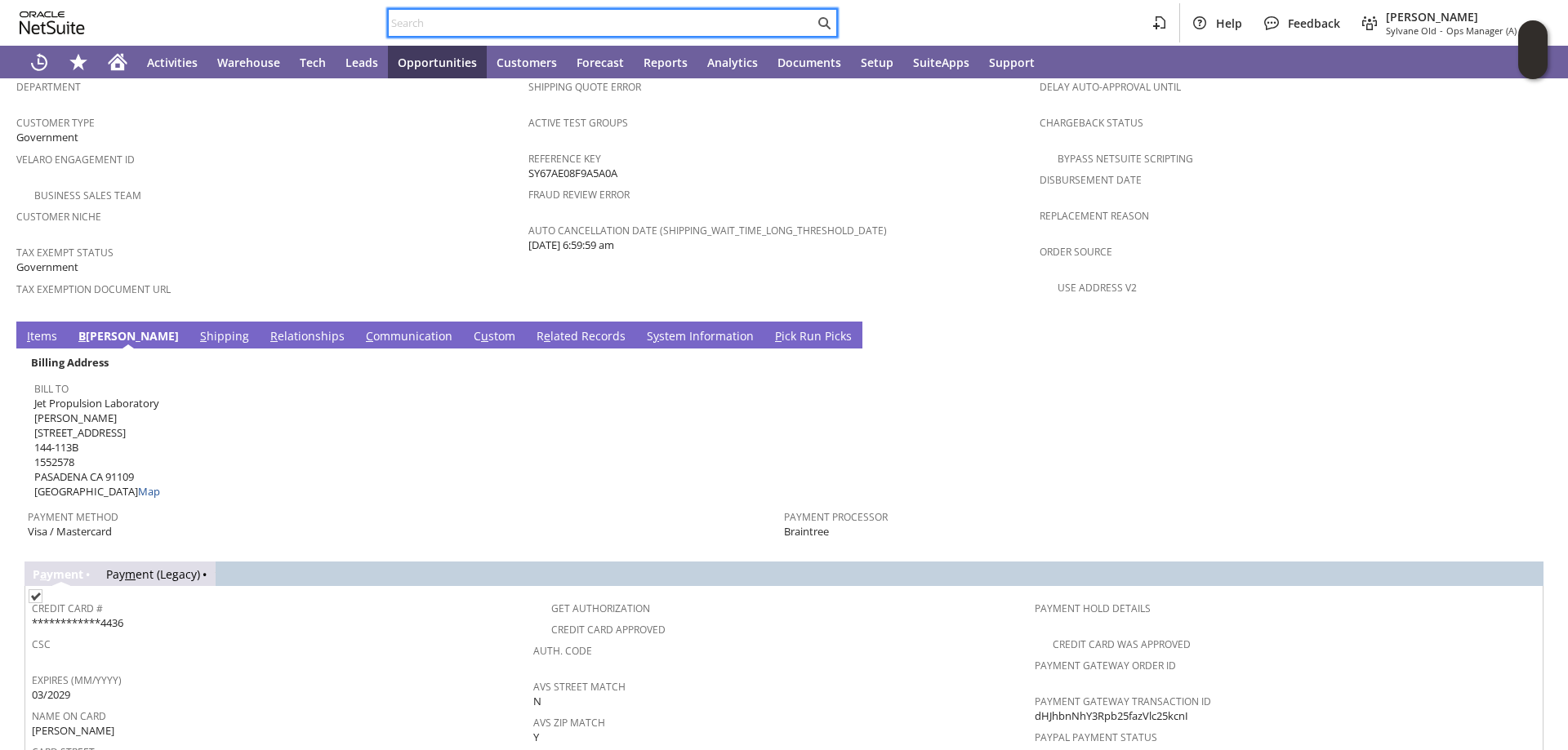
click at [428, 21] on input "text" at bounding box center [601, 22] width 425 height 20
paste input "S1315159"
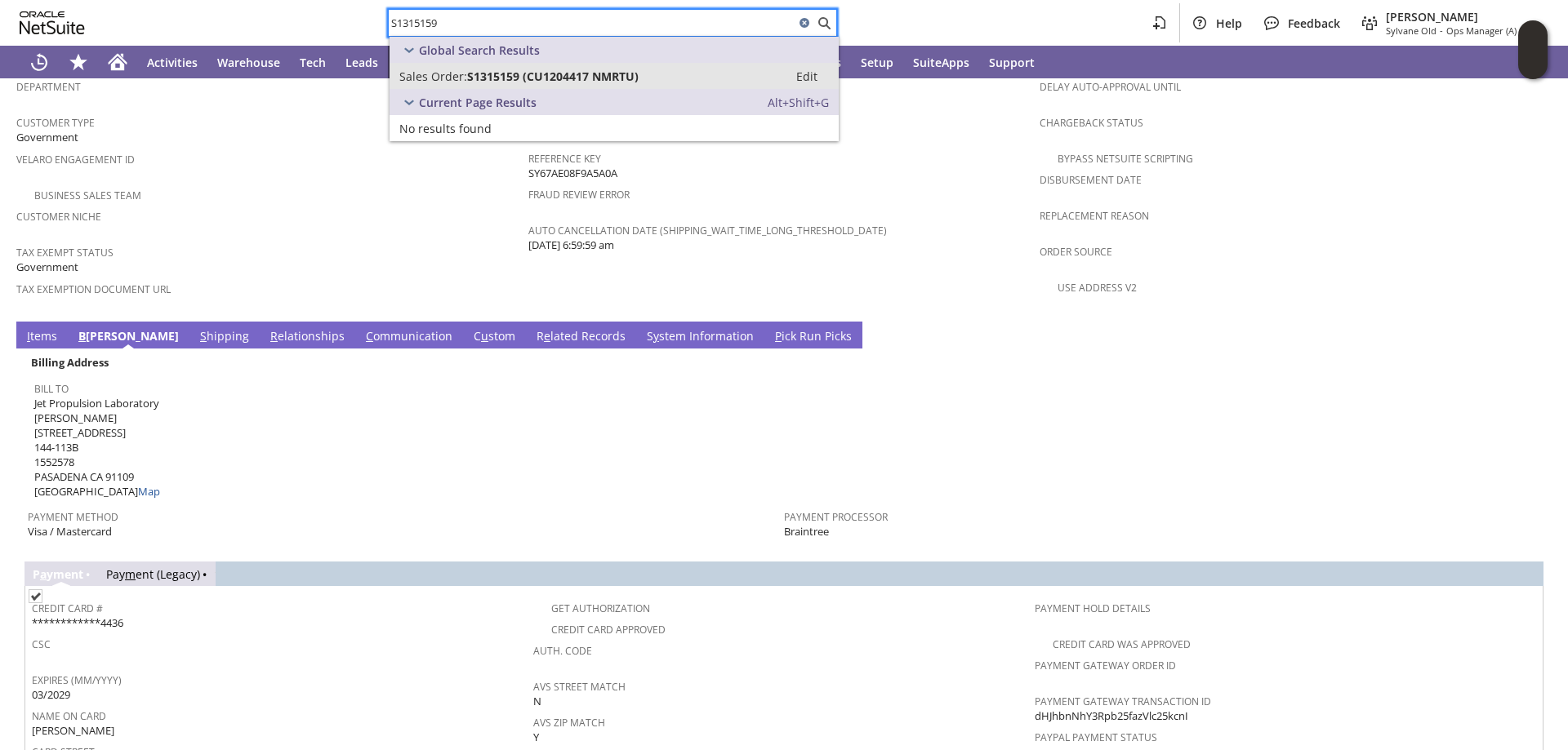
type input "S1315159"
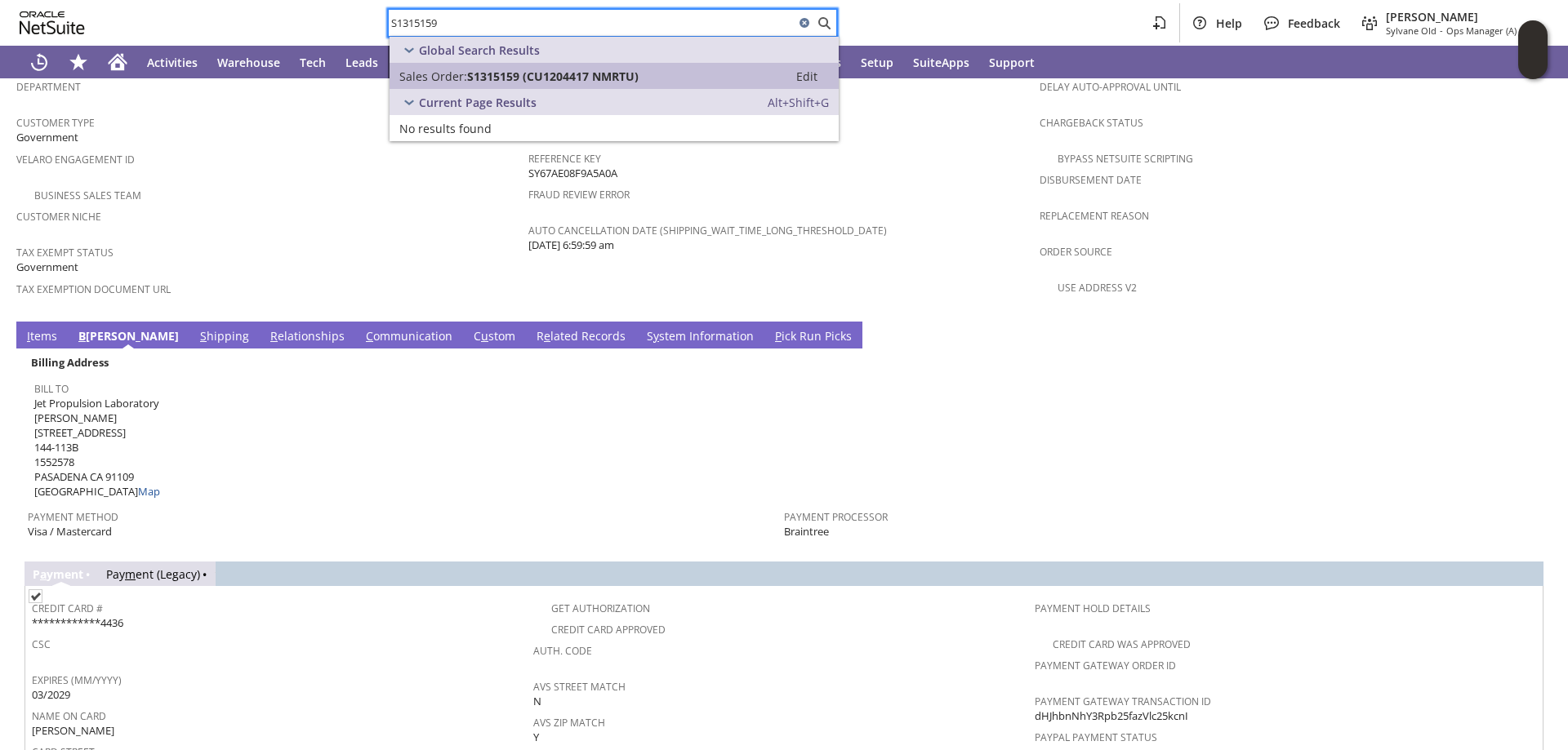
click at [482, 81] on span "S1315159 (CU1204417 NMRTU)" at bounding box center [553, 76] width 171 height 16
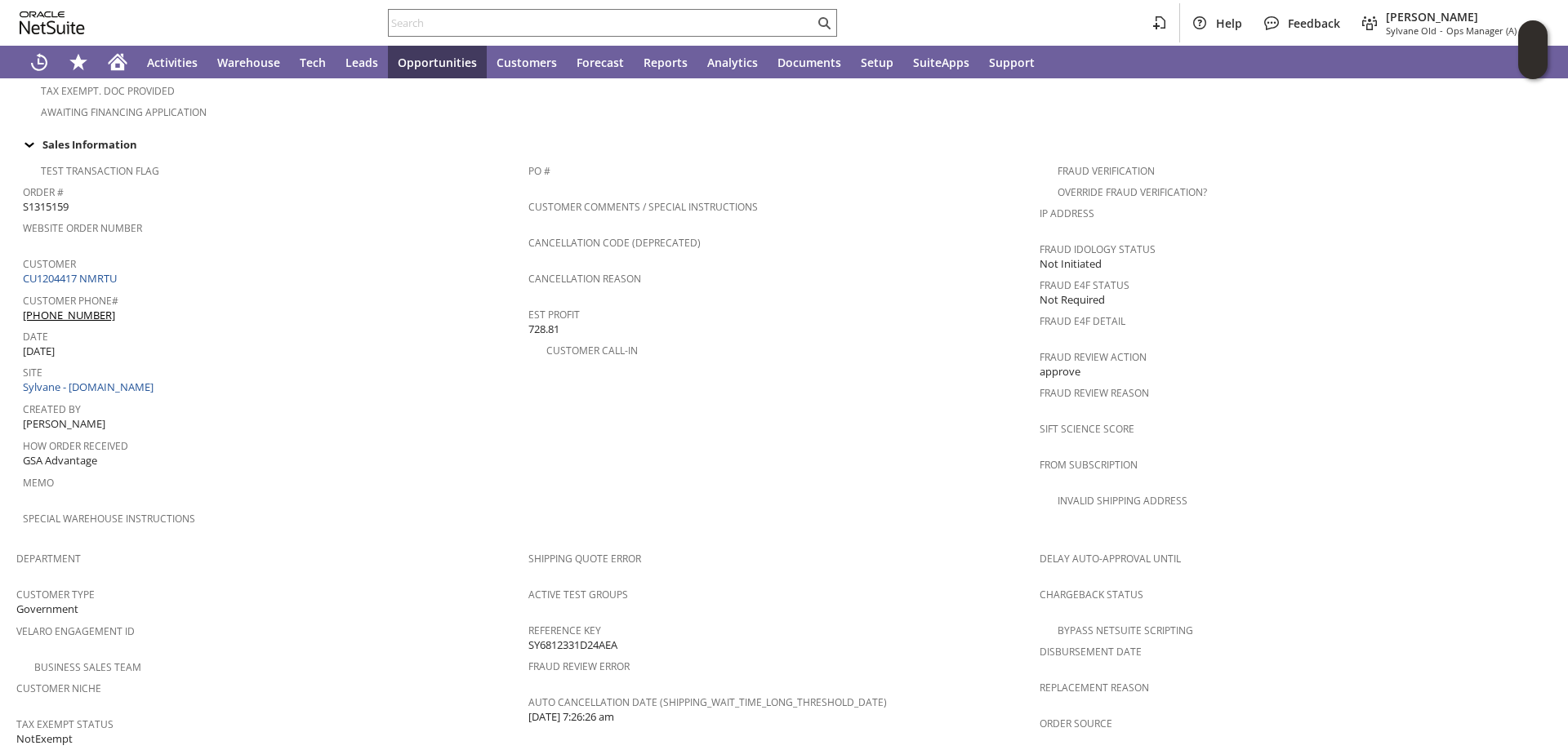
scroll to position [898, 0]
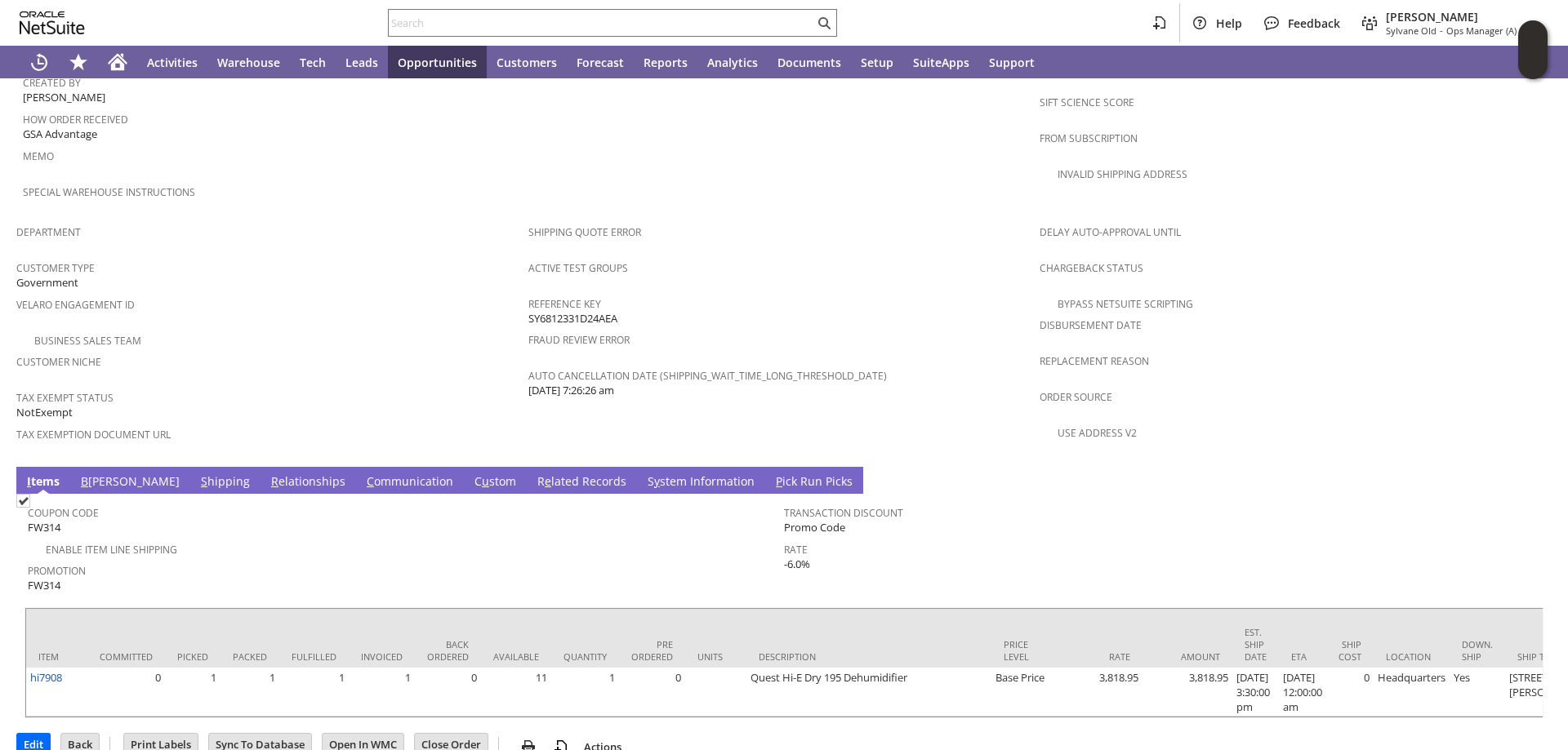
click at [362, 474] on link "C ommunication" at bounding box center [409, 482] width 95 height 18
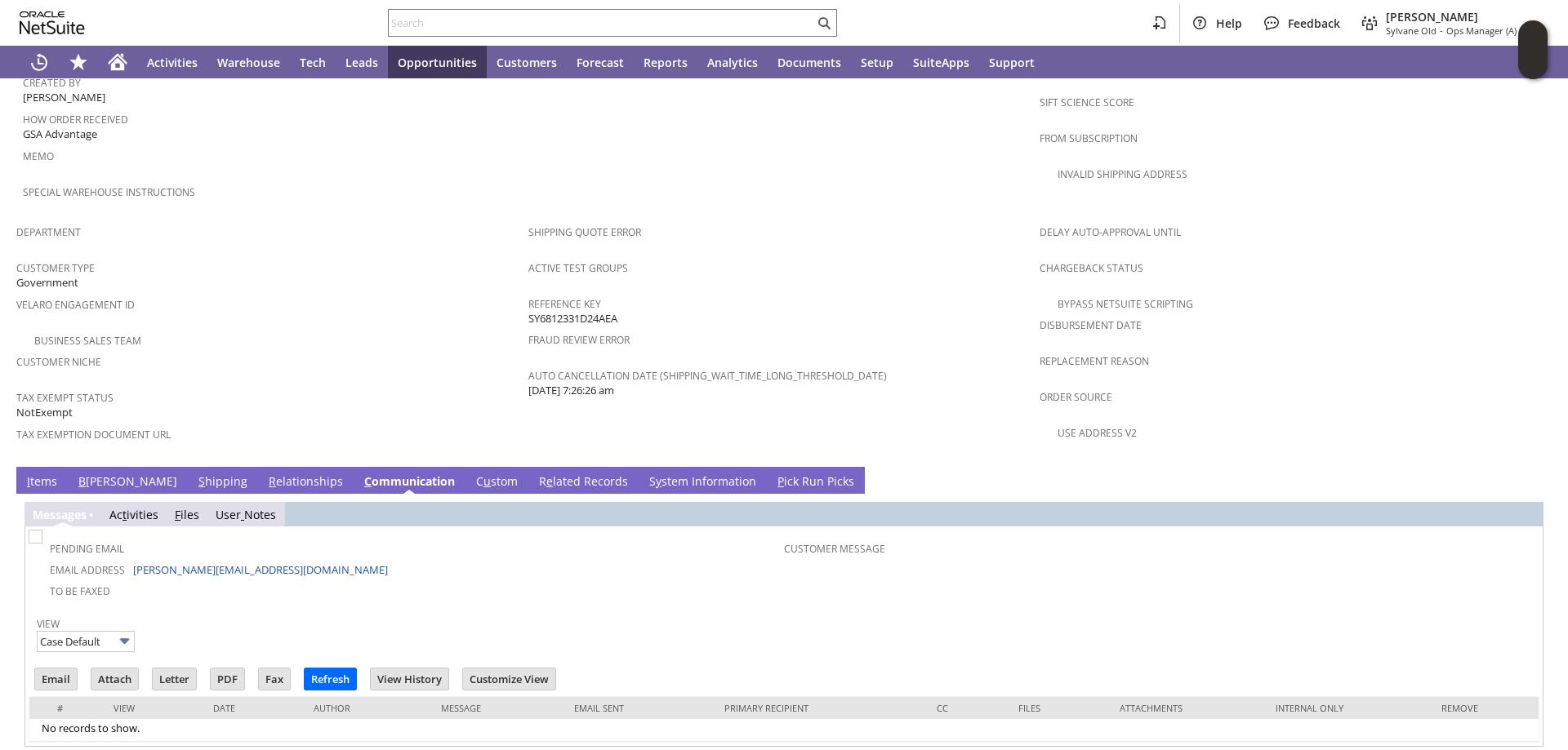
scroll to position [0, 0]
click at [42, 474] on link "I tems" at bounding box center [41, 482] width 38 height 18
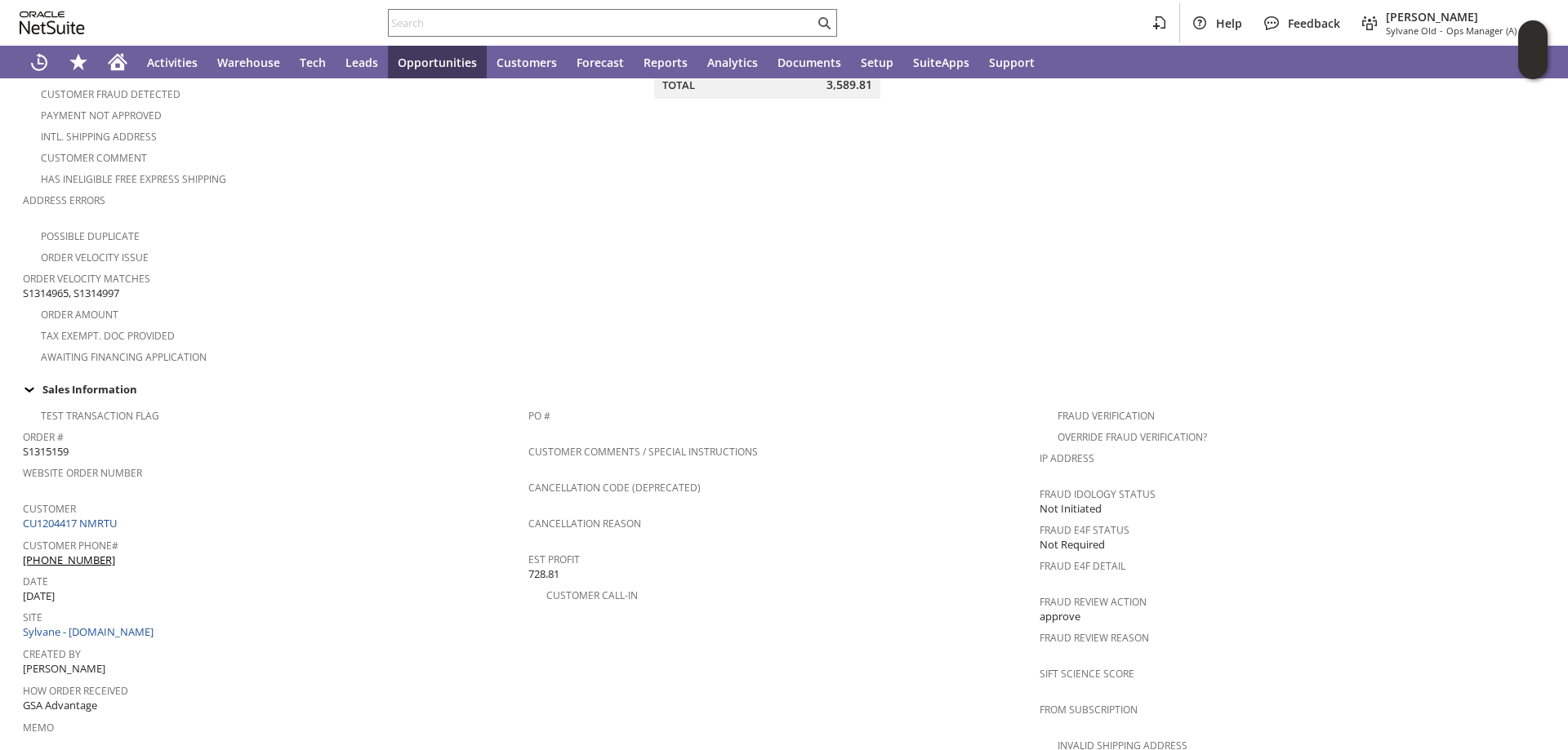
scroll to position [245, 0]
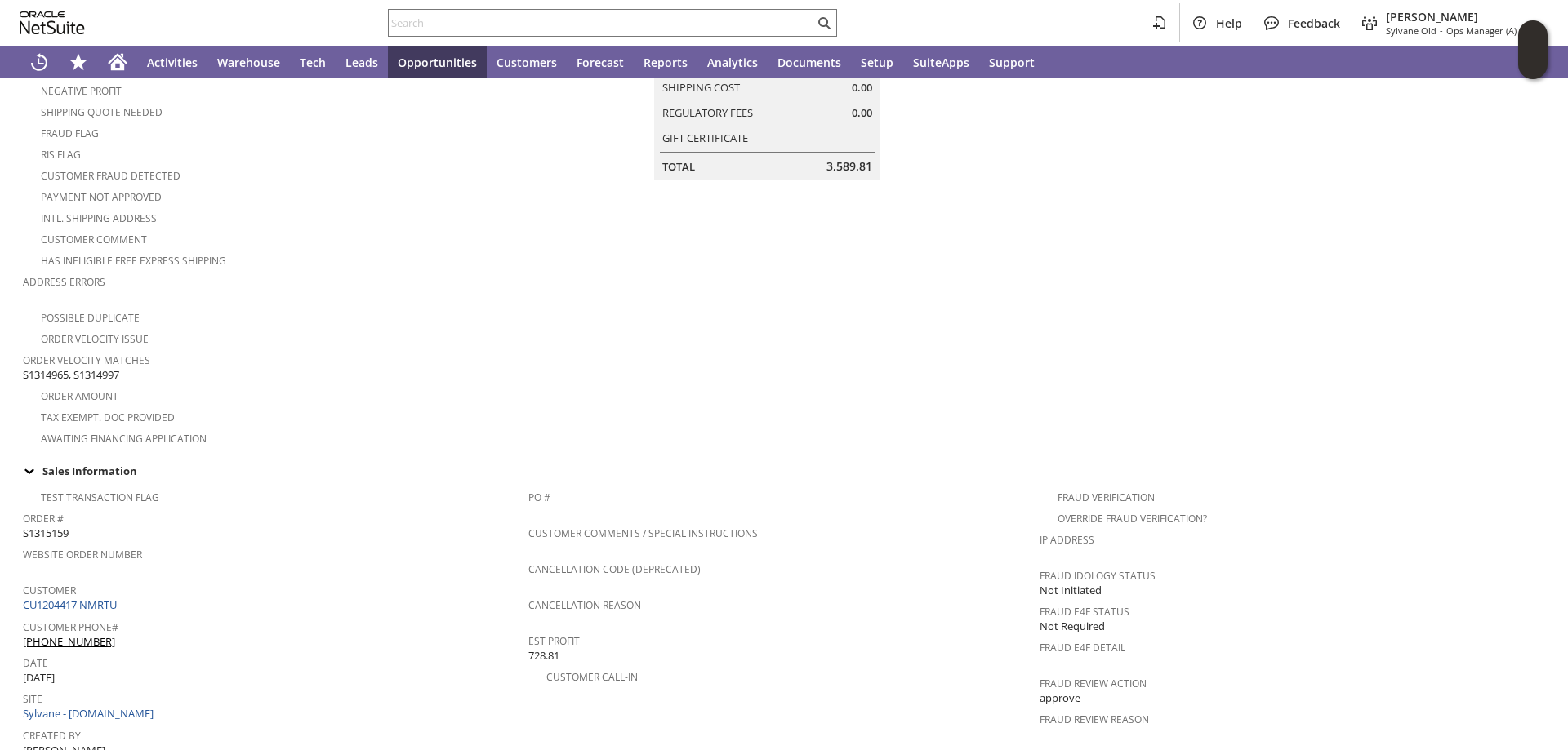
click at [52, 525] on span "S1315159" at bounding box center [45, 533] width 46 height 16
copy span "S1315159"
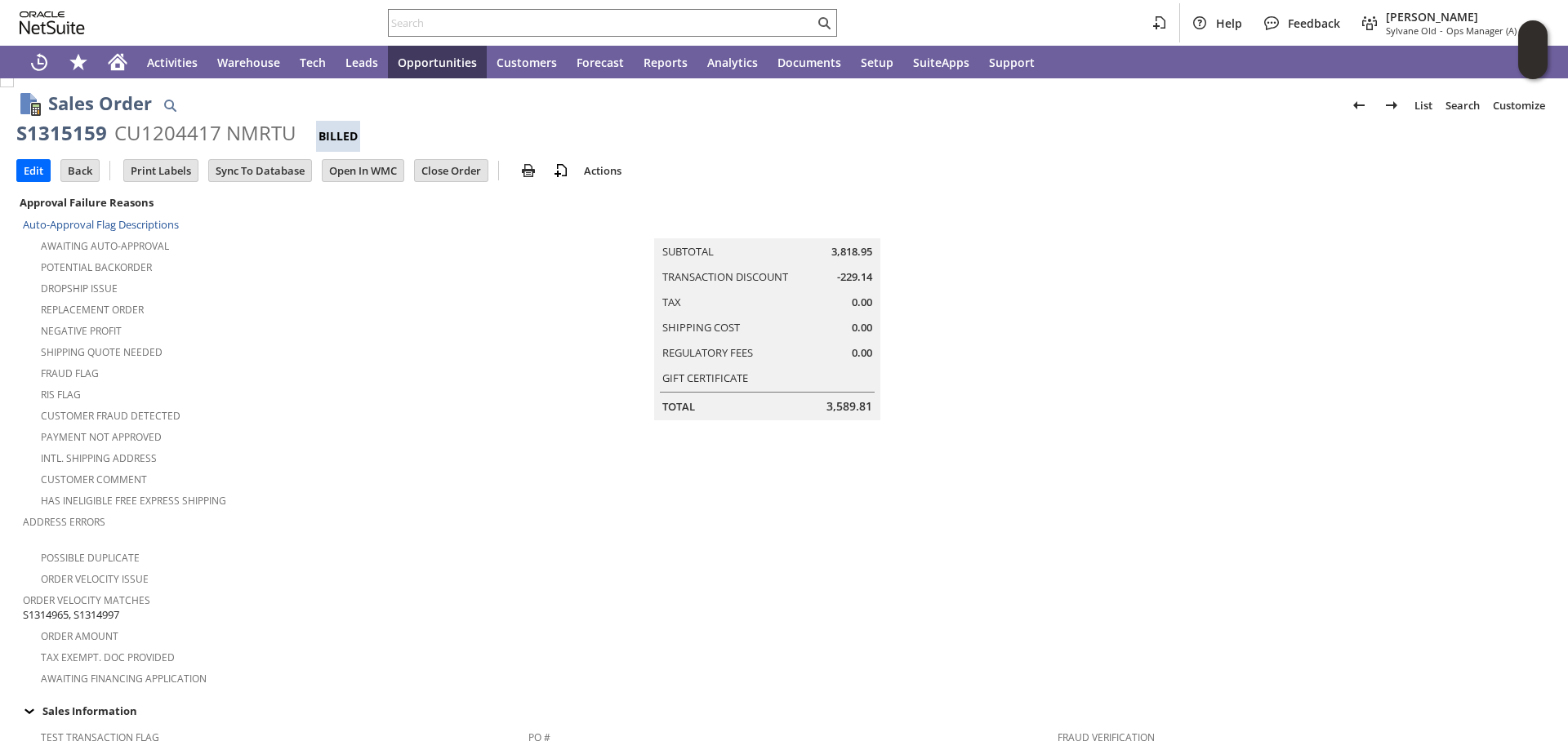
scroll to position [0, 0]
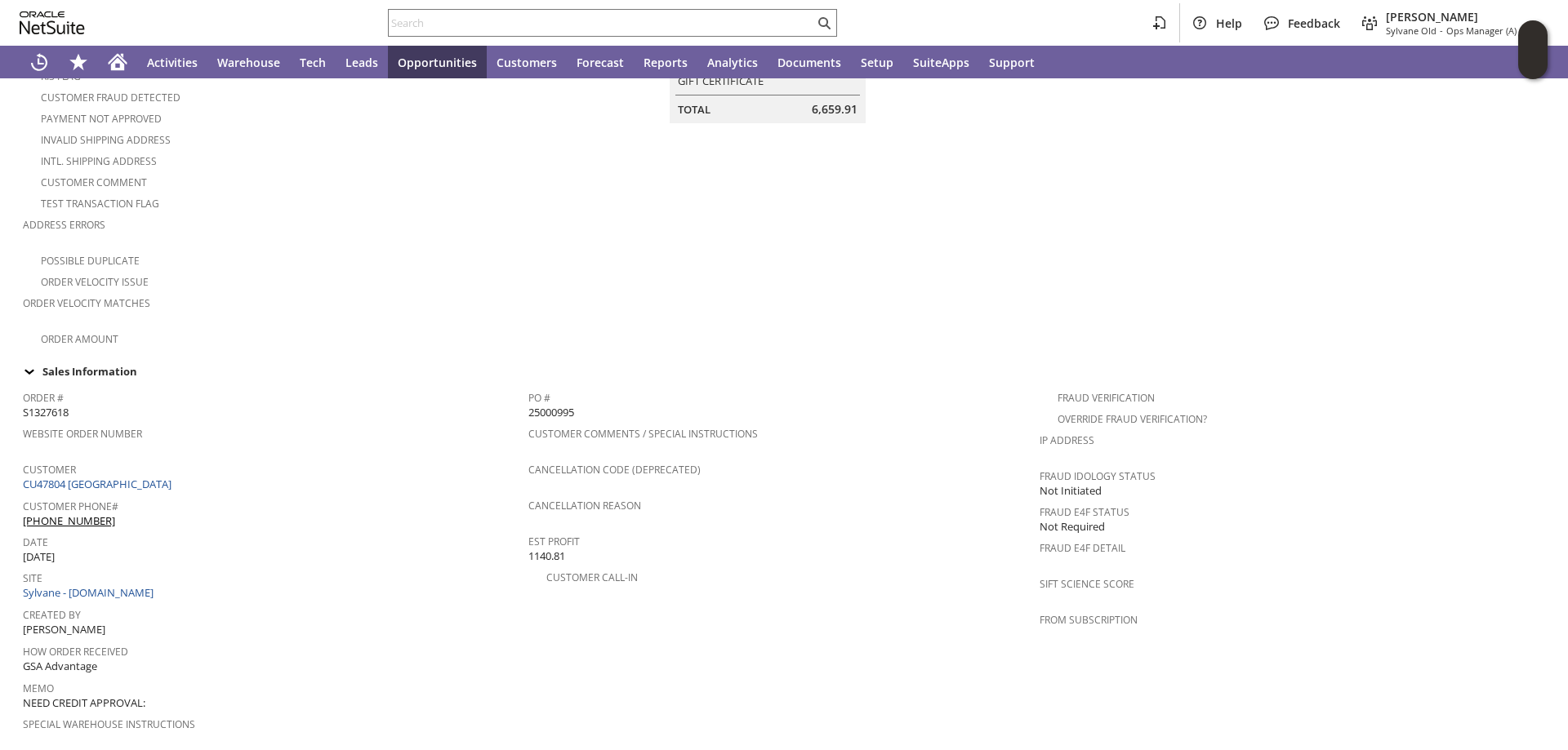
scroll to position [327, 0]
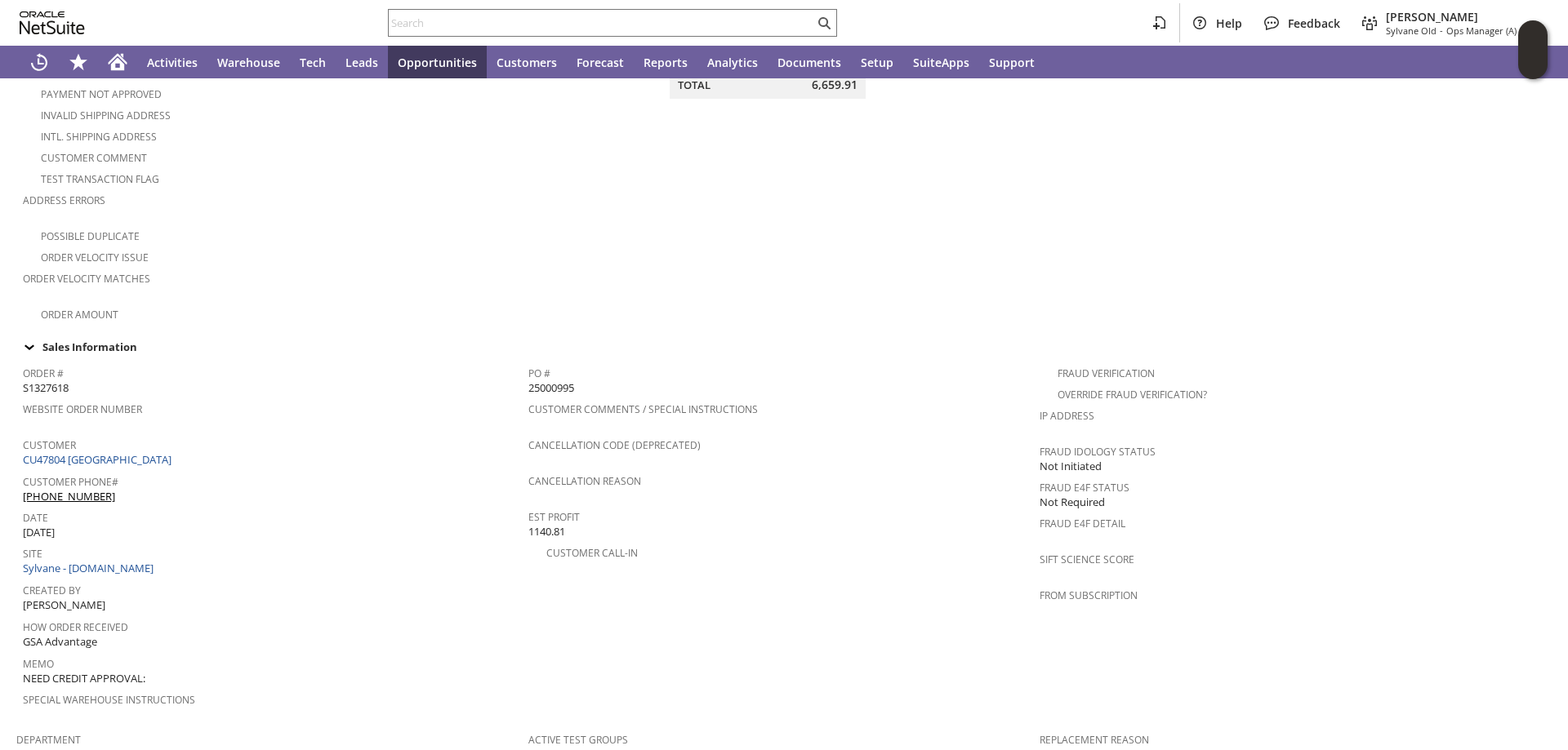
click at [50, 380] on span "S1327618" at bounding box center [45, 388] width 46 height 16
copy span "S1327618"
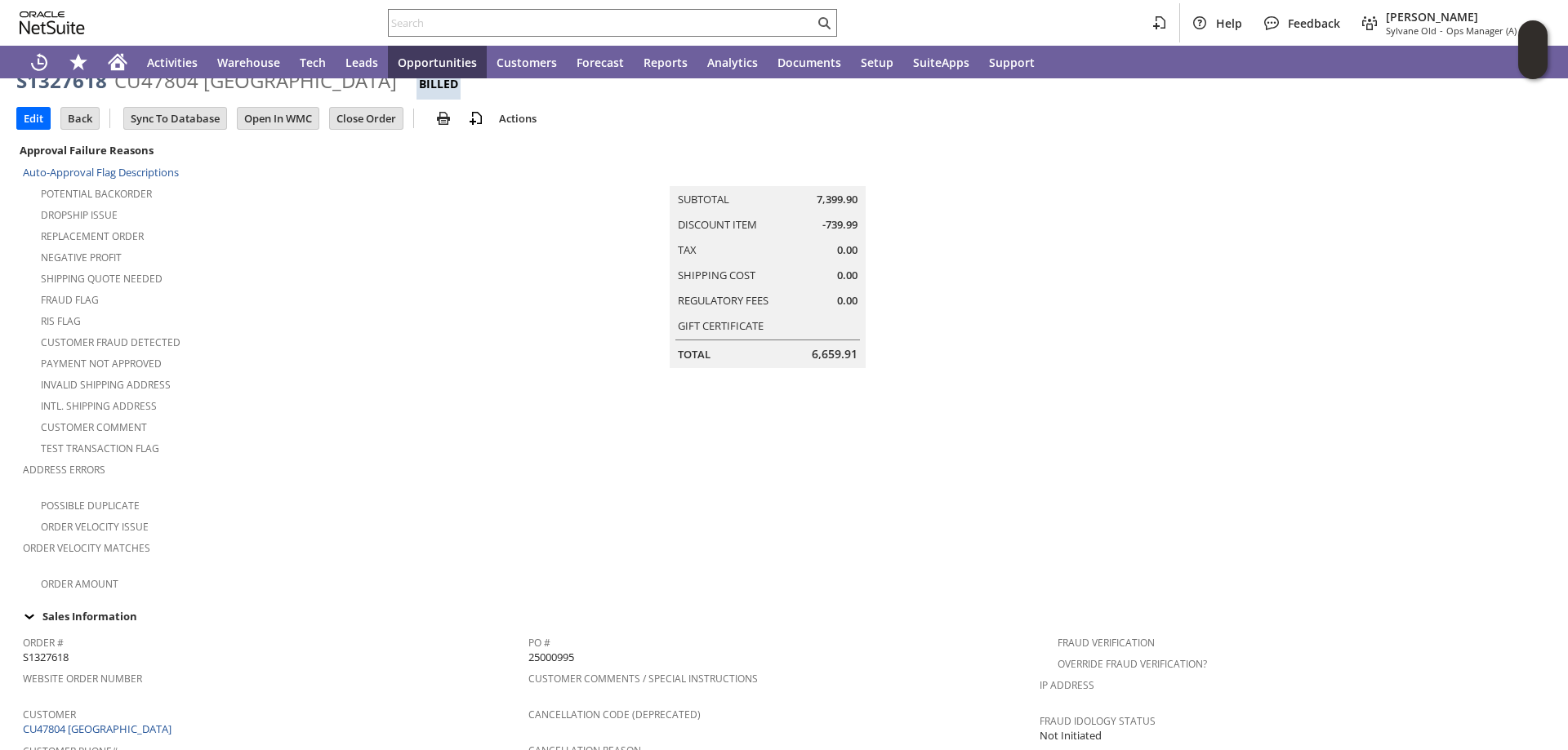
scroll to position [0, 0]
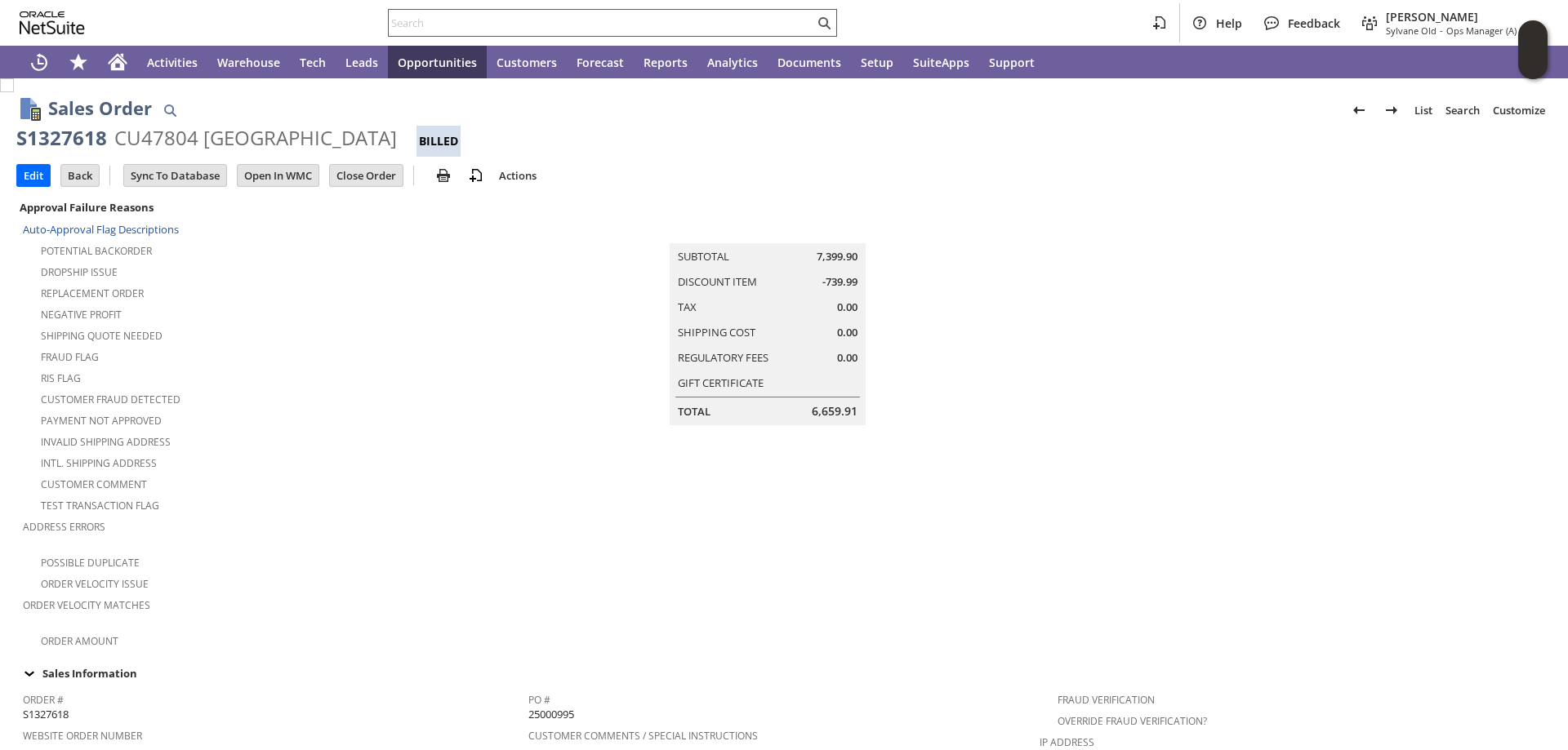
click at [531, 22] on input "text" at bounding box center [601, 22] width 425 height 20
paste input "S1327618"
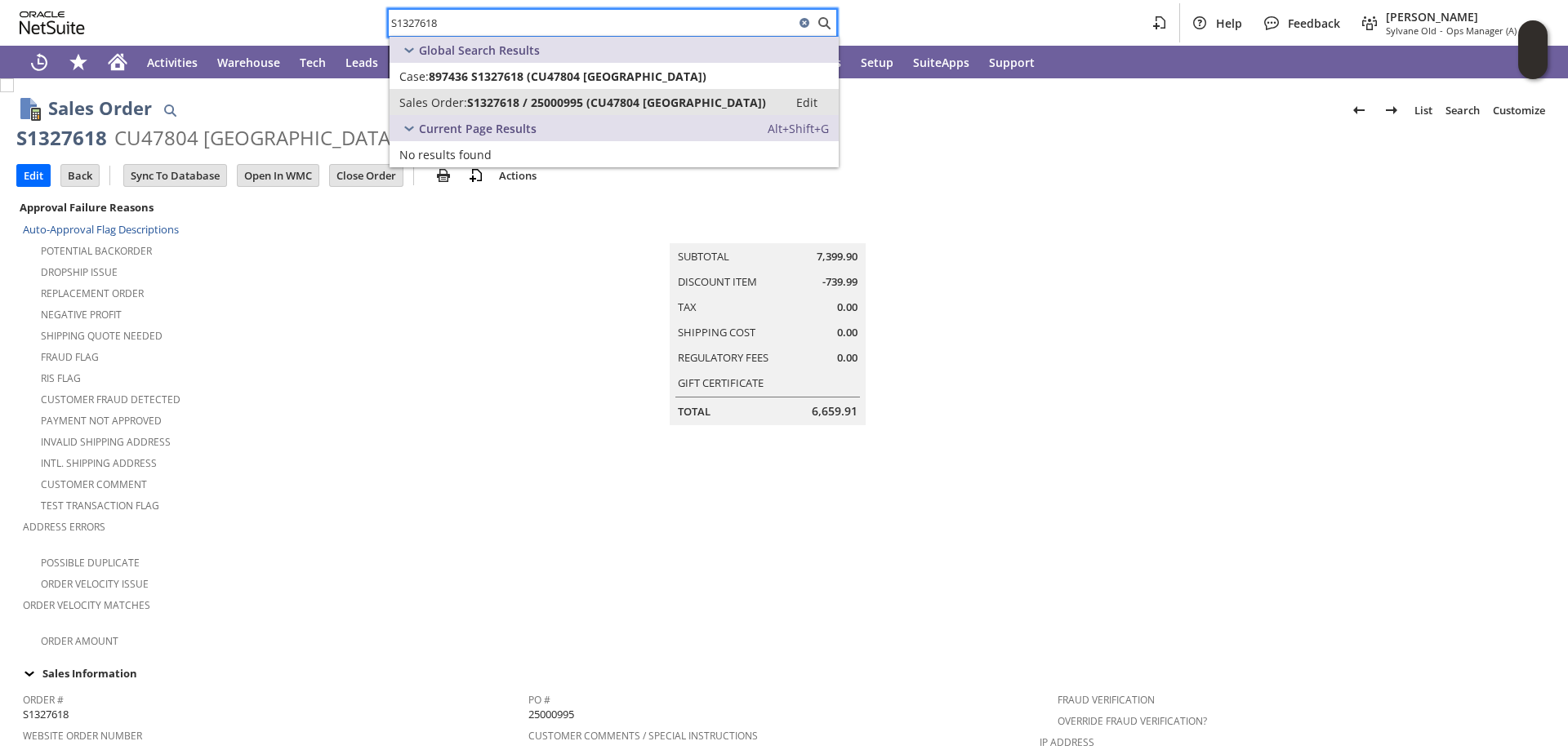
type input "S1327618"
click at [463, 100] on span "Sales Order:" at bounding box center [433, 102] width 67 height 16
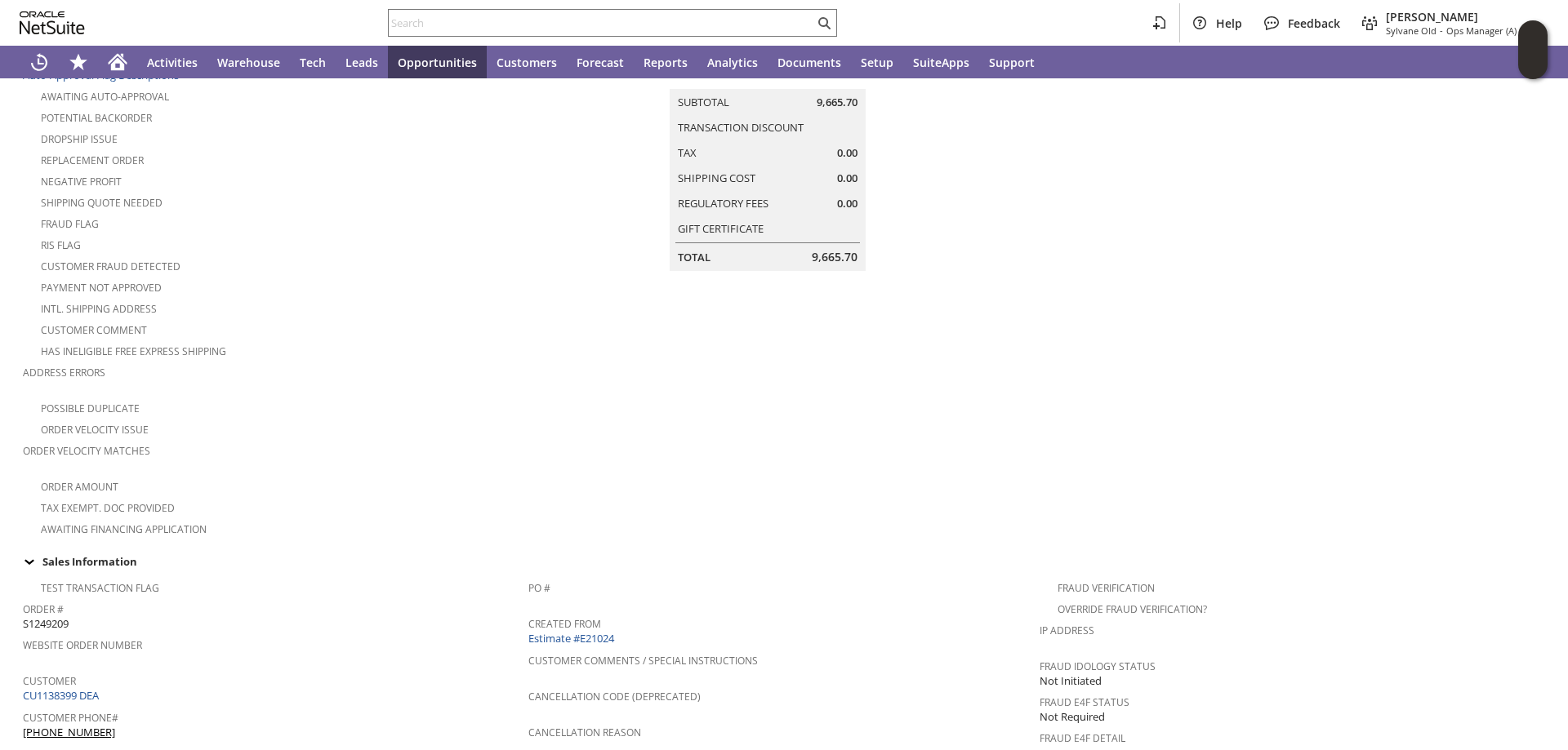
scroll to position [327, 0]
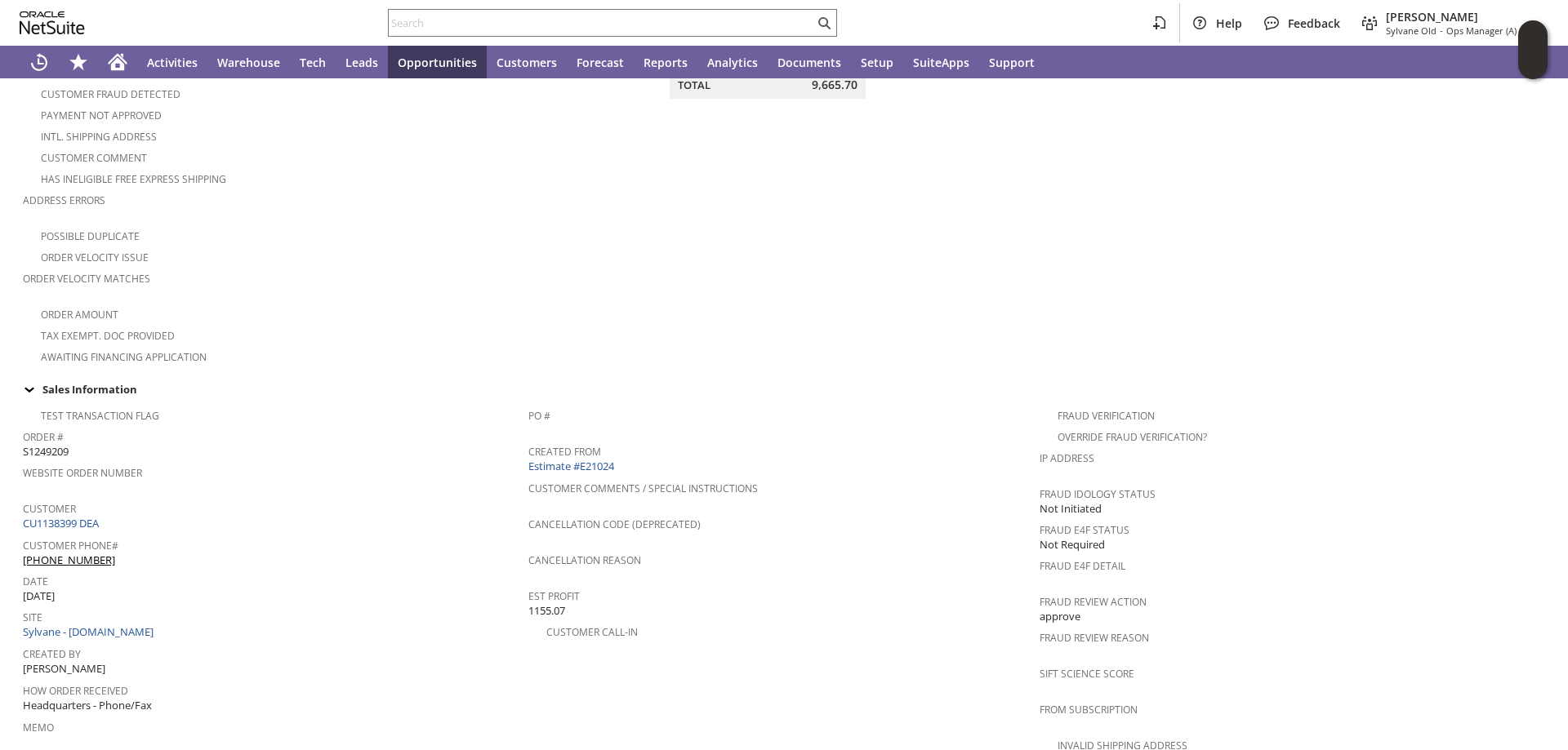
click at [47, 444] on span "S1249209" at bounding box center [45, 451] width 46 height 16
copy span "S1249209"
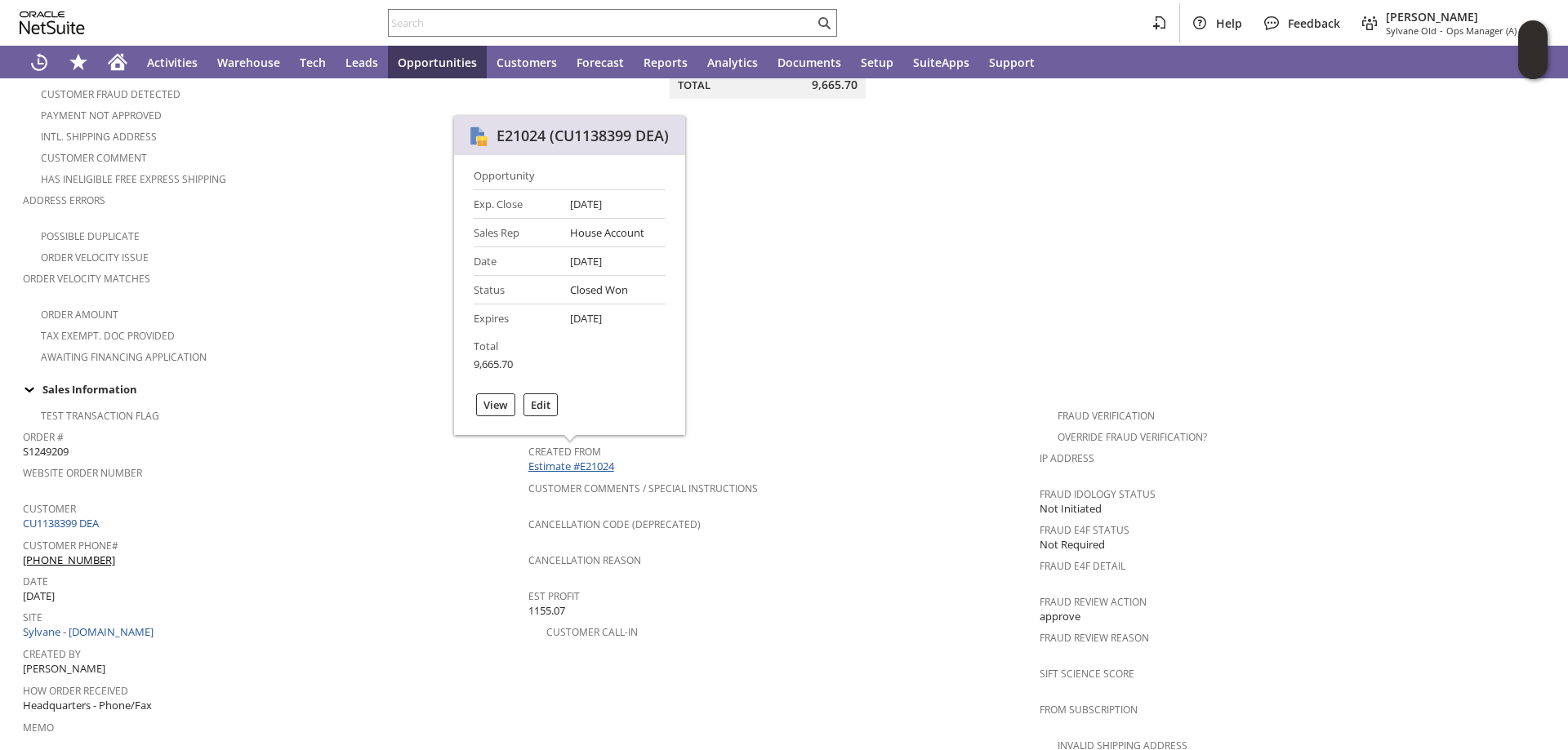
click at [580, 459] on link "Estimate #E21024" at bounding box center [573, 466] width 90 height 15
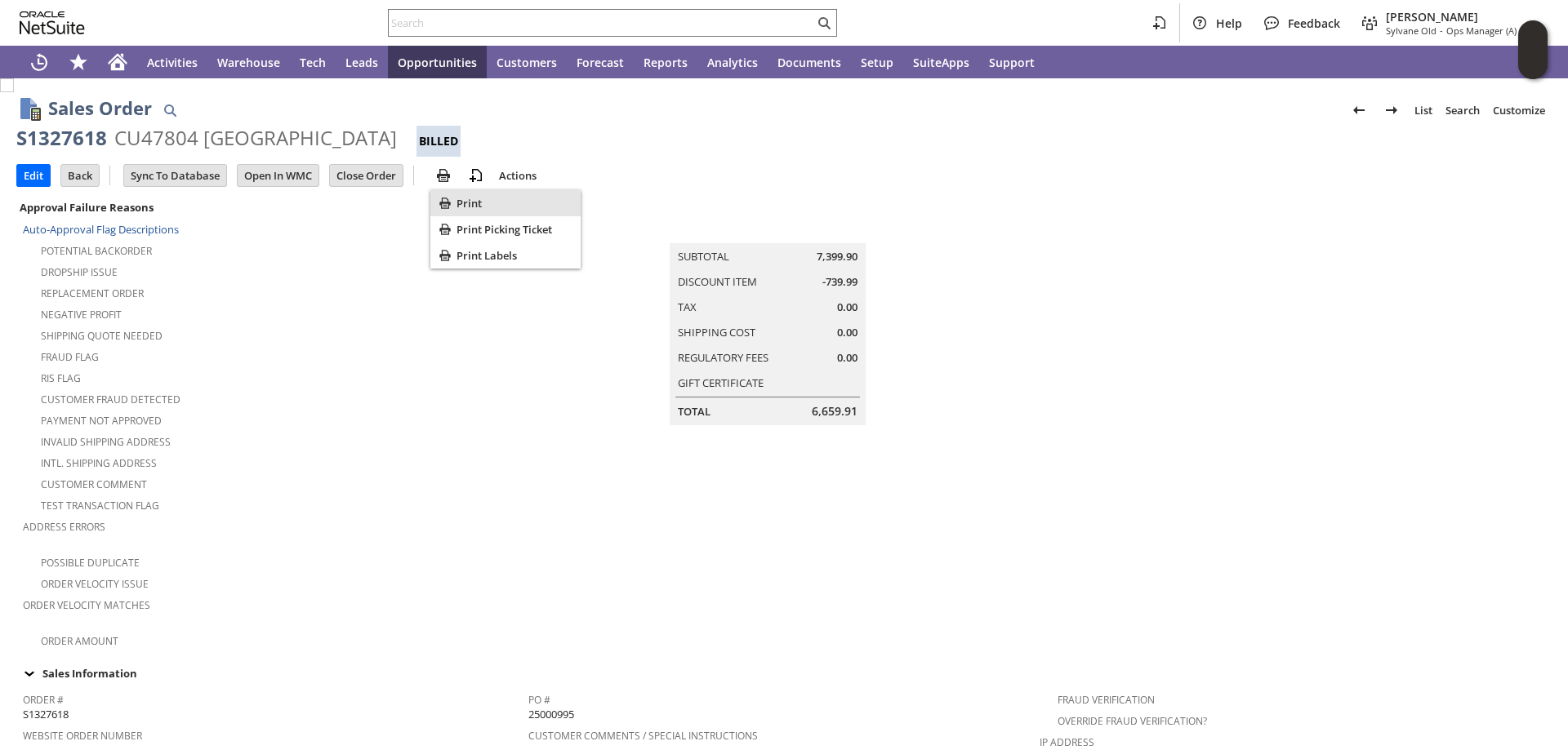
click at [477, 200] on span "Print" at bounding box center [515, 203] width 118 height 15
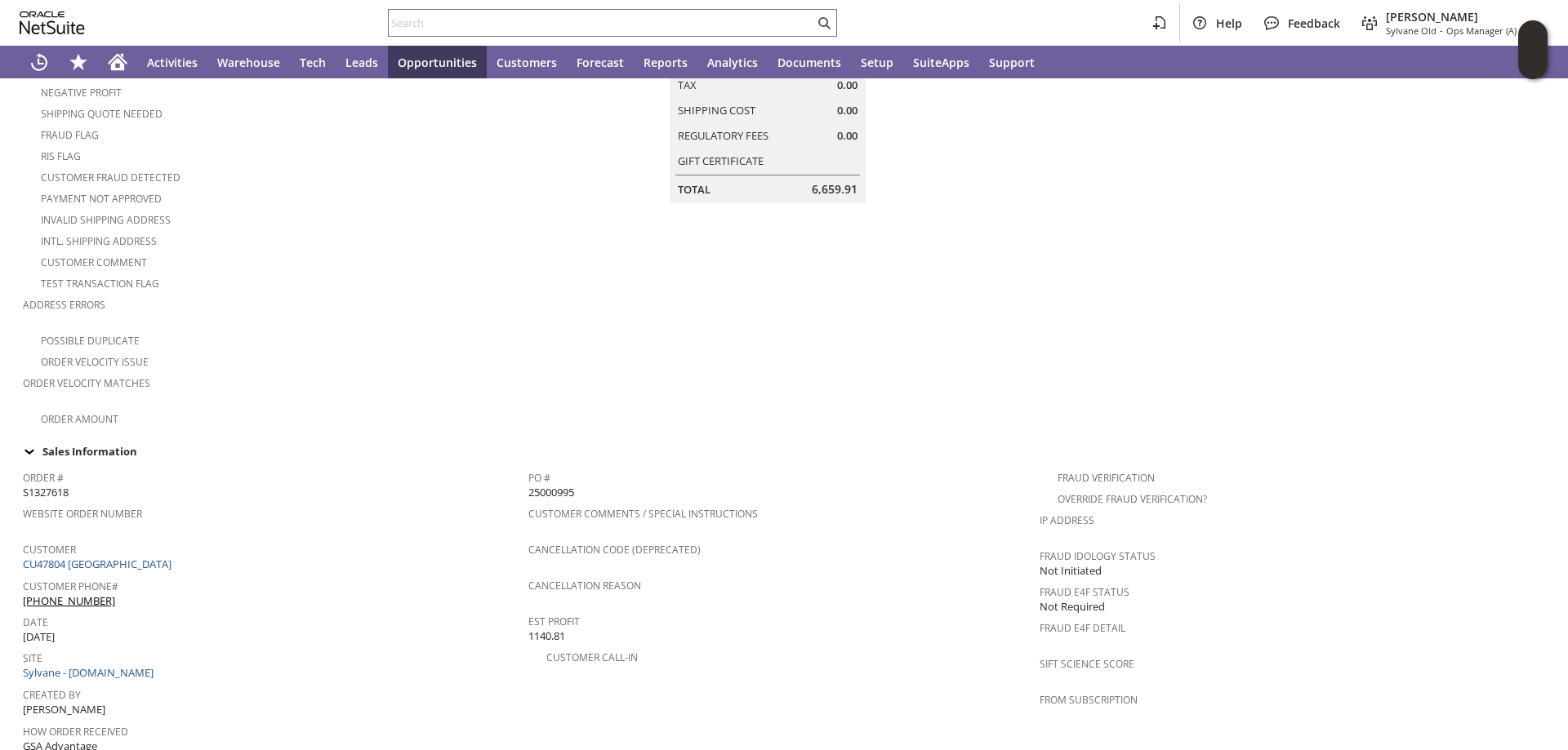
scroll to position [245, 0]
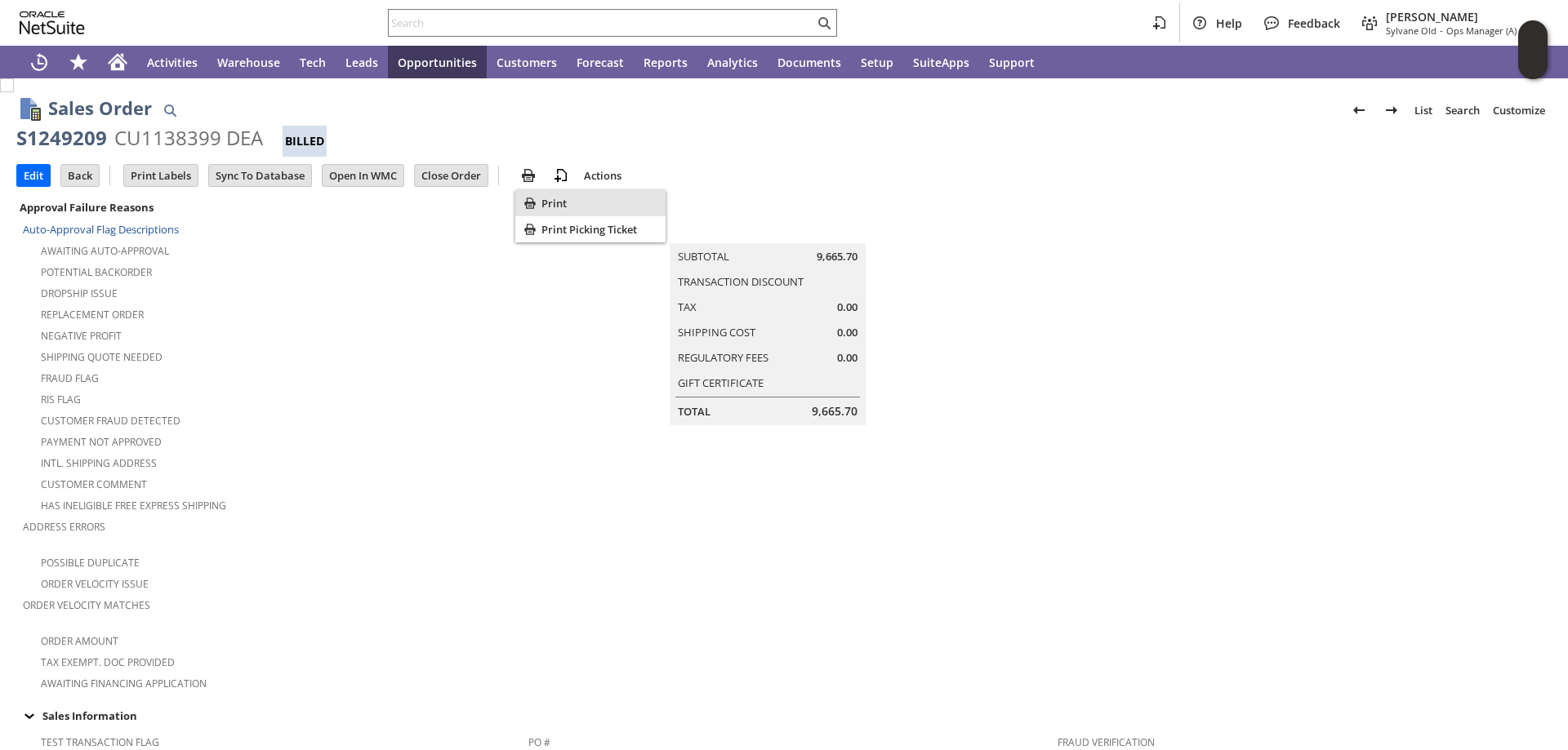
click at [570, 200] on span "Print" at bounding box center [600, 203] width 118 height 15
click at [498, 22] on input "text" at bounding box center [601, 22] width 425 height 20
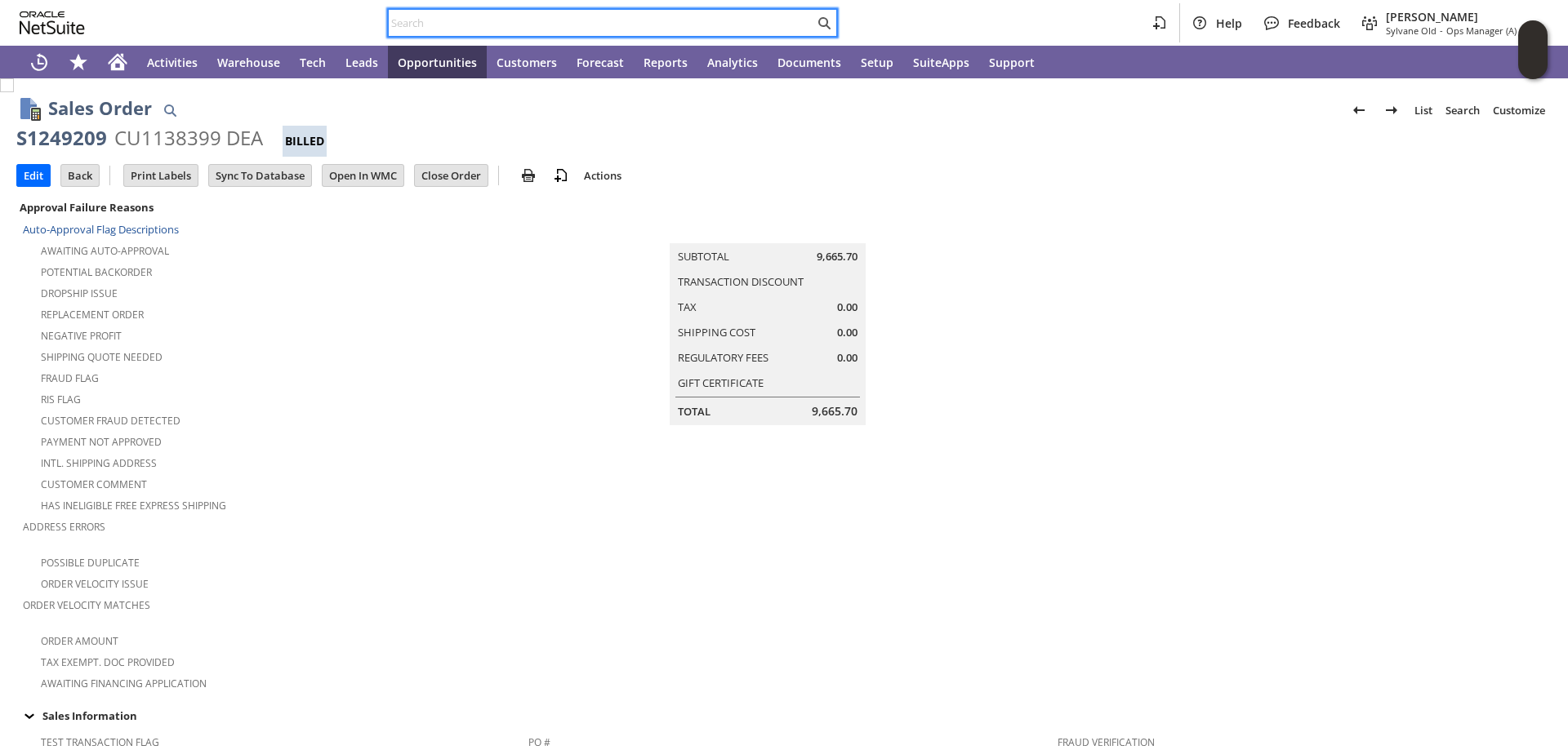
paste input "S1315159"
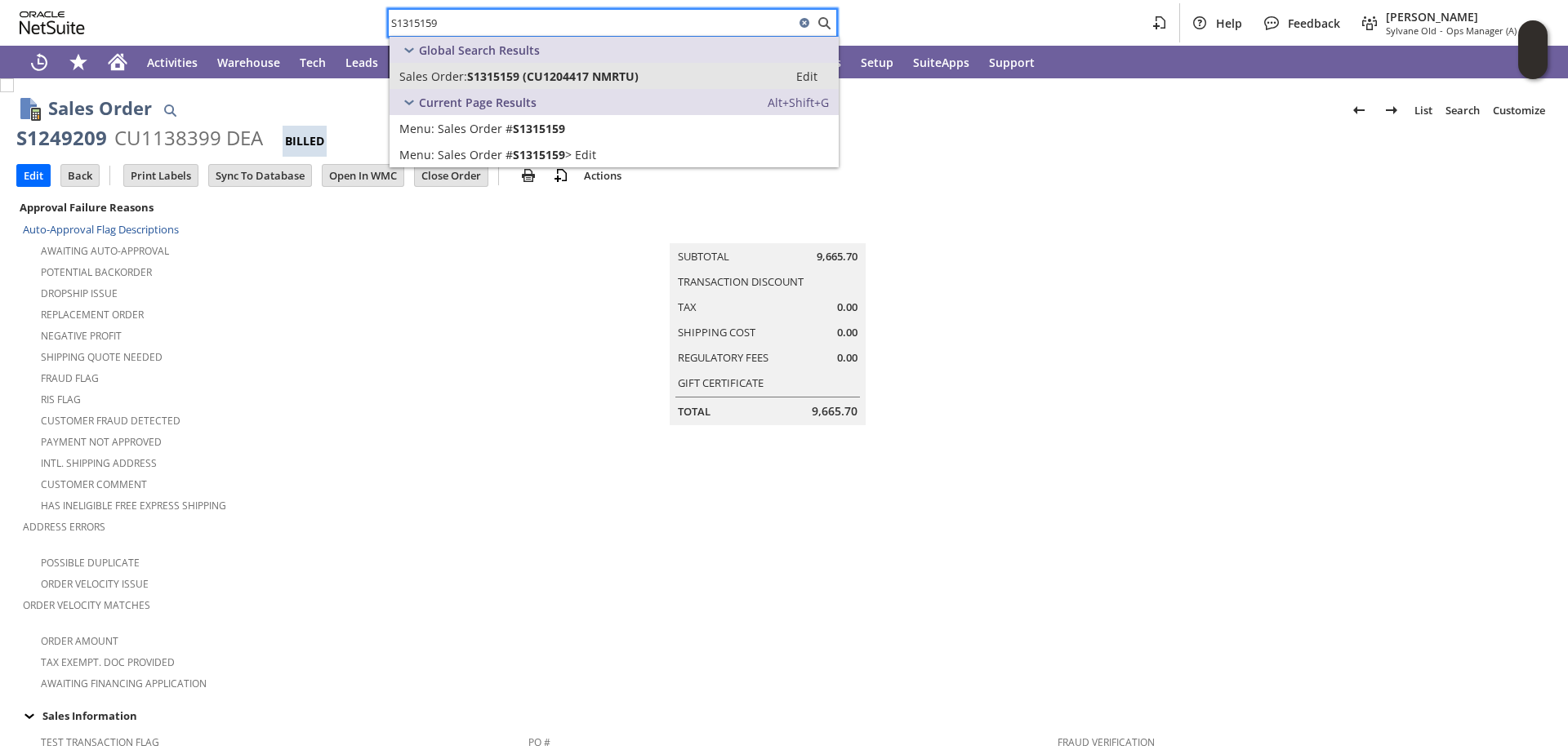
type input "S1315159"
click at [505, 74] on span "S1315159 (CU1204417 NMRTU)" at bounding box center [553, 76] width 171 height 16
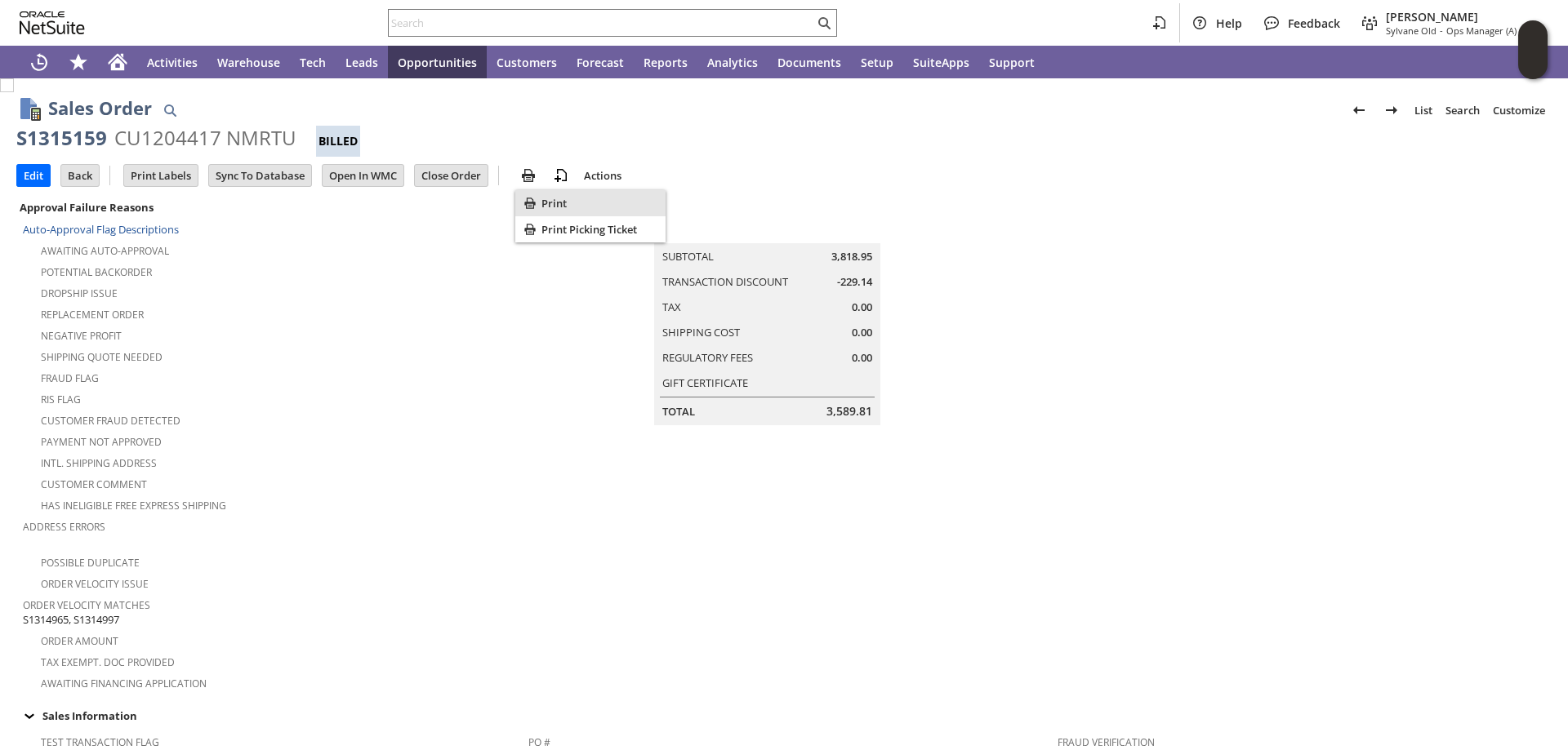
click at [544, 197] on span "Print" at bounding box center [600, 203] width 118 height 15
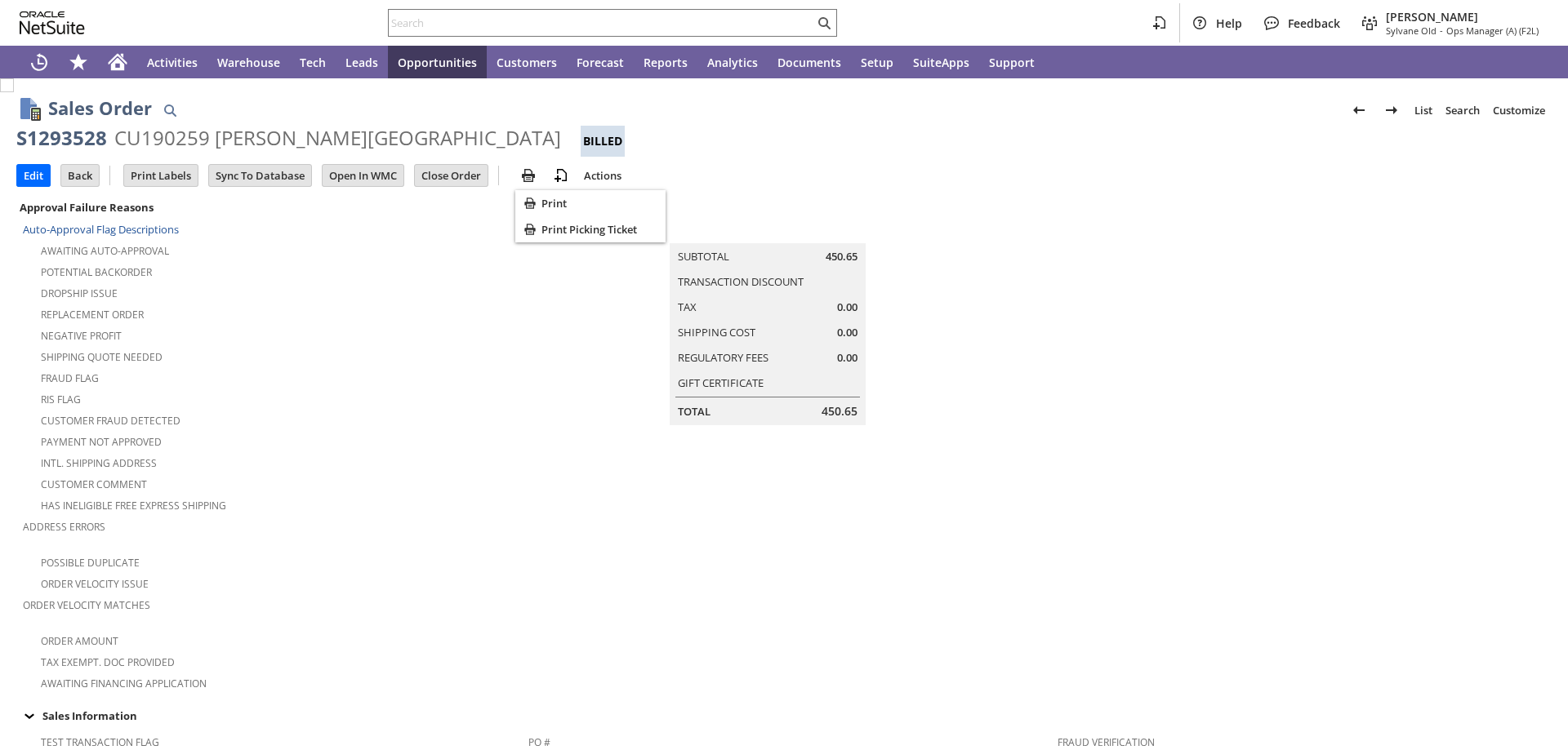
click at [556, 199] on span "Print" at bounding box center [600, 203] width 118 height 15
click at [563, 203] on span "Print" at bounding box center [600, 203] width 118 height 15
